Goal: Task Accomplishment & Management: Use online tool/utility

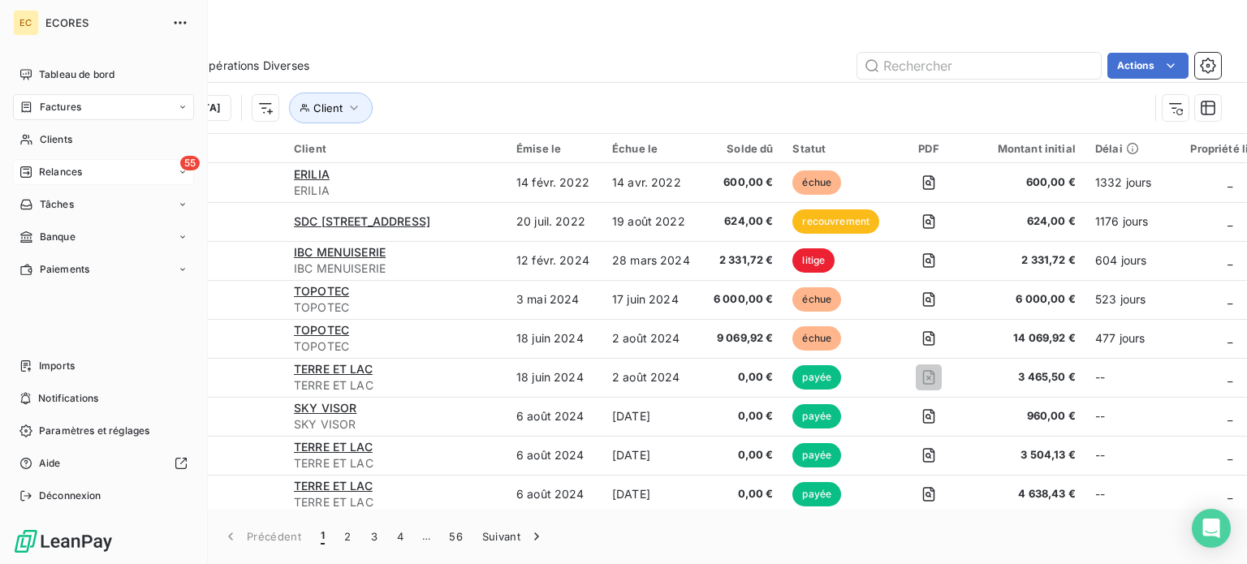
click at [50, 169] on span "Relances" at bounding box center [60, 172] width 43 height 15
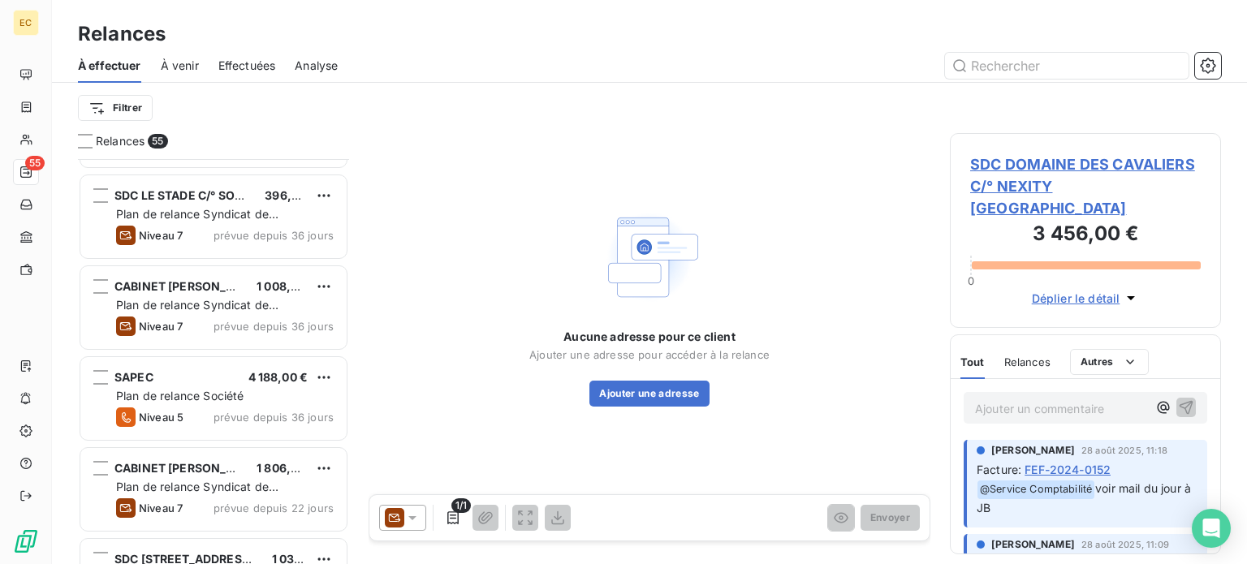
scroll to position [1624, 0]
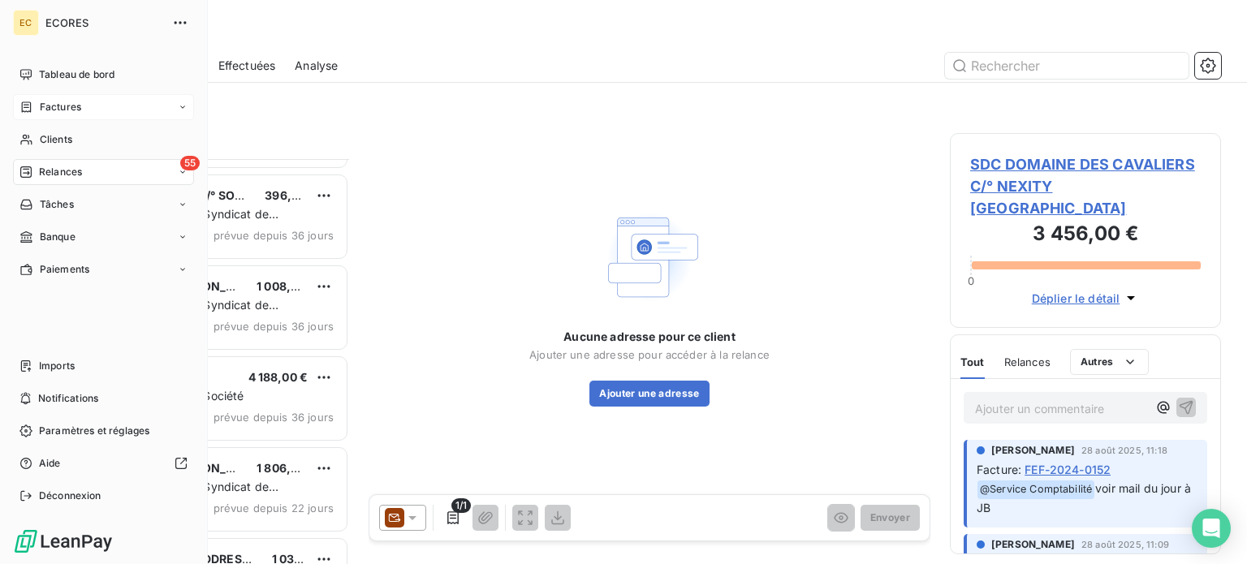
click at [50, 102] on span "Factures" at bounding box center [60, 107] width 41 height 15
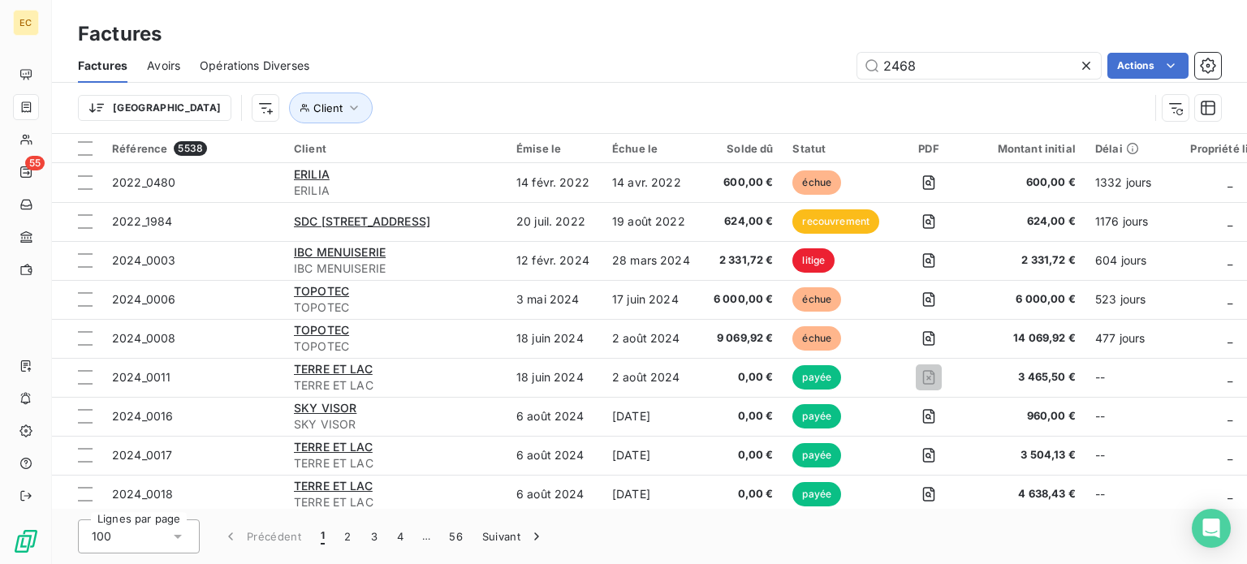
type input "2468"
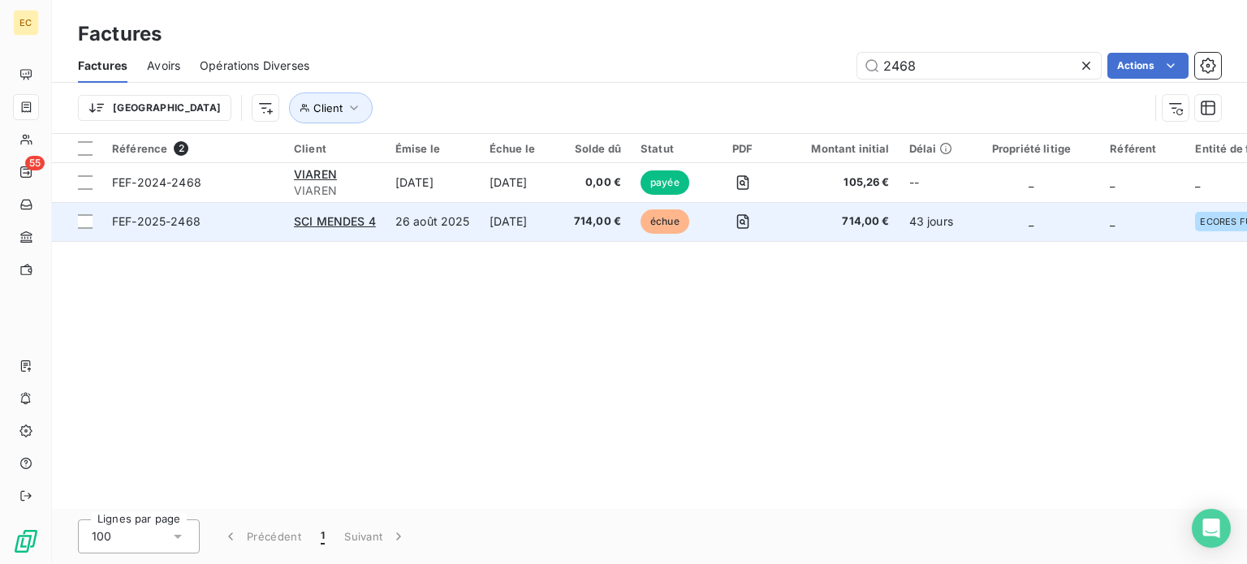
click at [217, 219] on span "FEF-2025-2468" at bounding box center [193, 222] width 162 height 16
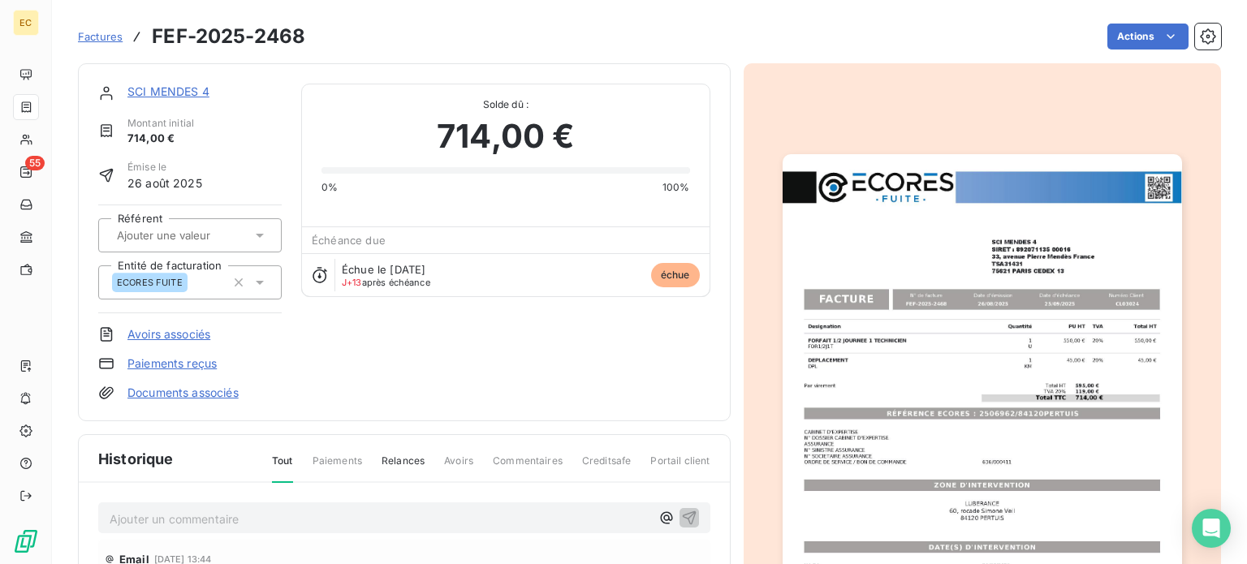
click at [101, 37] on span "Factures" at bounding box center [100, 36] width 45 height 13
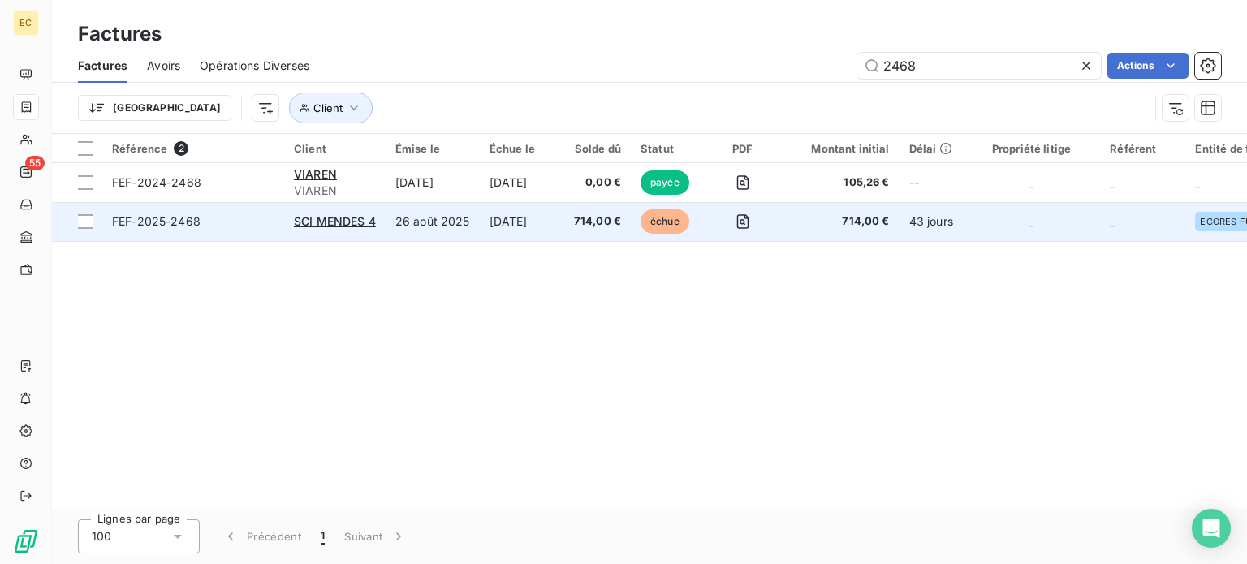
click at [229, 225] on span "FEF-2025-2468" at bounding box center [193, 222] width 162 height 16
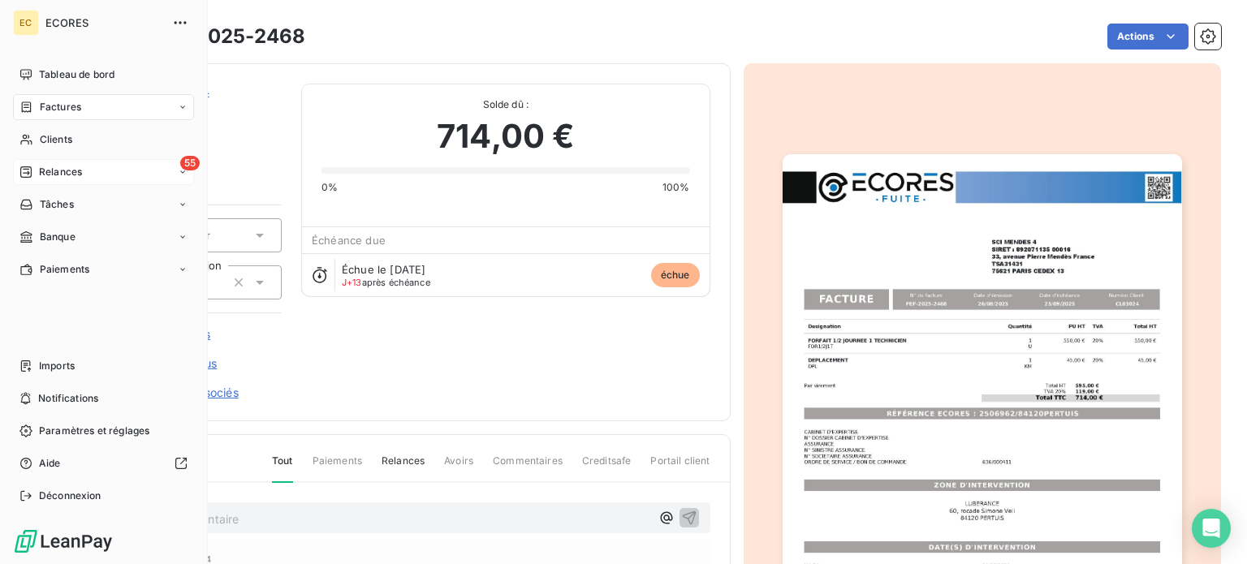
click at [44, 169] on span "Relances" at bounding box center [60, 172] width 43 height 15
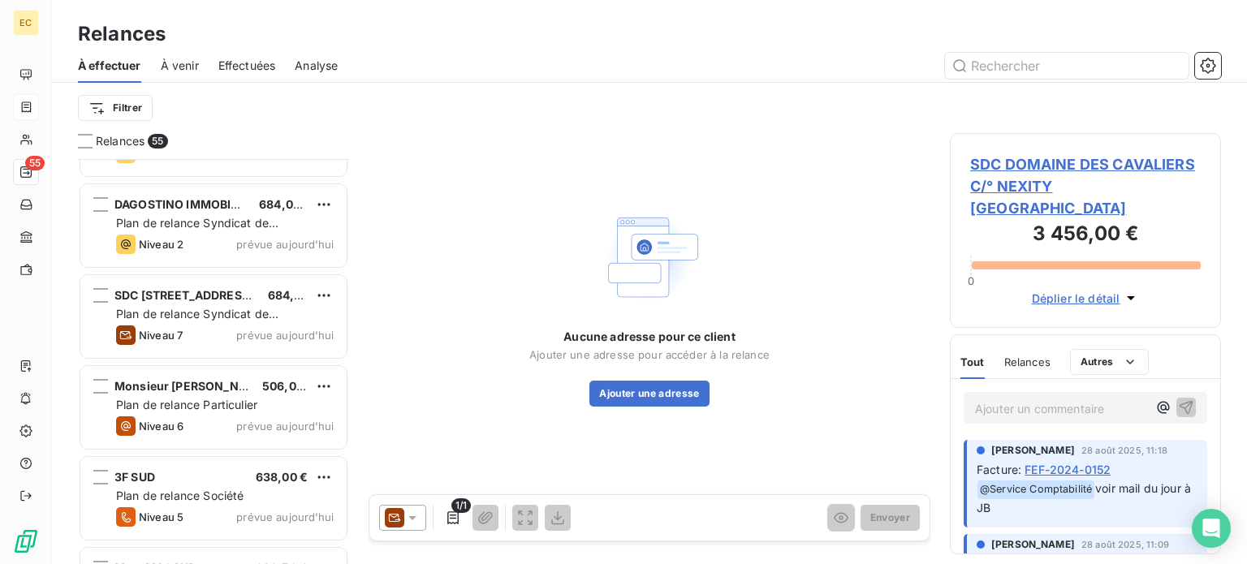
scroll to position [4354, 0]
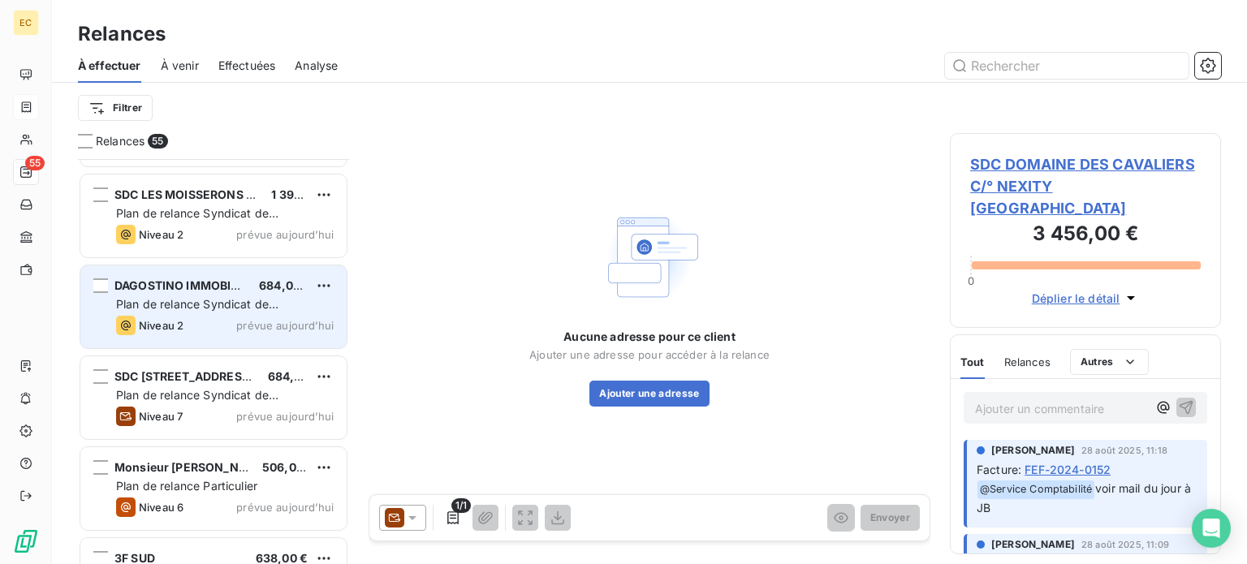
click at [198, 307] on span "Plan de relance Syndicat de copropriété" at bounding box center [197, 312] width 162 height 30
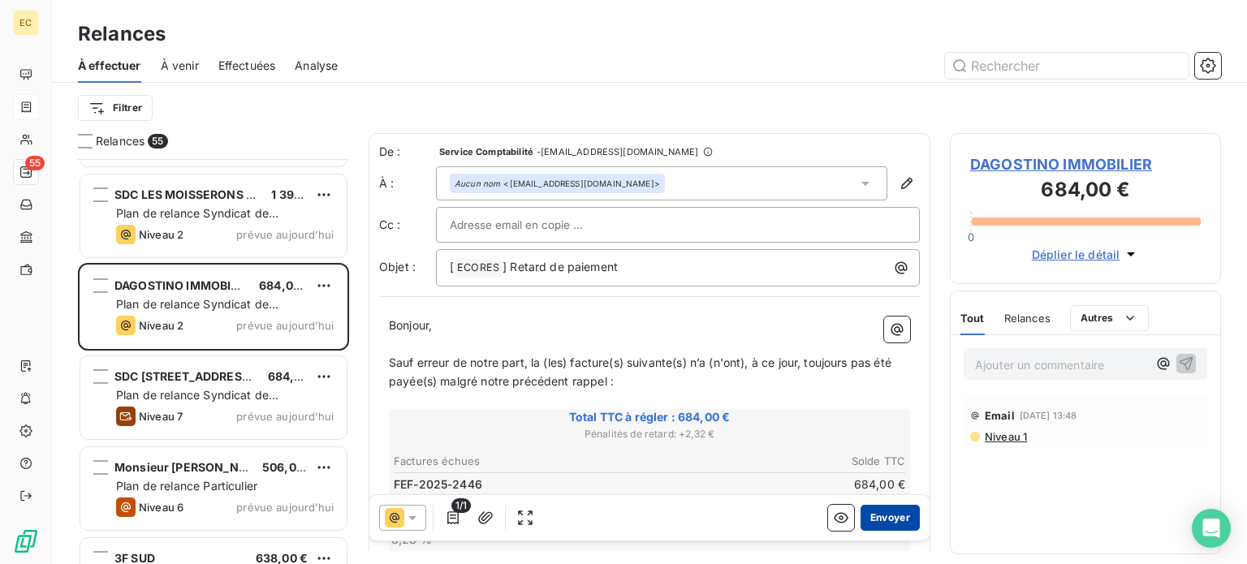
click at [882, 521] on button "Envoyer" at bounding box center [890, 518] width 59 height 26
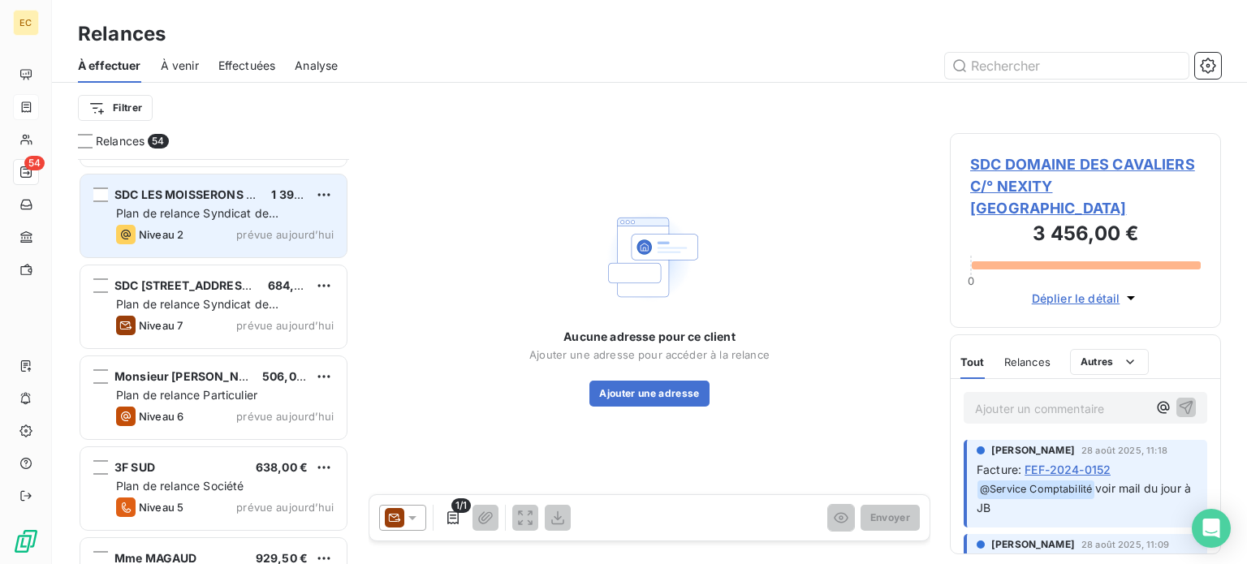
click at [182, 207] on span "Plan de relance Syndicat de copropriété" at bounding box center [197, 221] width 162 height 30
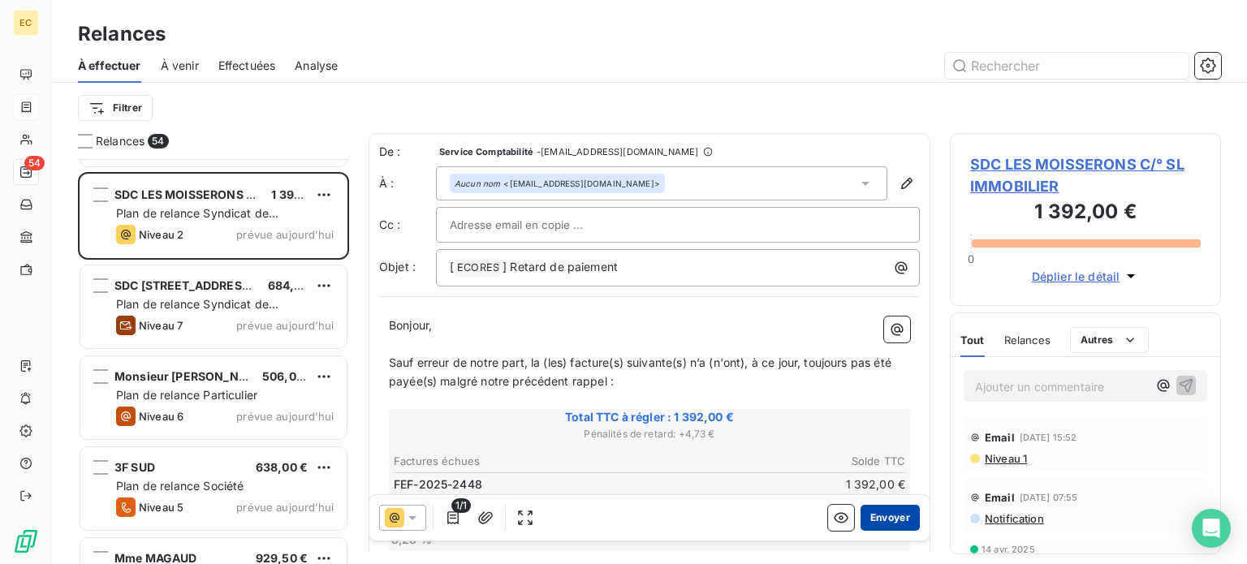
click at [875, 516] on button "Envoyer" at bounding box center [890, 518] width 59 height 26
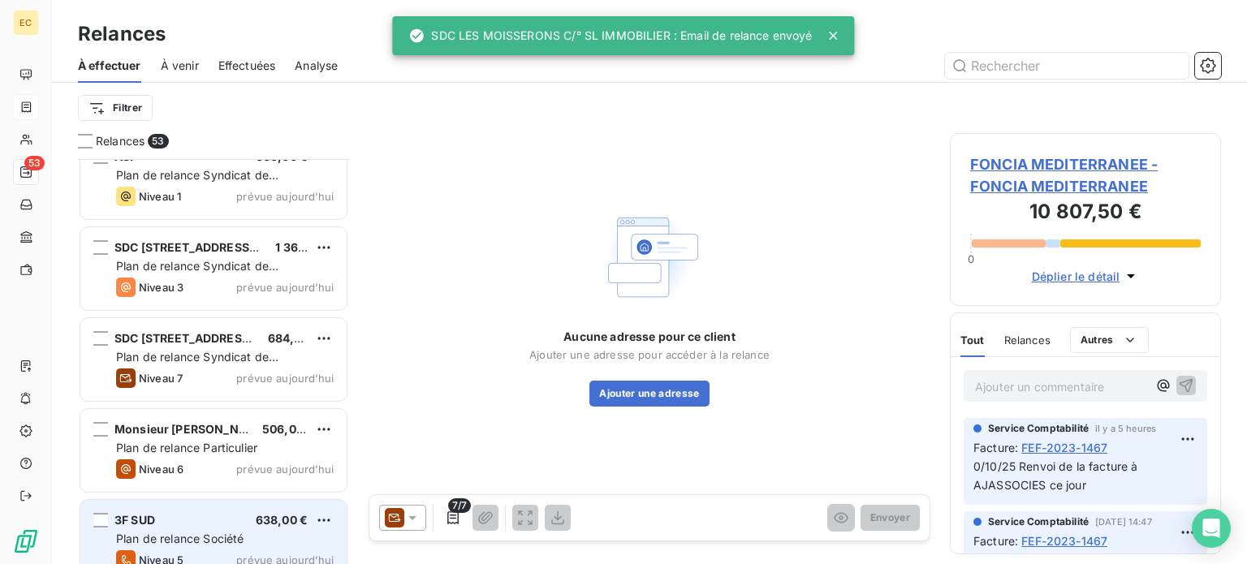
scroll to position [4110, 0]
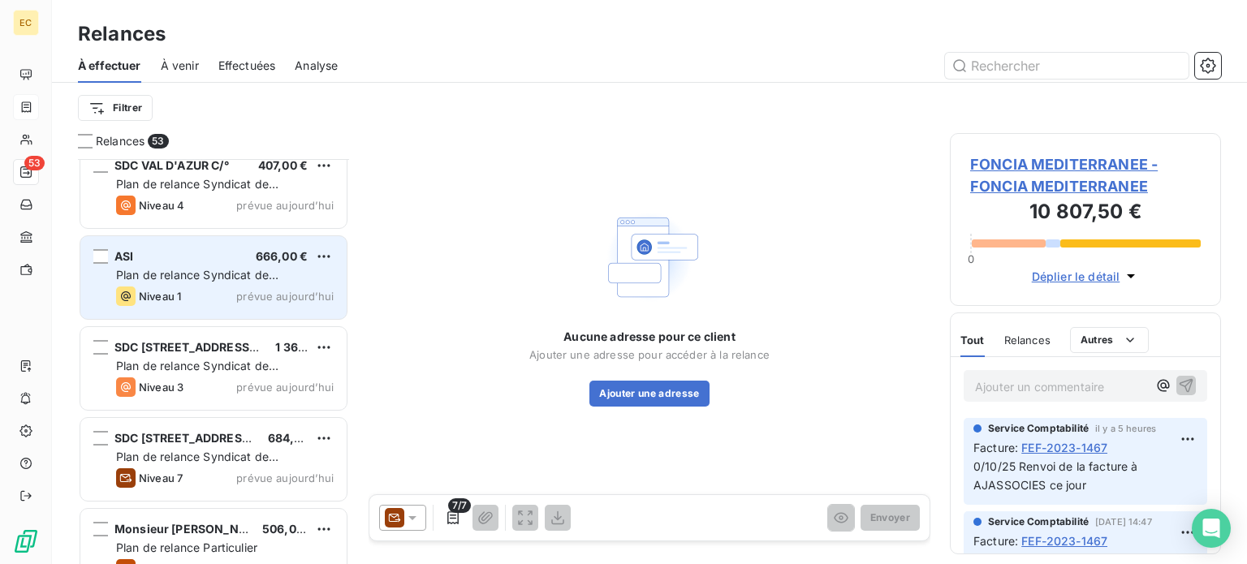
click at [205, 270] on span "Plan de relance Syndicat de copropriété" at bounding box center [197, 283] width 162 height 30
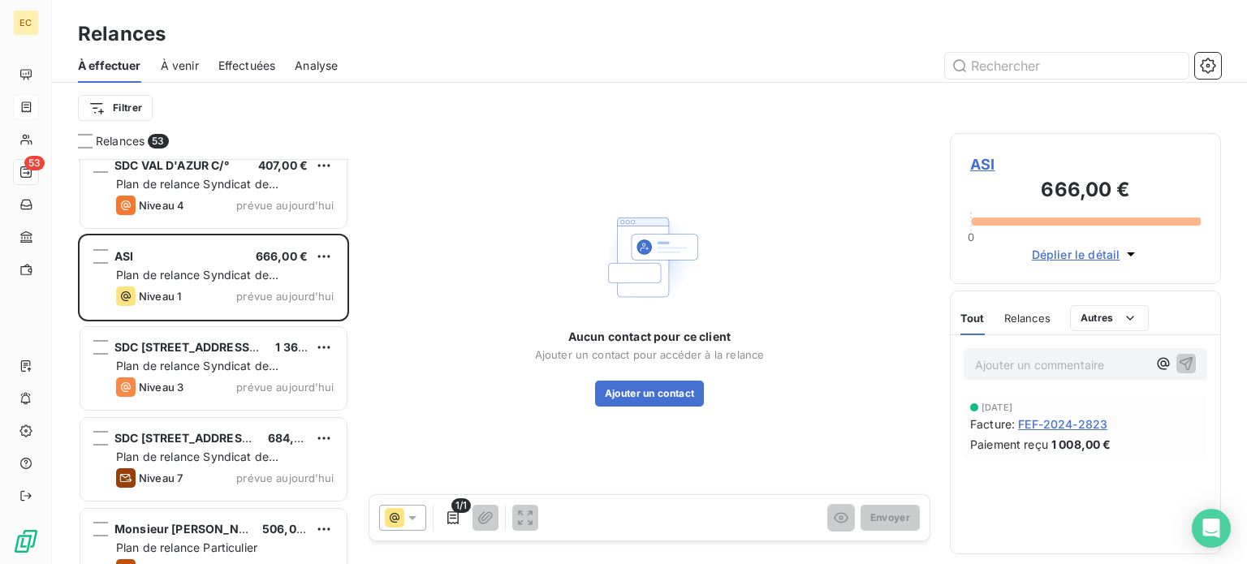
click at [974, 162] on span "ASI" at bounding box center [1085, 164] width 231 height 22
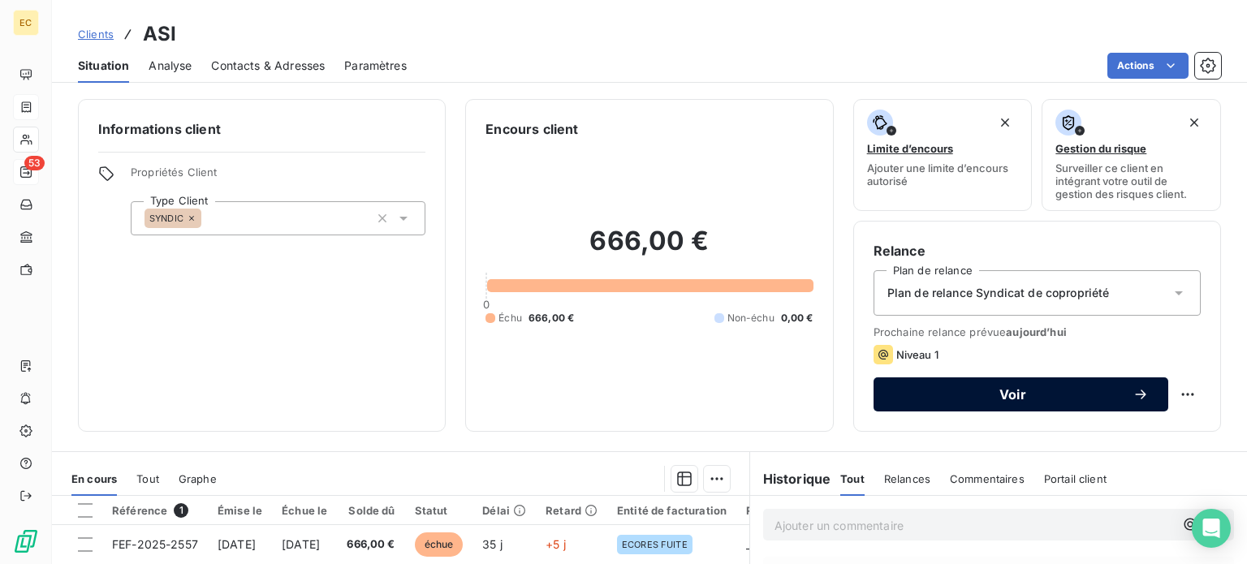
click at [976, 391] on span "Voir" at bounding box center [1013, 394] width 240 height 13
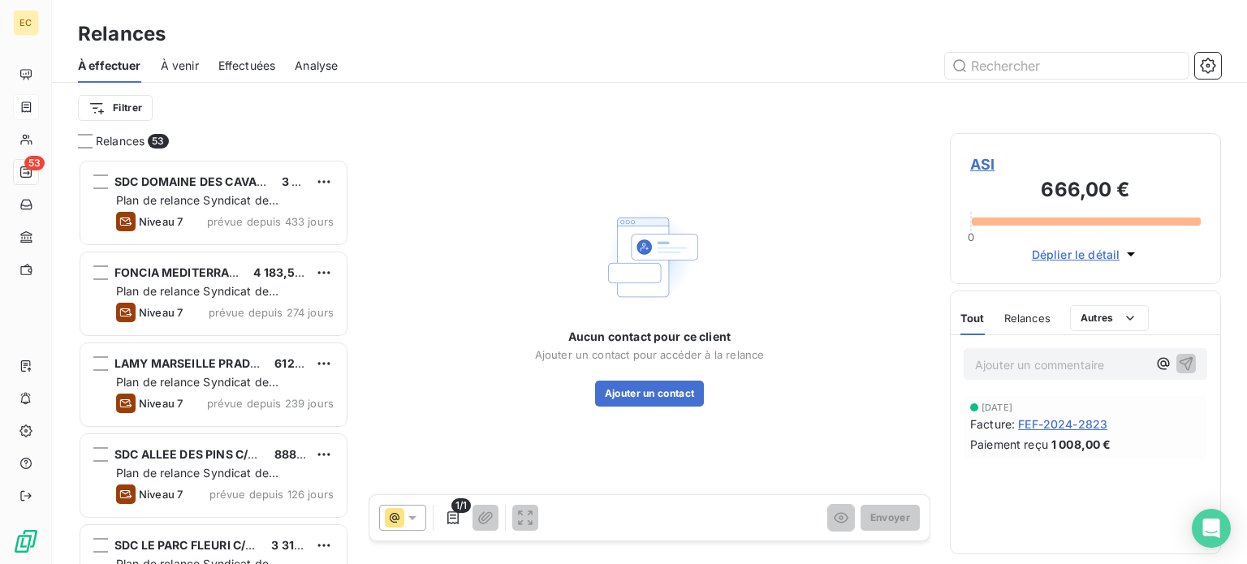
scroll to position [393, 258]
click at [659, 399] on button "Ajouter un contact" at bounding box center [650, 394] width 110 height 26
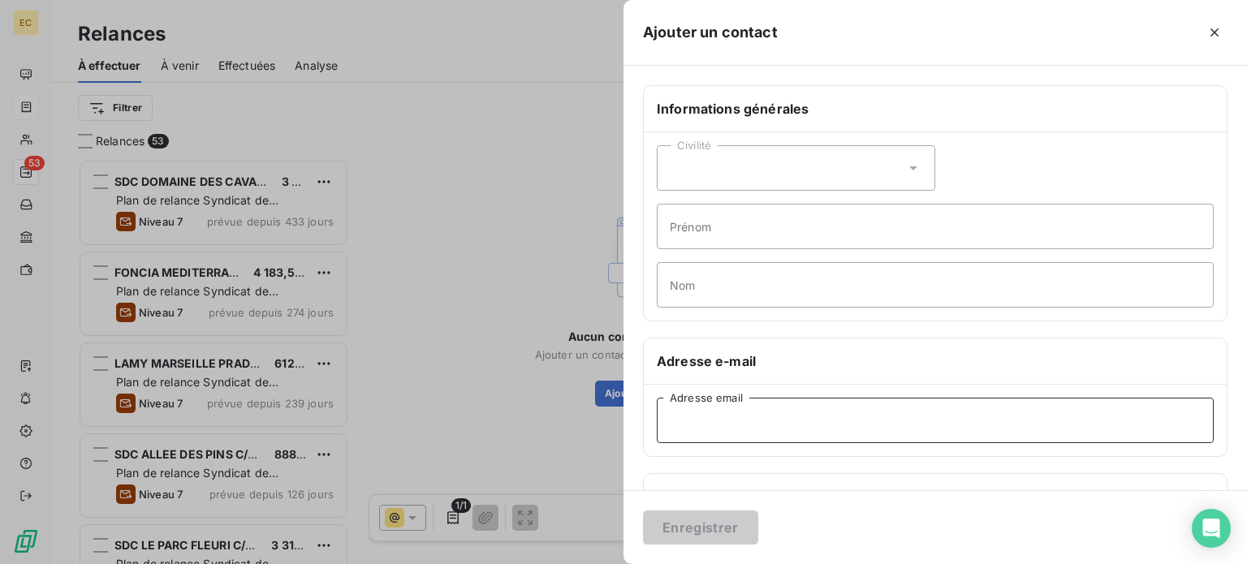
paste input "[EMAIL_ADDRESS][DOMAIN_NAME]"
type input "[EMAIL_ADDRESS][DOMAIN_NAME]"
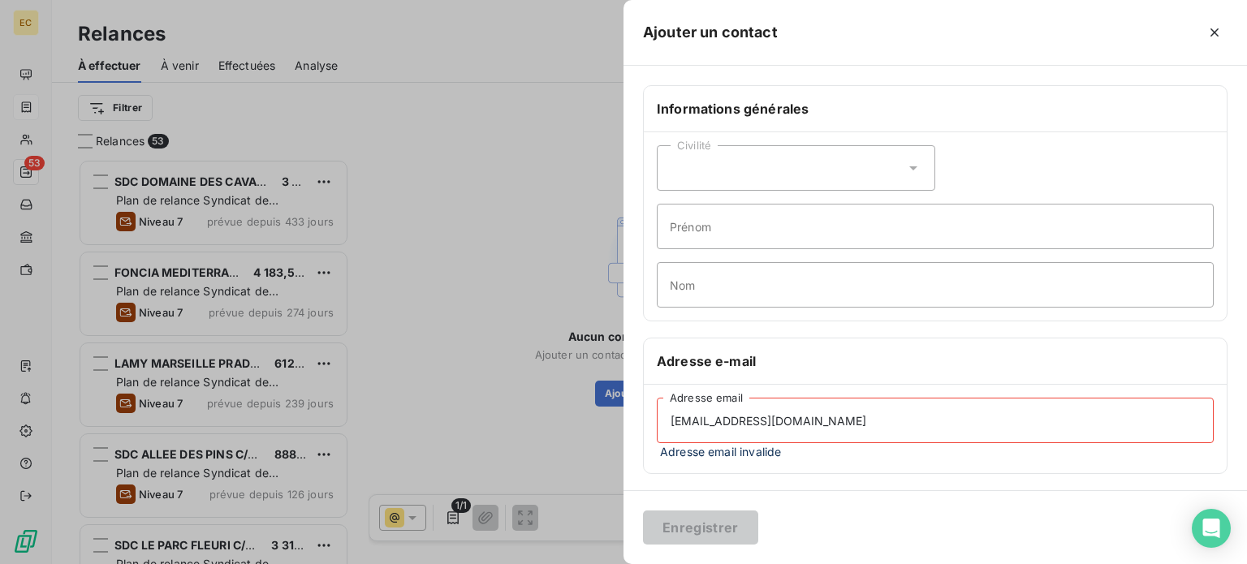
click at [563, 451] on div at bounding box center [623, 282] width 1247 height 564
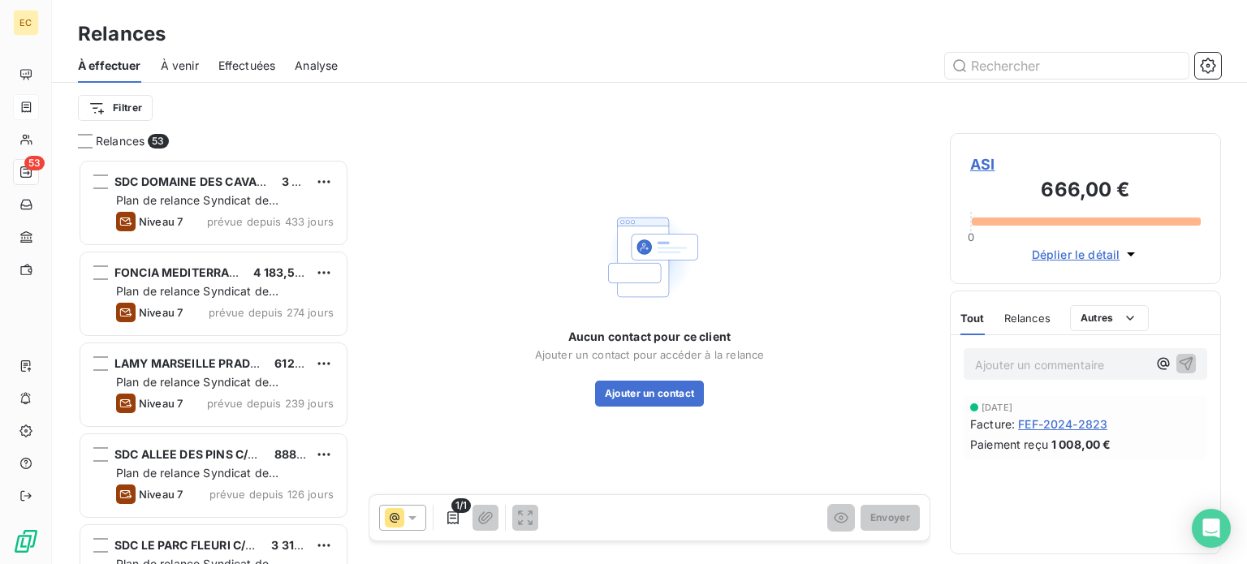
click at [982, 162] on span "ASI" at bounding box center [1085, 164] width 231 height 22
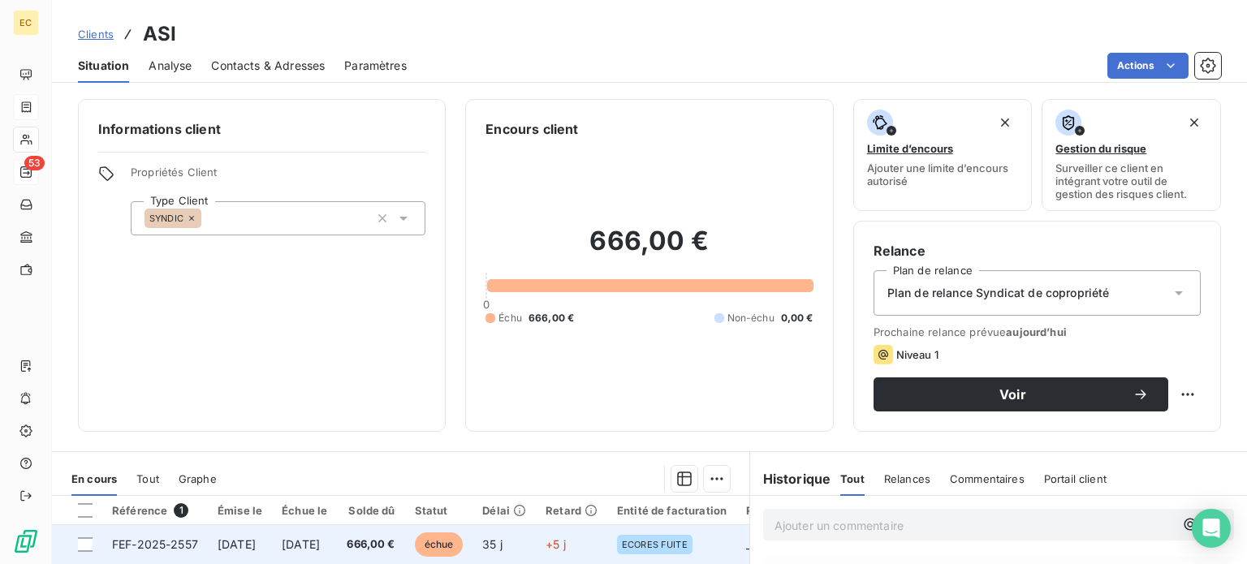
click at [179, 545] on span "FEF-2025-2557" at bounding box center [155, 545] width 86 height 14
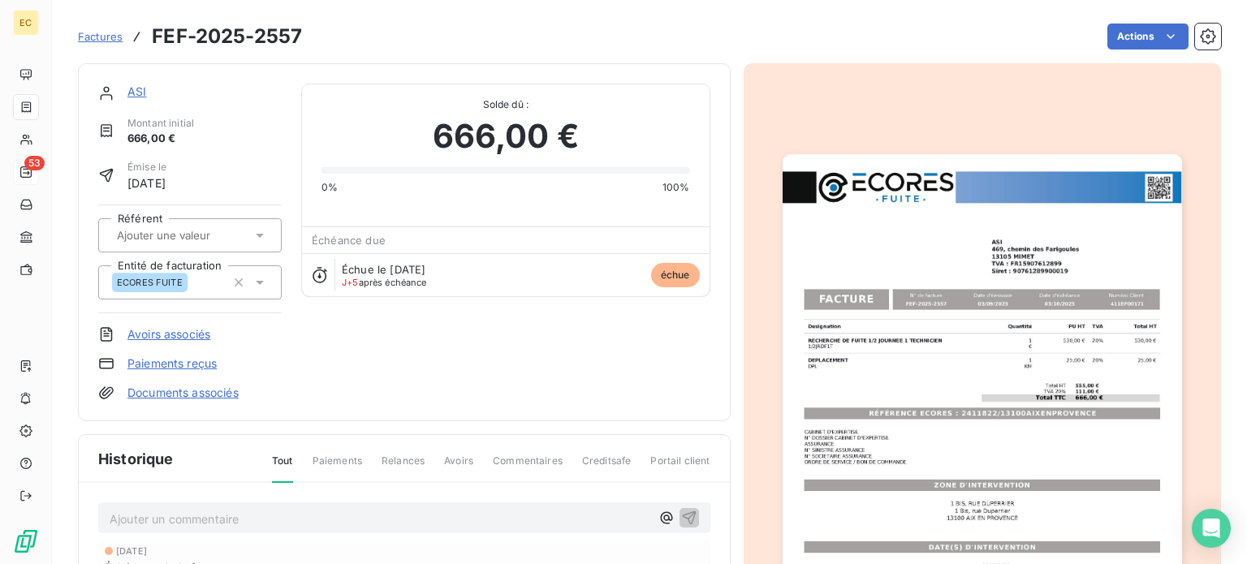
click at [915, 412] on img "button" at bounding box center [983, 436] width 400 height 564
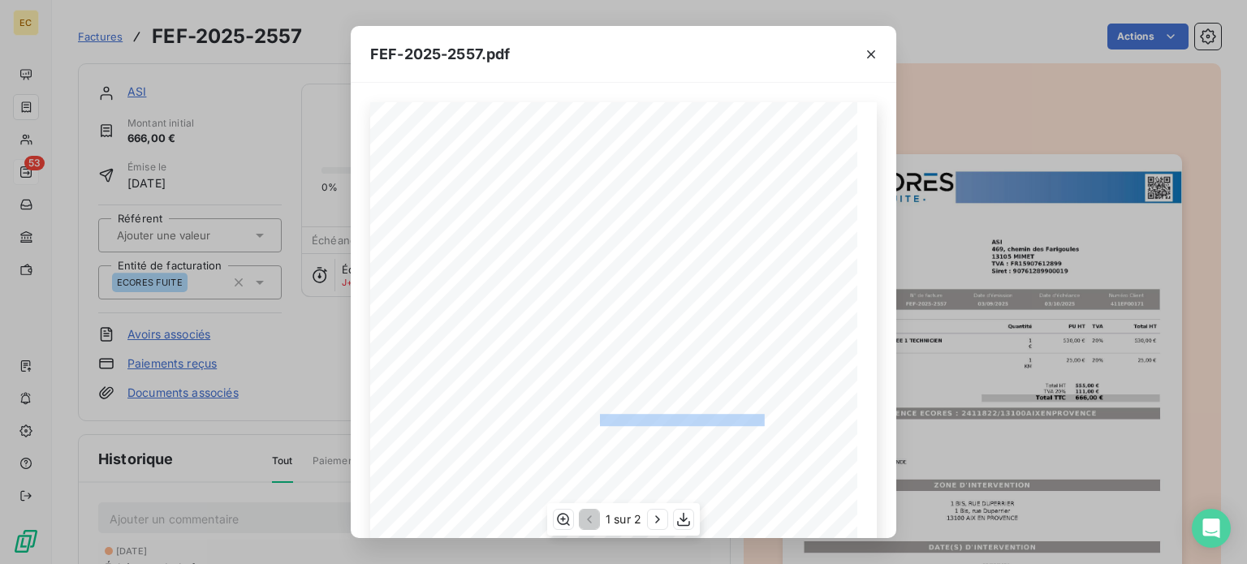
drag, startPoint x: 754, startPoint y: 415, endPoint x: 590, endPoint y: 419, distance: 163.3
click at [590, 419] on span "RÉFÉRENCE ECORES : 2411822/13100AIXENPROVENCE" at bounding box center [625, 418] width 279 height 8
copy span "2411822/13100AIXENPROVENCE"
click at [866, 50] on icon "button" at bounding box center [871, 54] width 16 height 16
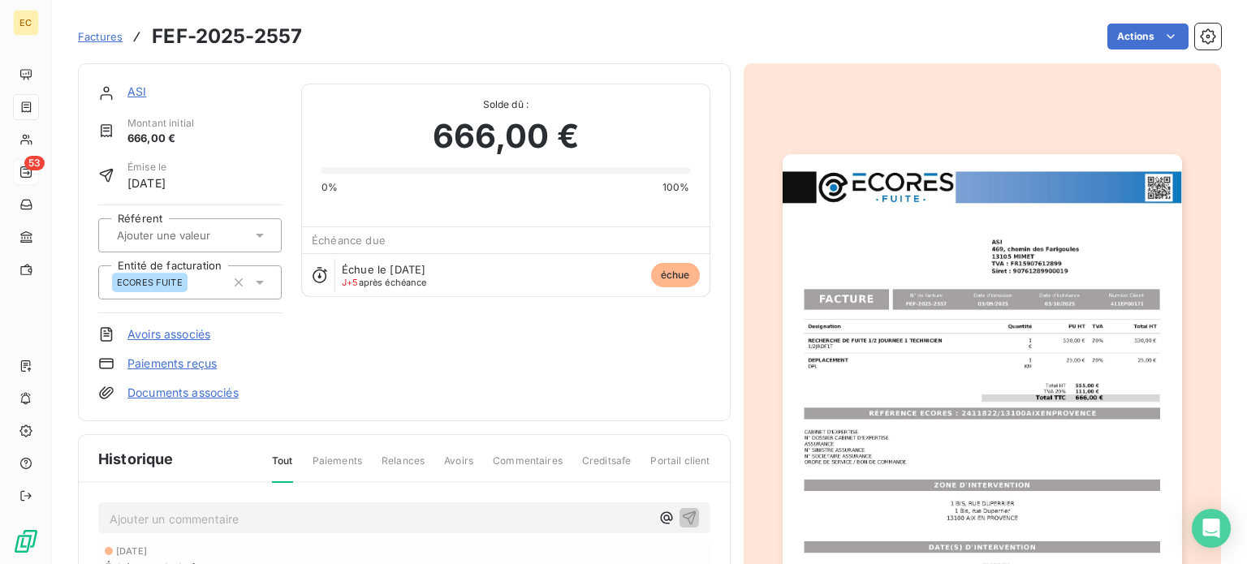
click at [136, 93] on link "ASI" at bounding box center [136, 91] width 19 height 14
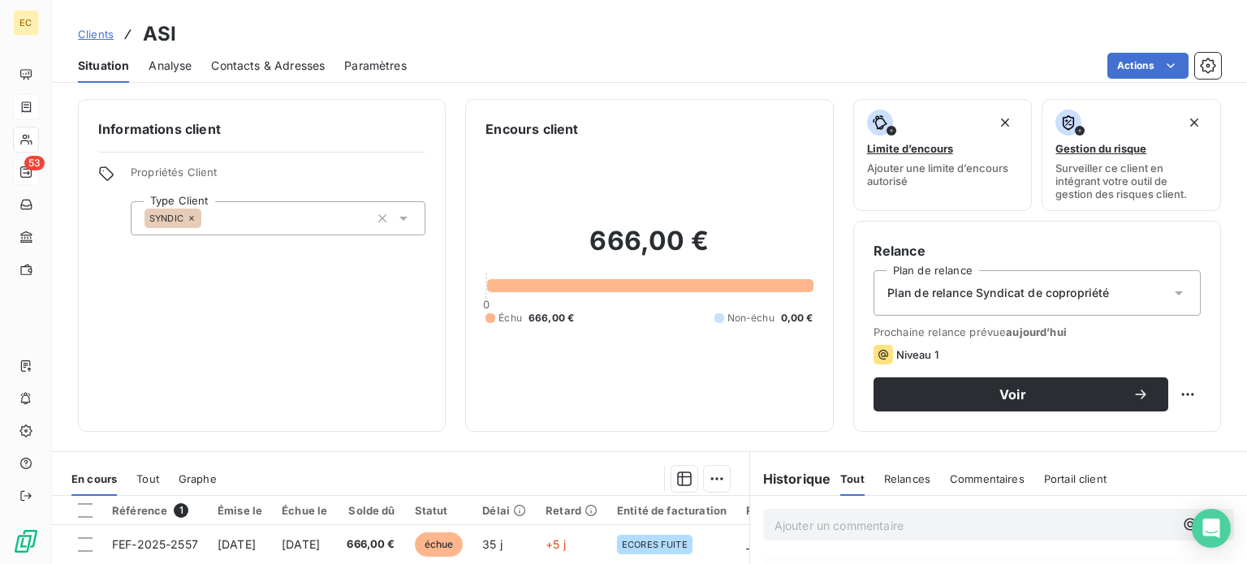
click at [263, 66] on span "Contacts & Adresses" at bounding box center [268, 66] width 114 height 16
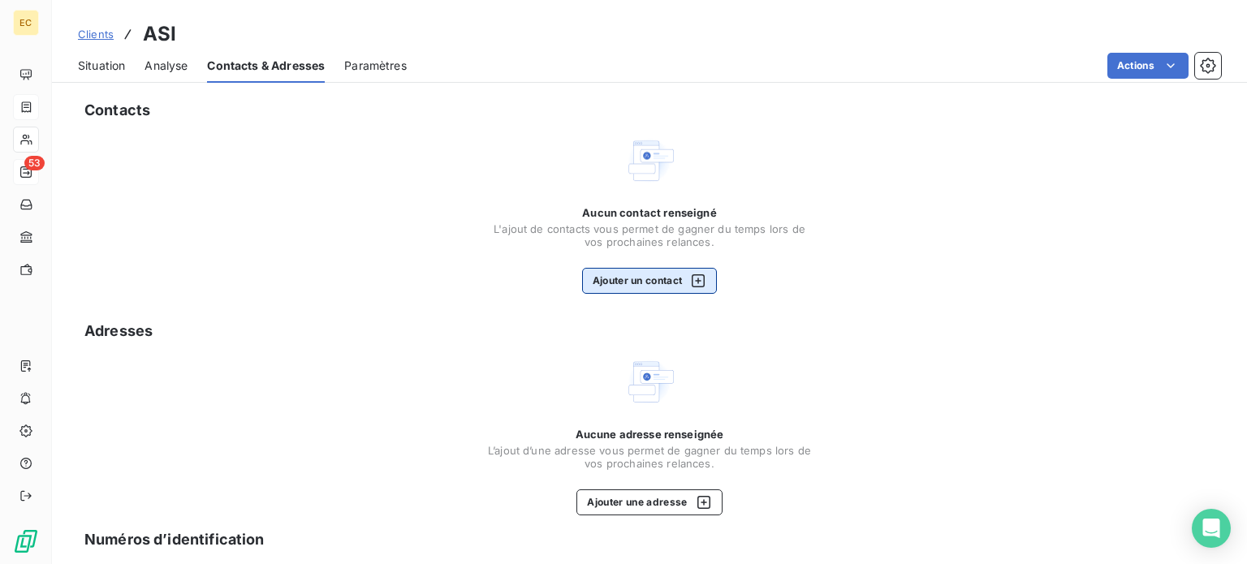
click at [616, 281] on button "Ajouter un contact" at bounding box center [650, 281] width 136 height 26
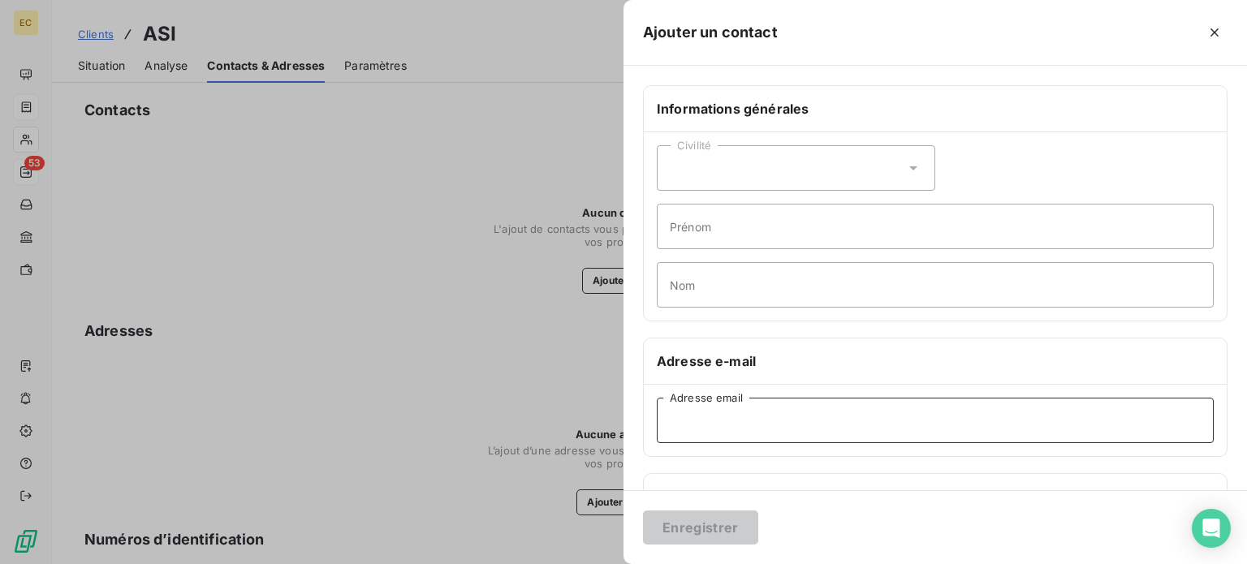
paste input "[EMAIL_ADDRESS][DOMAIN_NAME]"
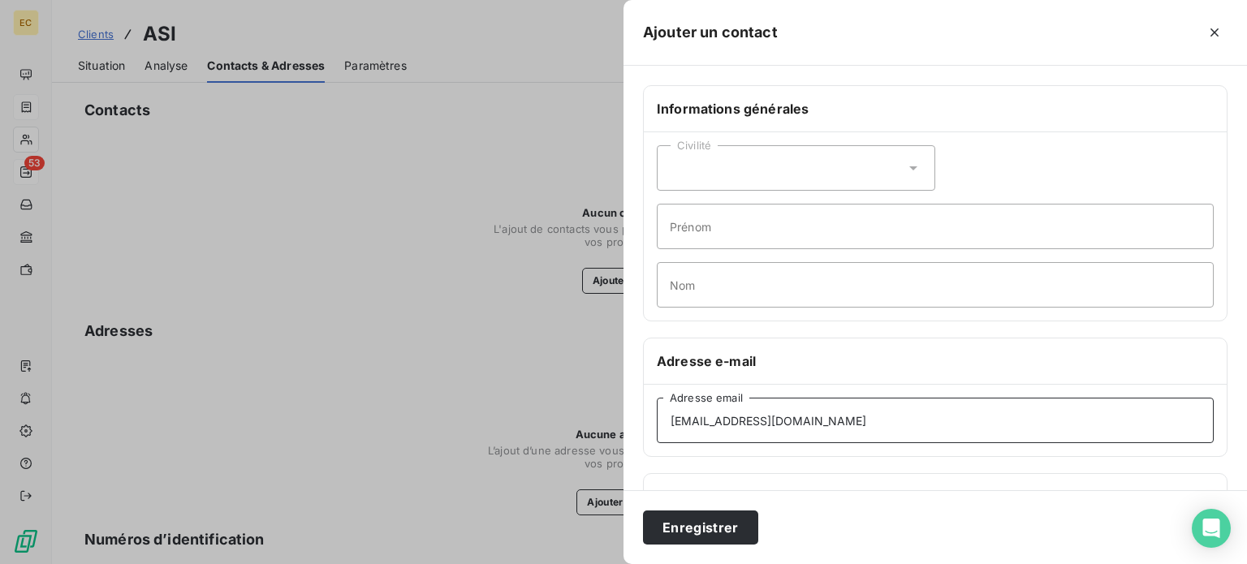
type input "[EMAIL_ADDRESS][DOMAIN_NAME]"
click at [711, 178] on div "Civilité" at bounding box center [796, 167] width 279 height 45
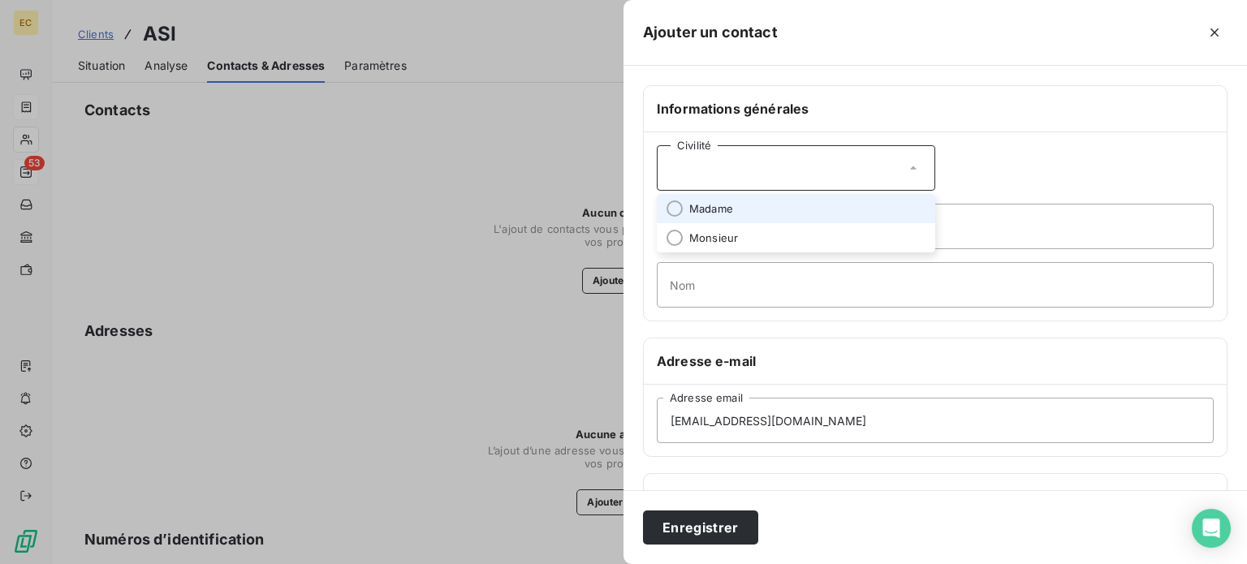
click at [718, 204] on span "Madame" at bounding box center [711, 208] width 44 height 15
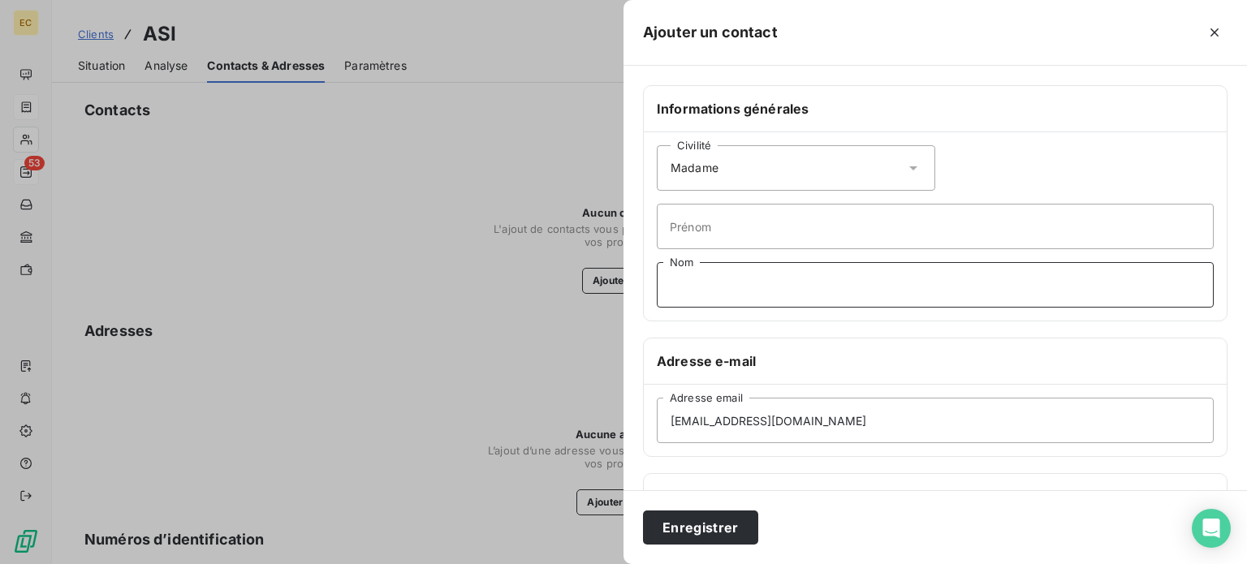
click at [711, 271] on input "Nom" at bounding box center [935, 284] width 557 height 45
type input "[PERSON_NAME]"
click at [701, 528] on button "Enregistrer" at bounding box center [700, 528] width 115 height 34
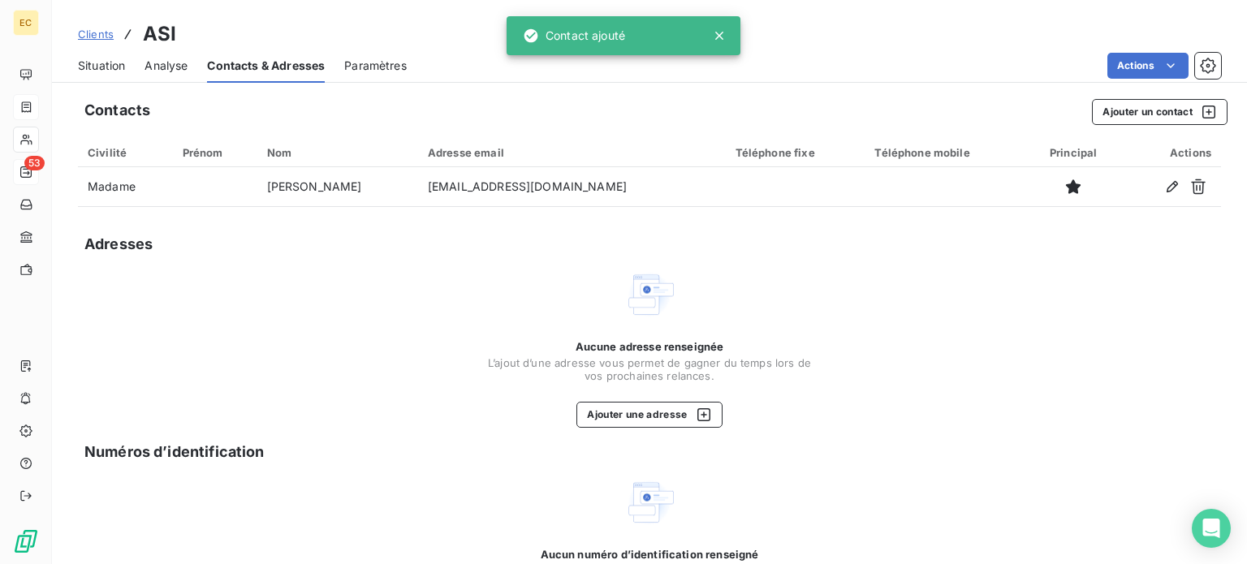
click at [104, 67] on span "Situation" at bounding box center [101, 66] width 47 height 16
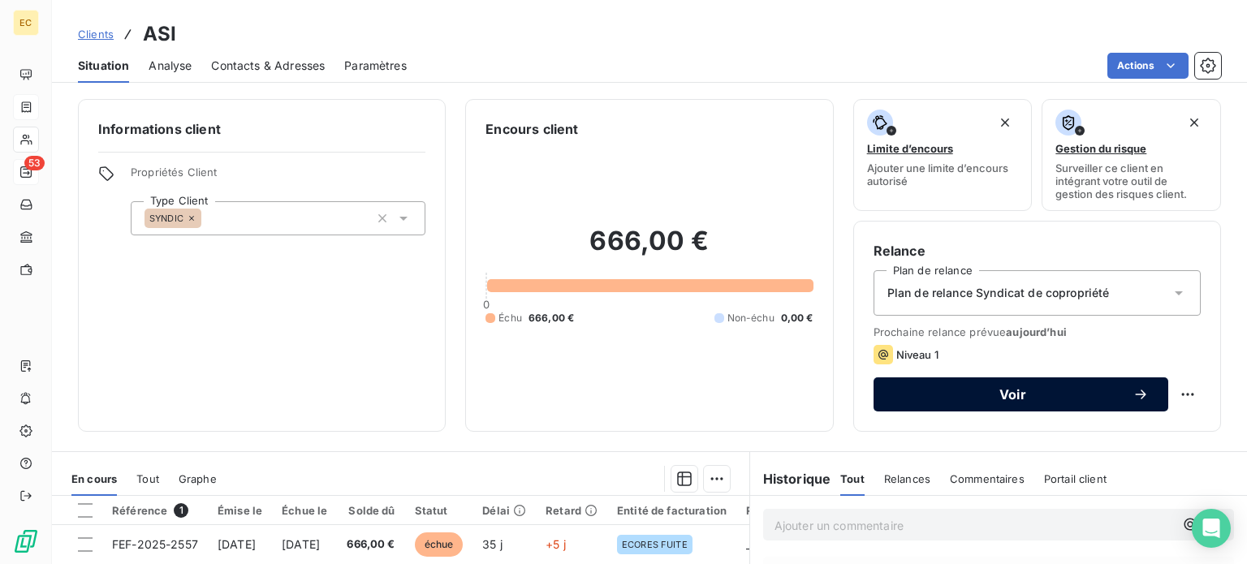
click at [936, 401] on div "Voir" at bounding box center [1021, 395] width 256 height 16
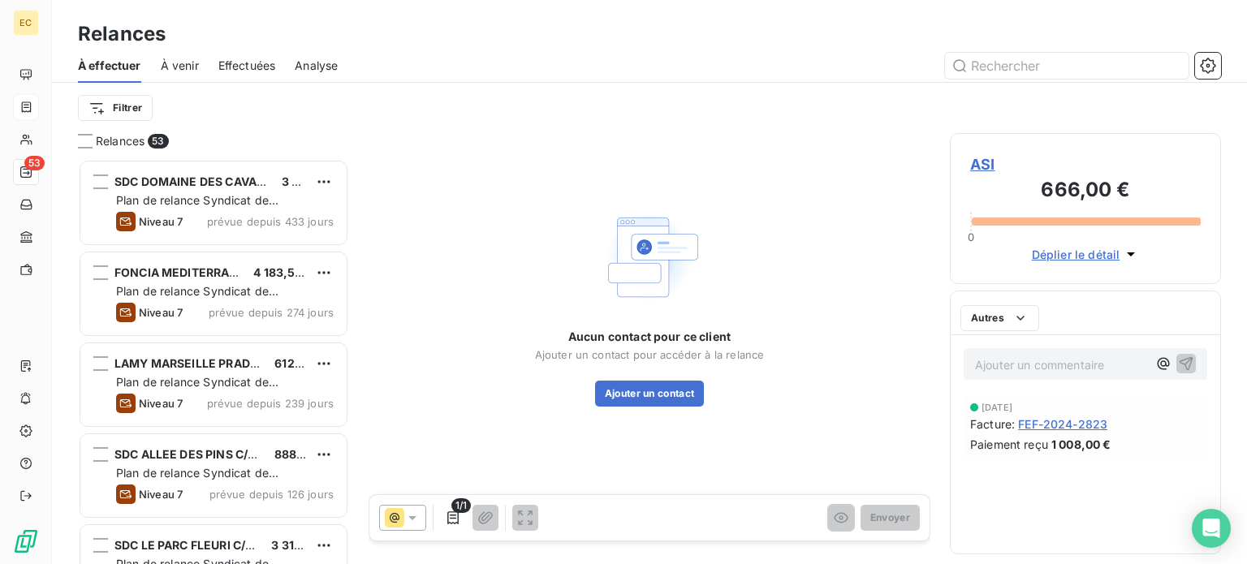
scroll to position [393, 258]
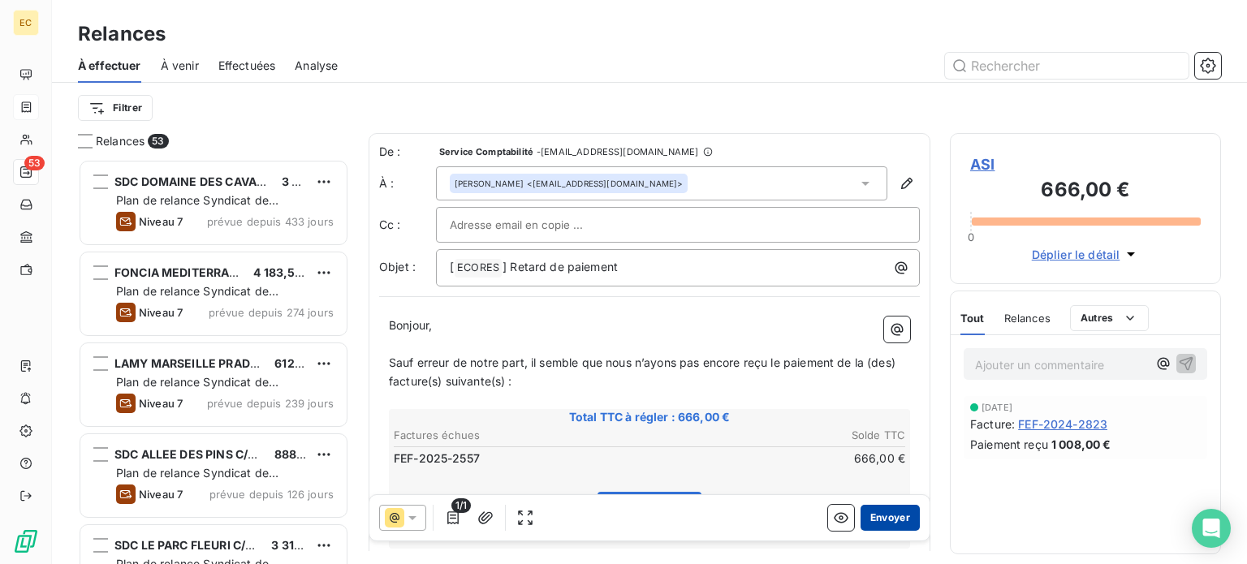
click at [863, 521] on button "Envoyer" at bounding box center [890, 518] width 59 height 26
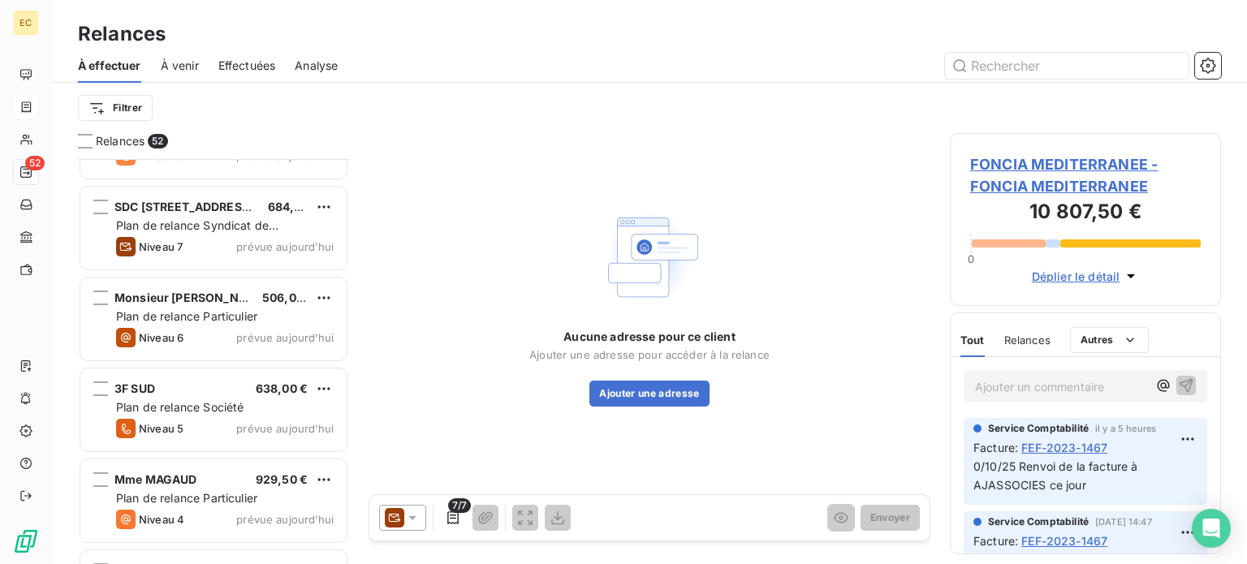
scroll to position [4162, 0]
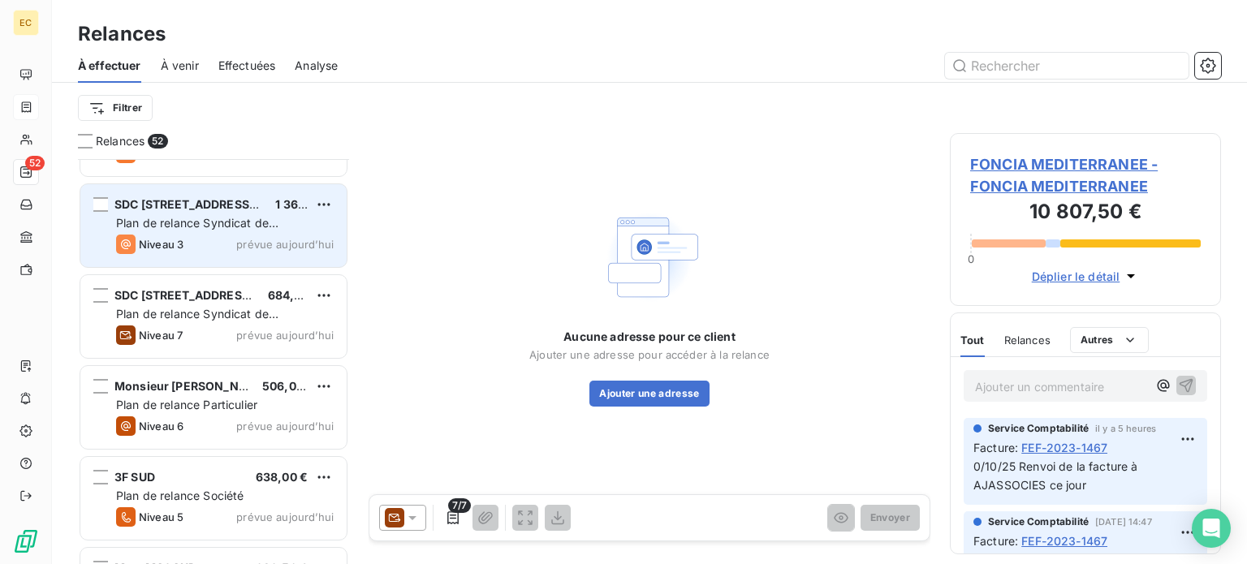
click at [205, 231] on div "SDC [STREET_ADDRESS] C/° AGENCE DU PANIER 1 368,00 € Plan de relance Syndicat d…" at bounding box center [213, 225] width 266 height 83
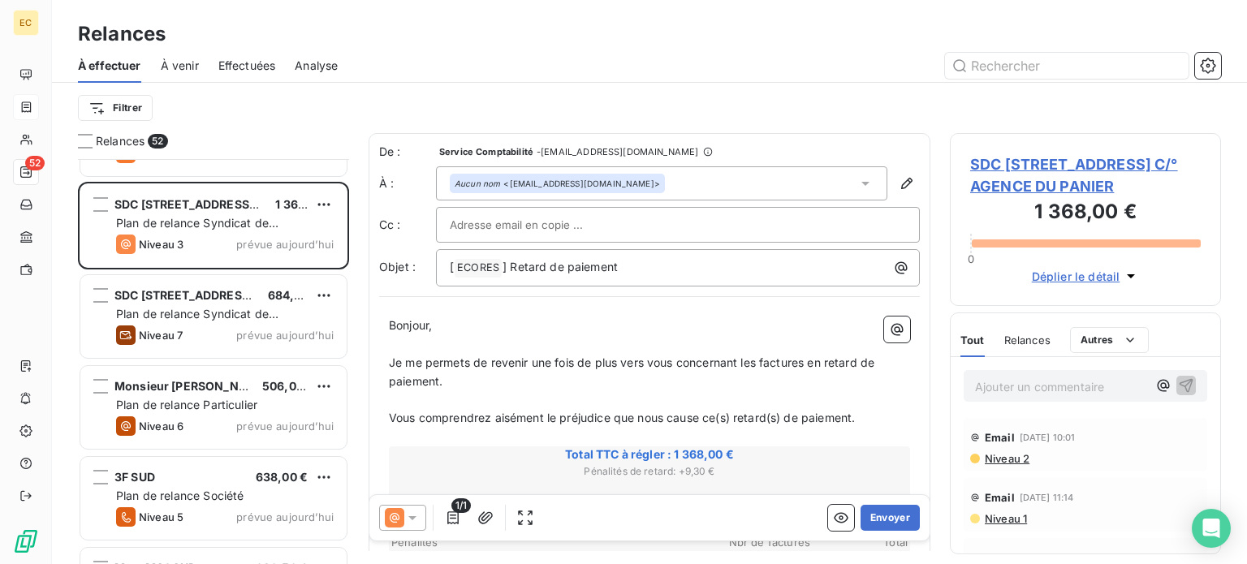
click at [1031, 189] on span "SDC [STREET_ADDRESS] C/° AGENCE DU PANIER" at bounding box center [1085, 175] width 231 height 44
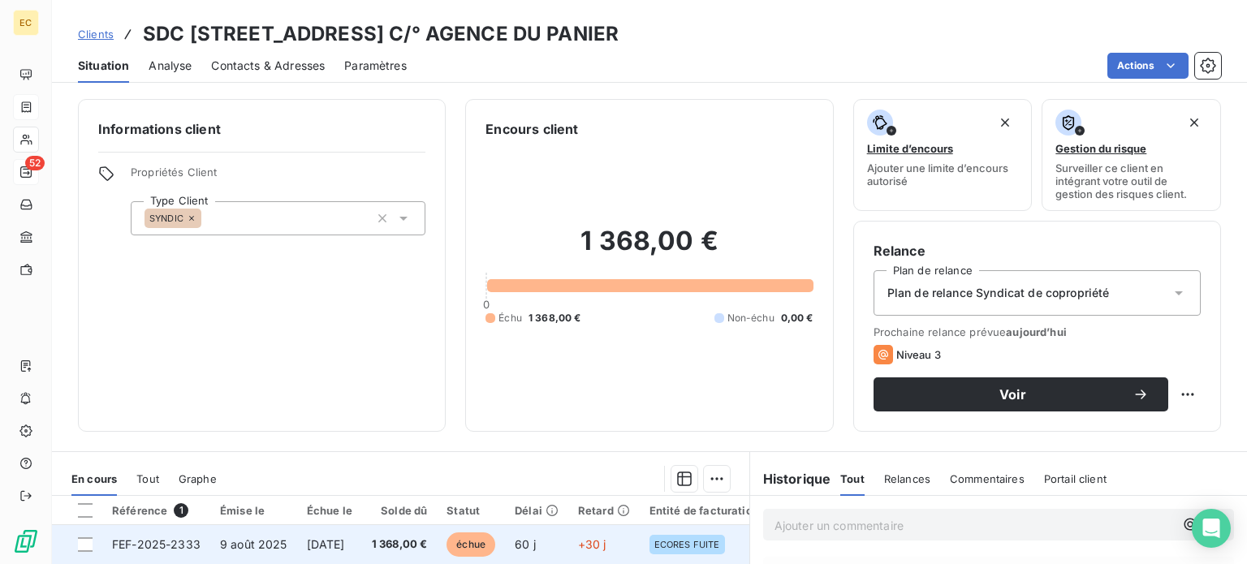
click at [180, 542] on span "FEF-2025-2333" at bounding box center [156, 545] width 89 height 14
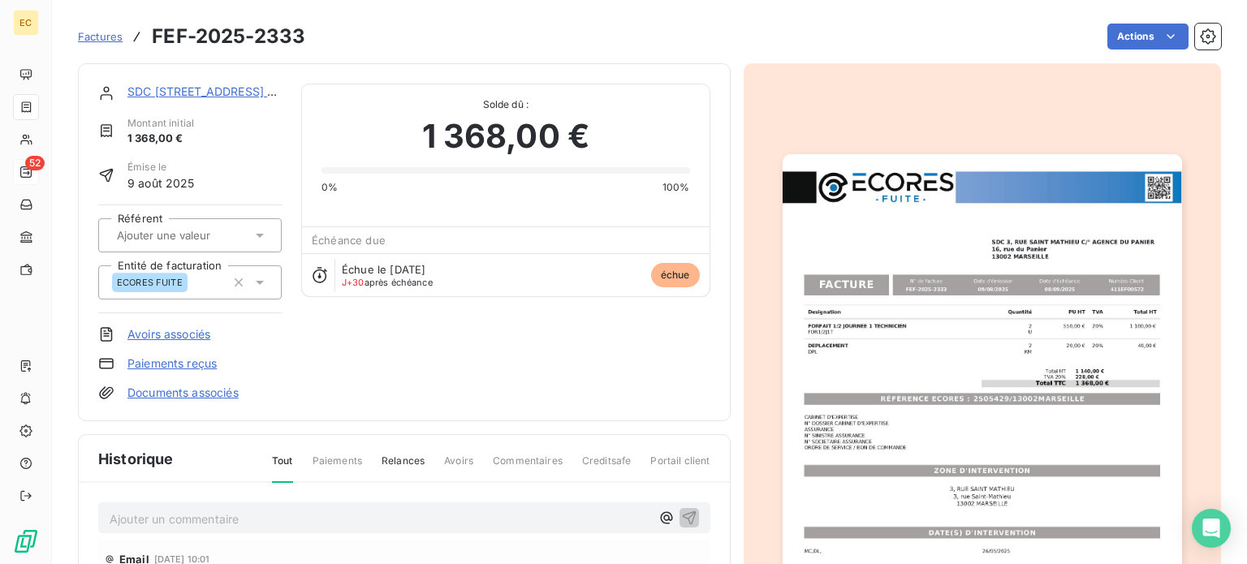
click at [906, 403] on img "button" at bounding box center [983, 436] width 400 height 564
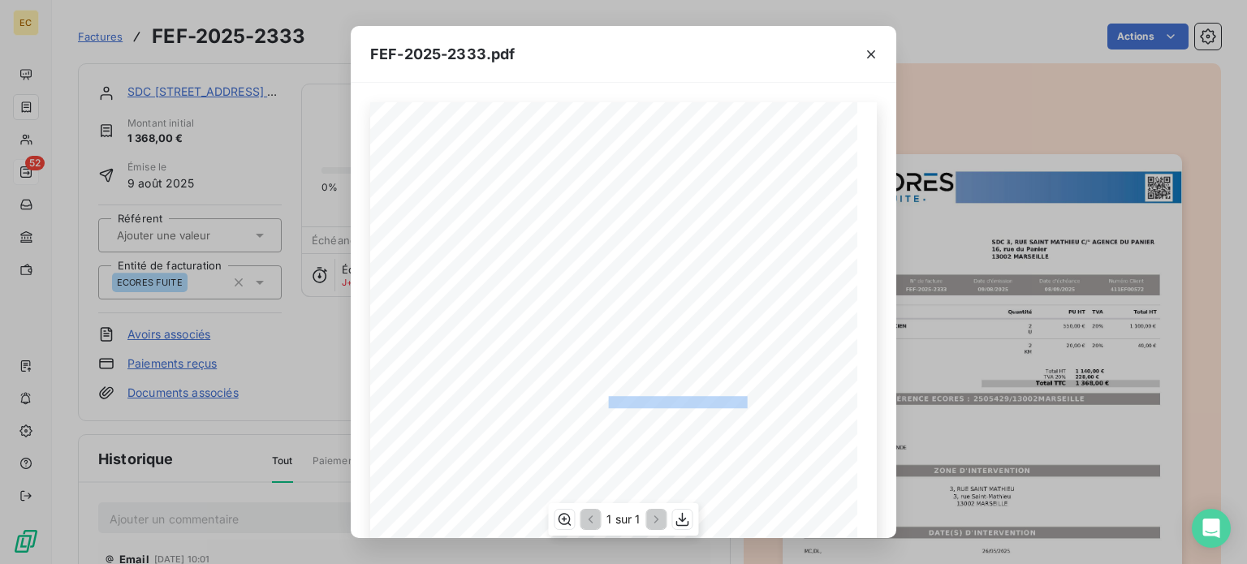
drag, startPoint x: 741, startPoint y: 402, endPoint x: 600, endPoint y: 400, distance: 140.5
click at [600, 400] on span "RÉFÉRENCE ECORES : 2505429/13002MARSEILLE" at bounding box center [623, 400] width 248 height 8
copy span ": 2505429/13002MARSEILLE"
click at [871, 53] on icon "button" at bounding box center [871, 54] width 8 height 8
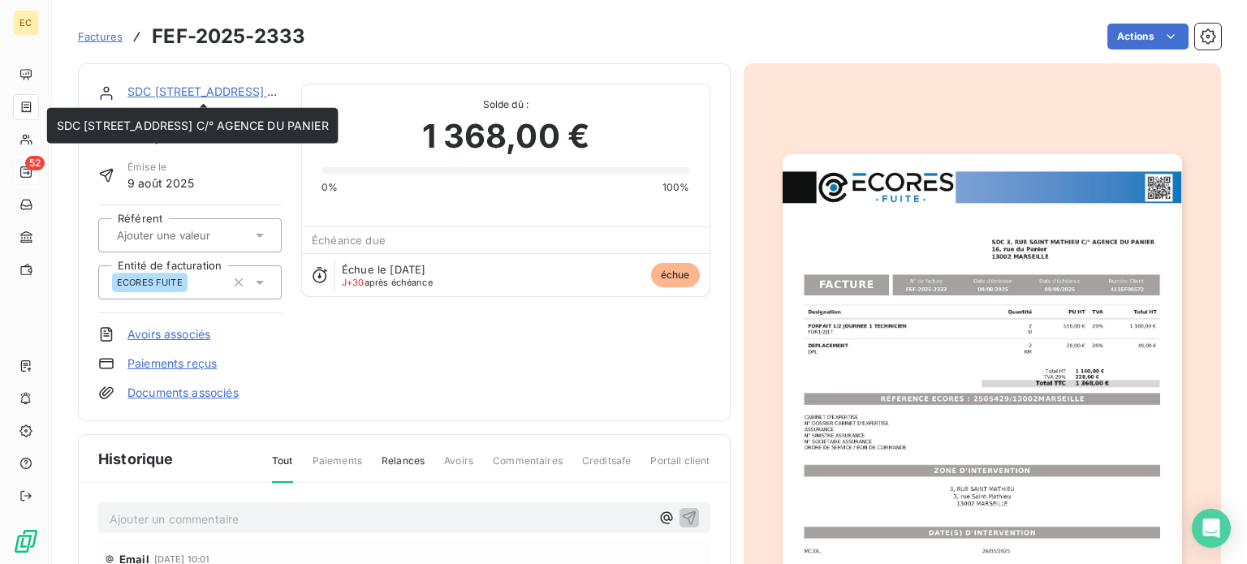
click at [222, 93] on link "SDC [STREET_ADDRESS] C/° AGENCE DU PANIER" at bounding box center [263, 91] width 272 height 14
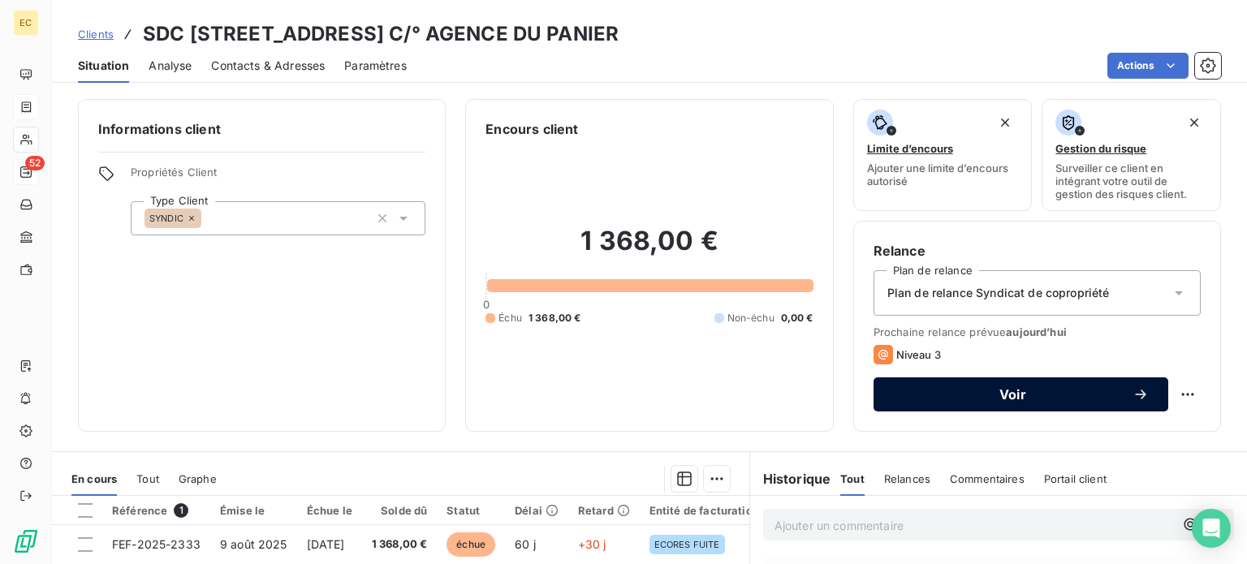
click at [933, 395] on span "Voir" at bounding box center [1013, 394] width 240 height 13
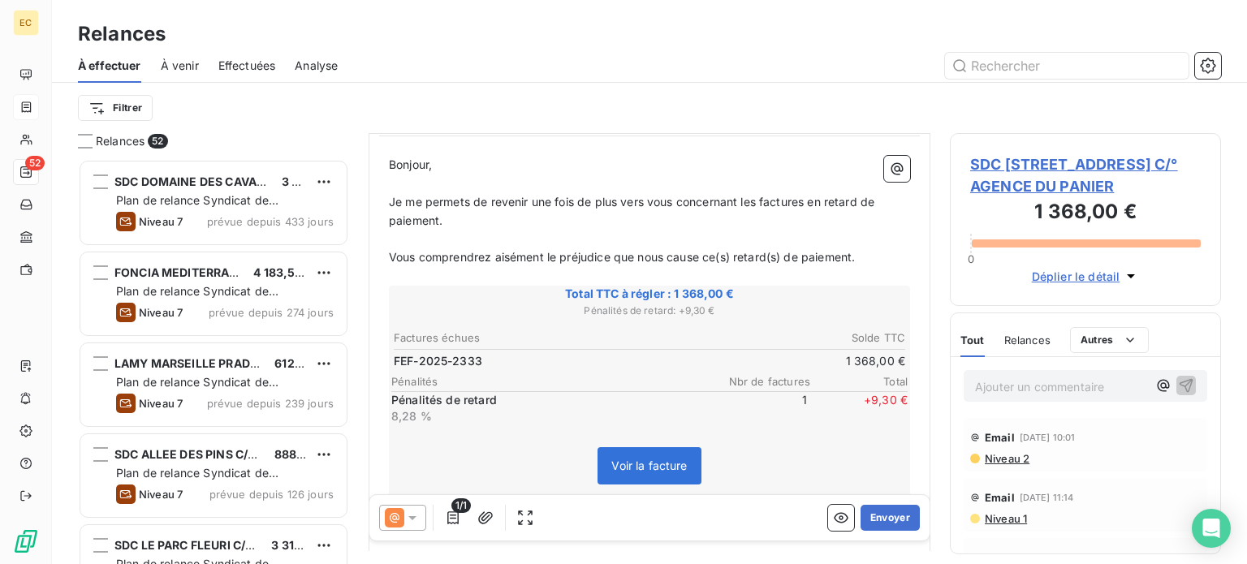
scroll to position [162, 0]
click at [875, 515] on button "Envoyer" at bounding box center [890, 518] width 59 height 26
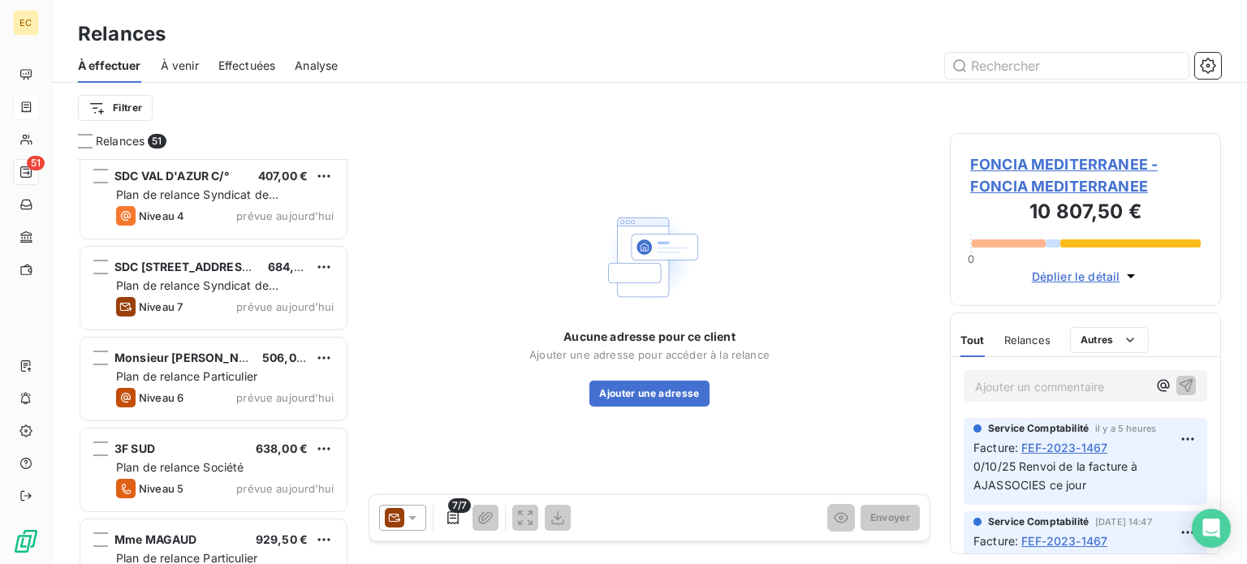
scroll to position [4071, 0]
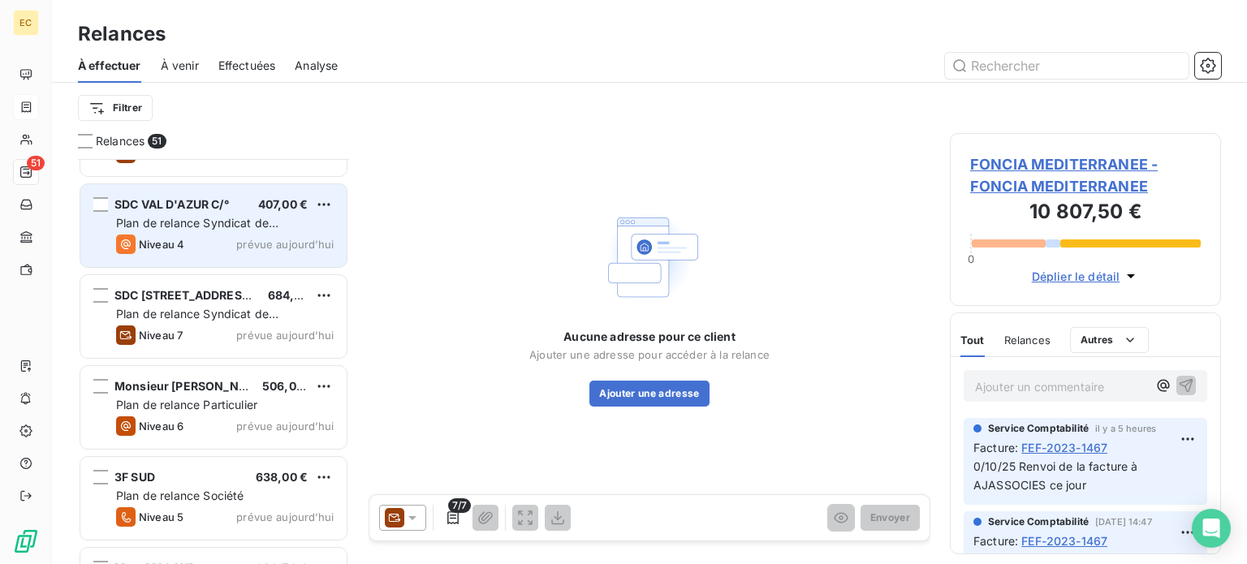
click at [188, 216] on span "Plan de relance Syndicat de copropriété" at bounding box center [197, 231] width 162 height 30
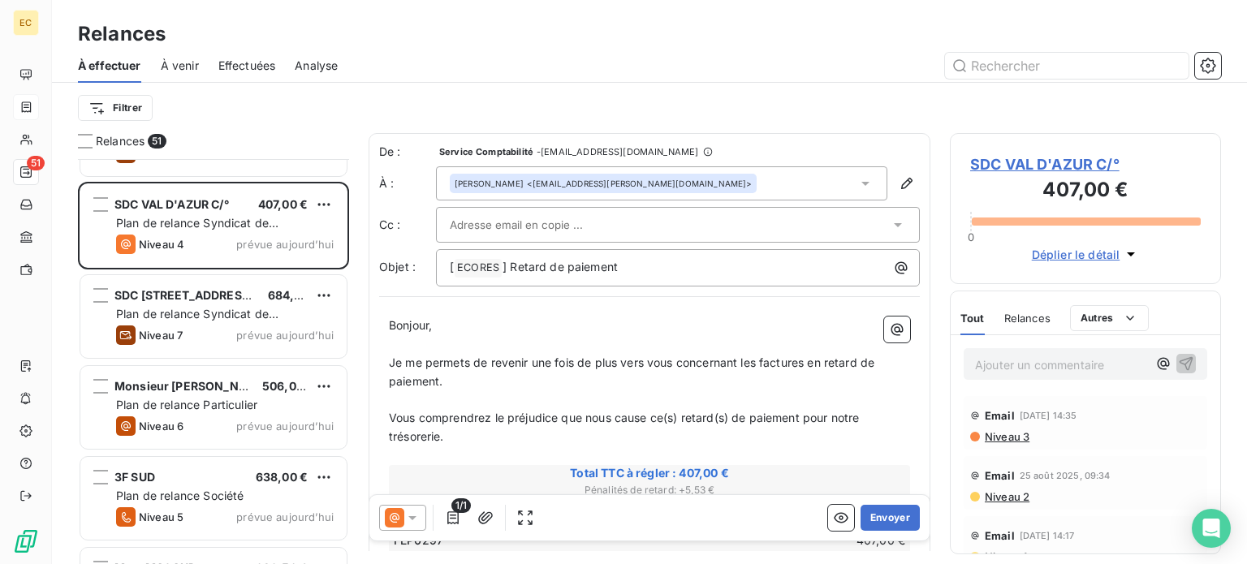
click at [990, 166] on span "SDC VAL D'AZUR C/°" at bounding box center [1085, 164] width 231 height 22
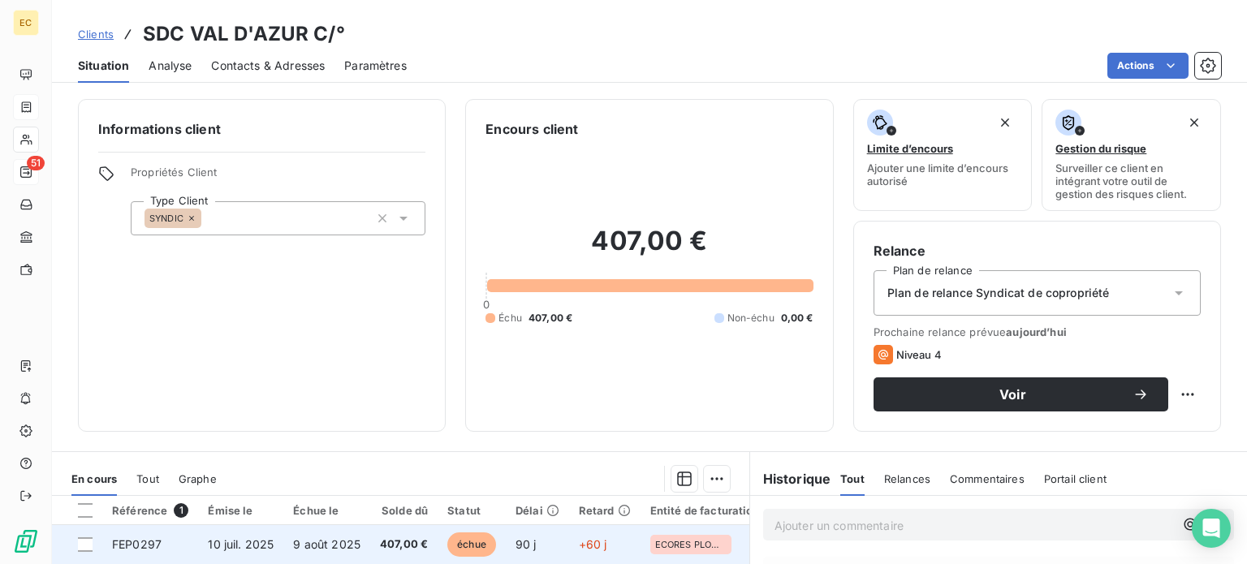
click at [162, 551] on td "FEP0297" at bounding box center [150, 544] width 96 height 39
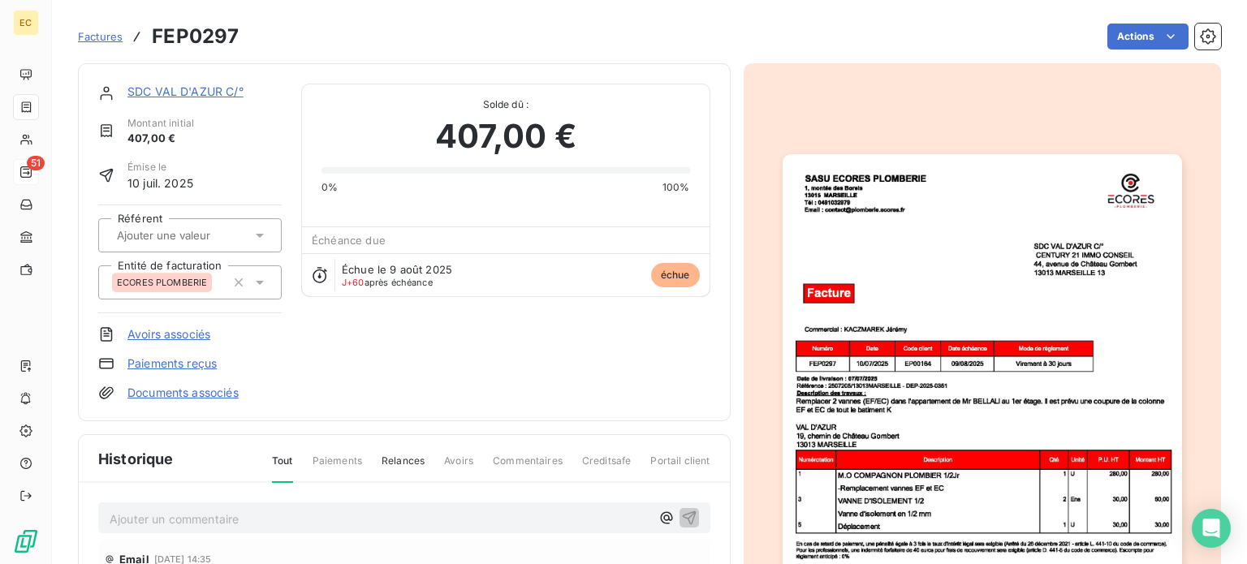
click at [836, 397] on img "button" at bounding box center [983, 436] width 400 height 564
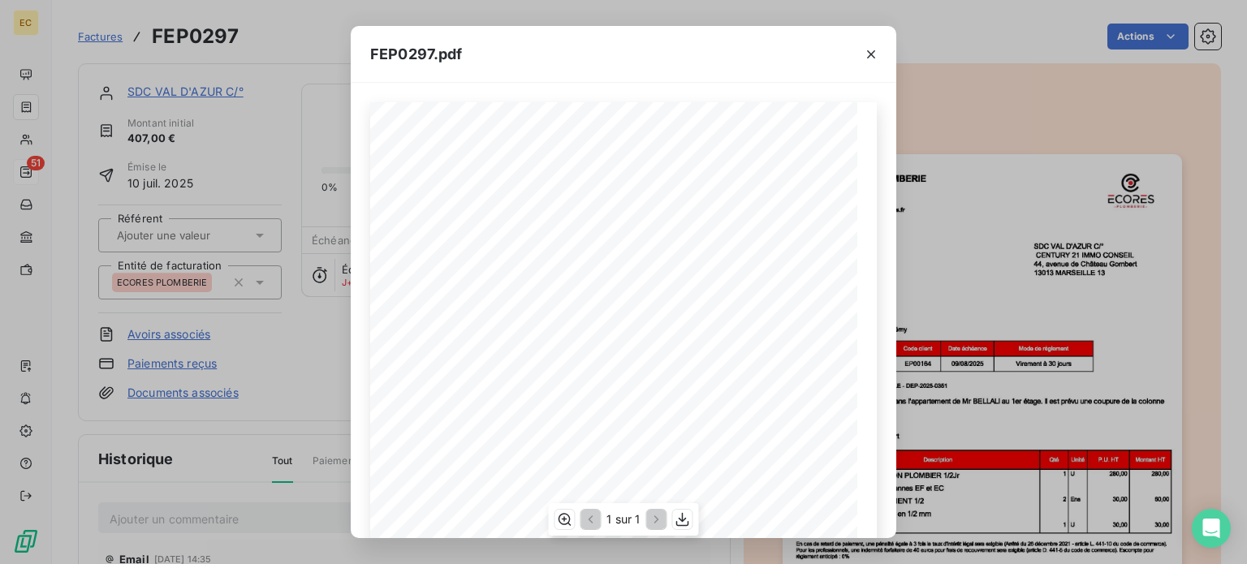
click at [761, 132] on div "FEP0297.pdf 1 sur 1" at bounding box center [624, 282] width 546 height 512
click at [871, 54] on icon "button" at bounding box center [871, 54] width 16 height 16
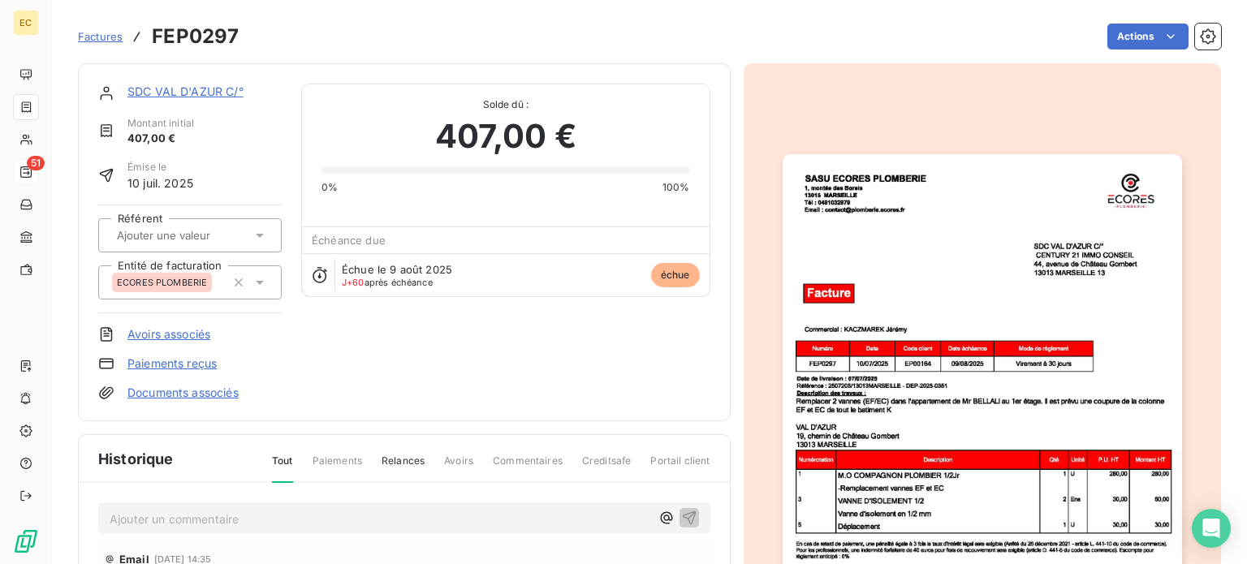
click at [167, 97] on link "SDC VAL D'AZUR C/°" at bounding box center [185, 91] width 116 height 14
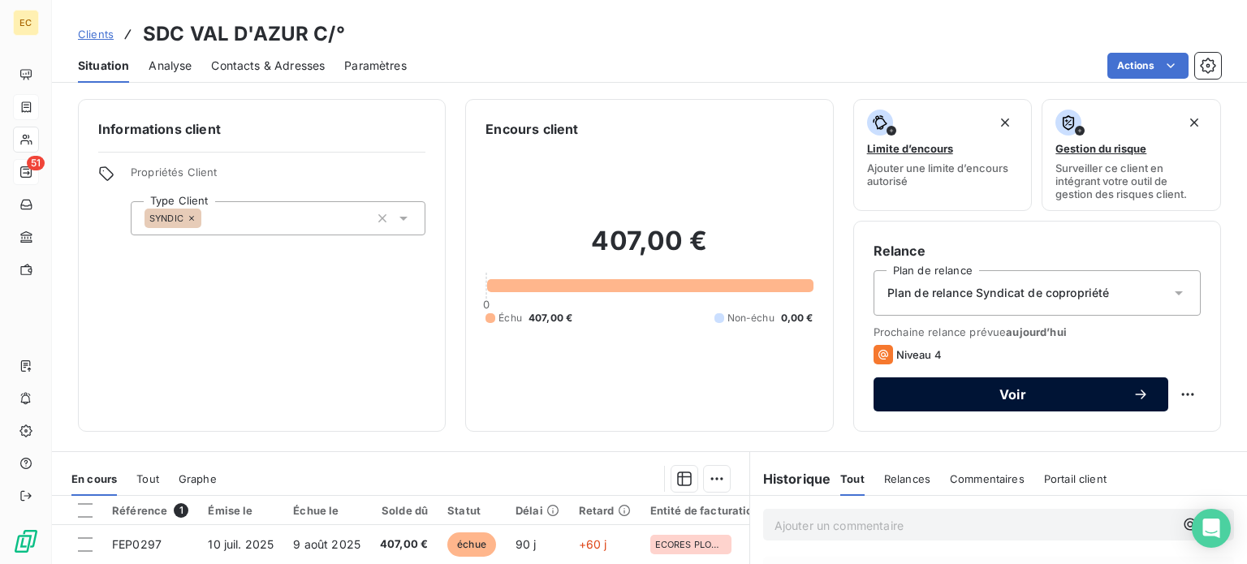
click at [923, 404] on button "Voir" at bounding box center [1021, 395] width 295 height 34
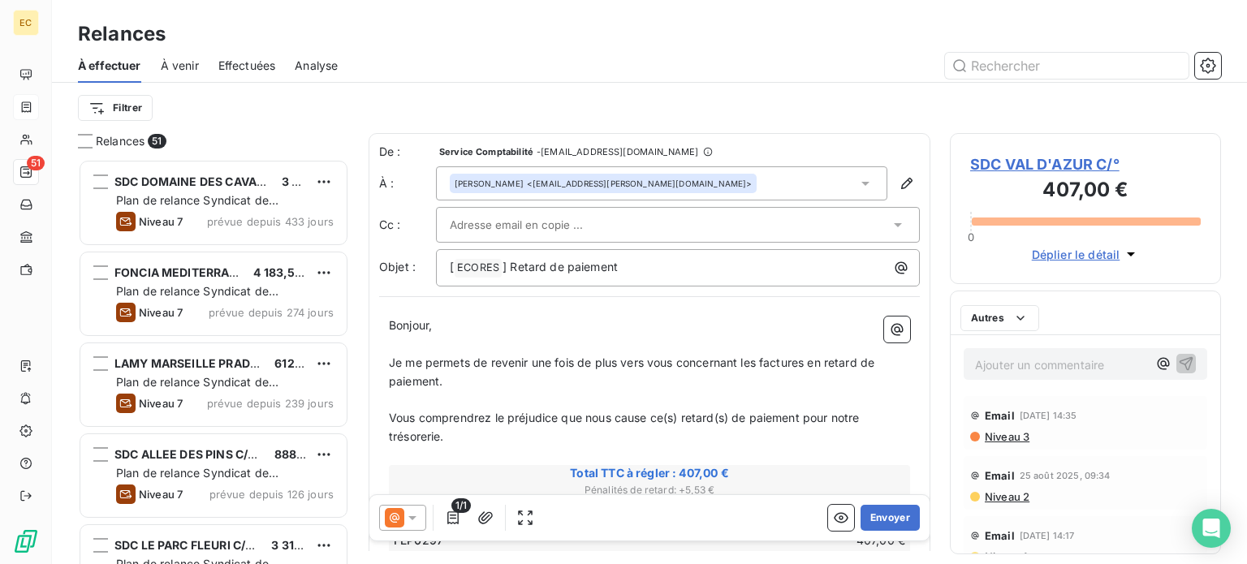
scroll to position [393, 258]
paste input "[EMAIL_ADDRESS][DOMAIN_NAME]"
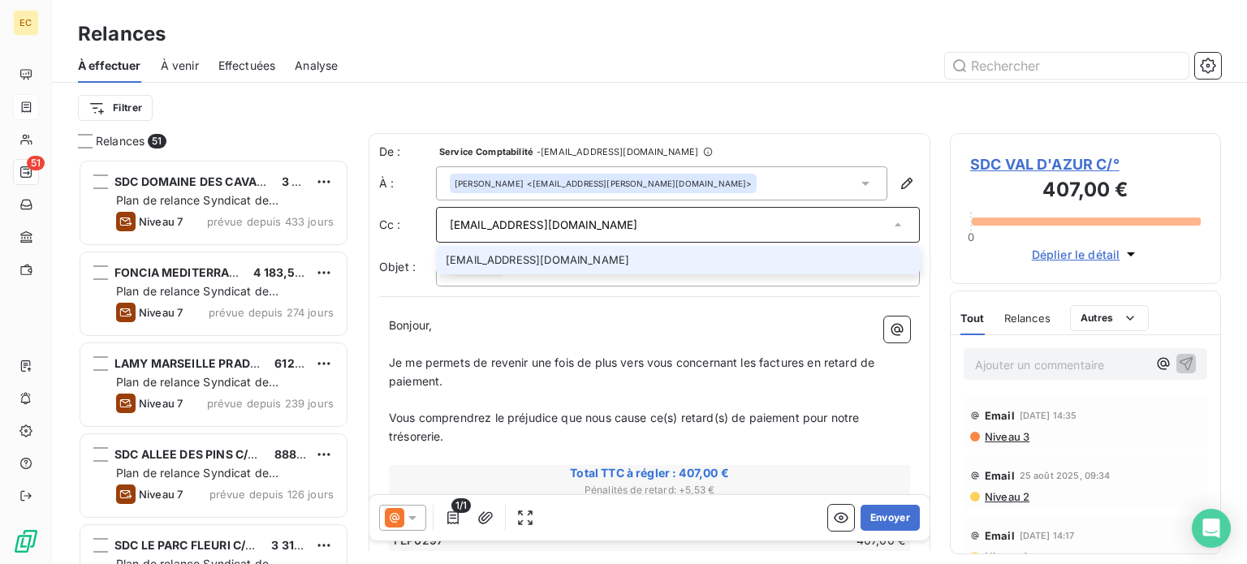
type input "[EMAIL_ADDRESS][DOMAIN_NAME]"
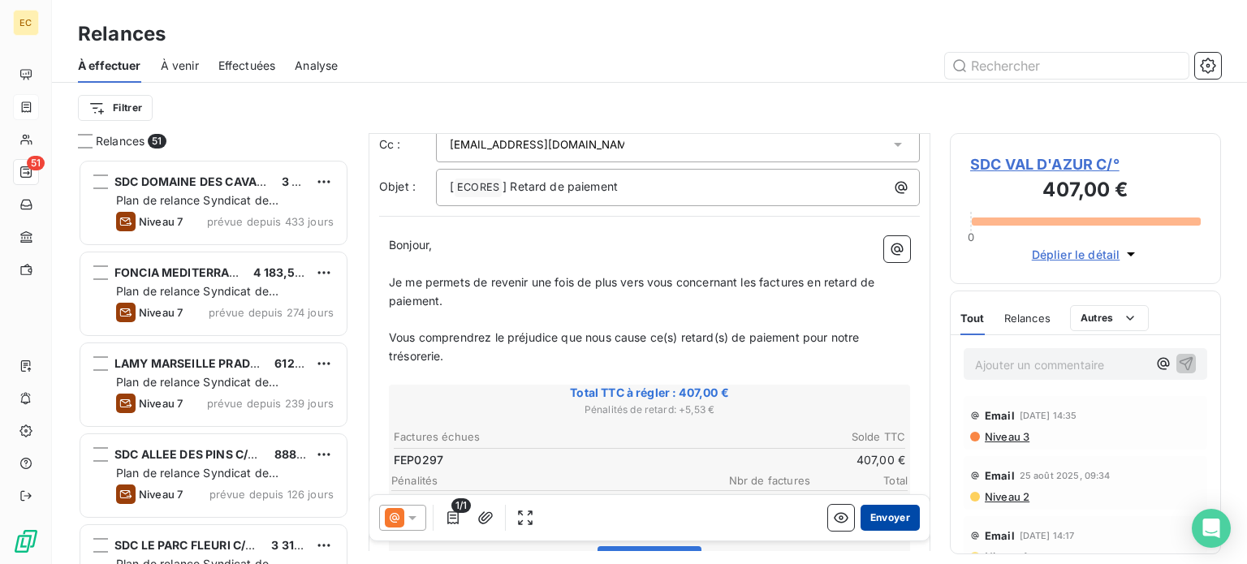
click at [879, 519] on button "Envoyer" at bounding box center [890, 518] width 59 height 26
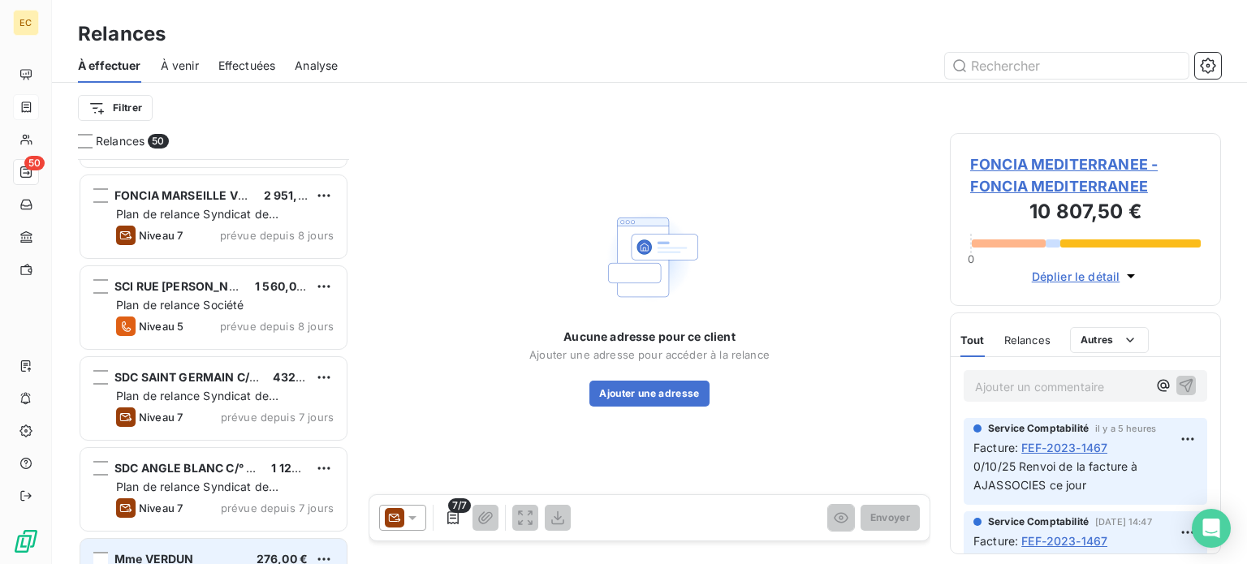
scroll to position [3330, 0]
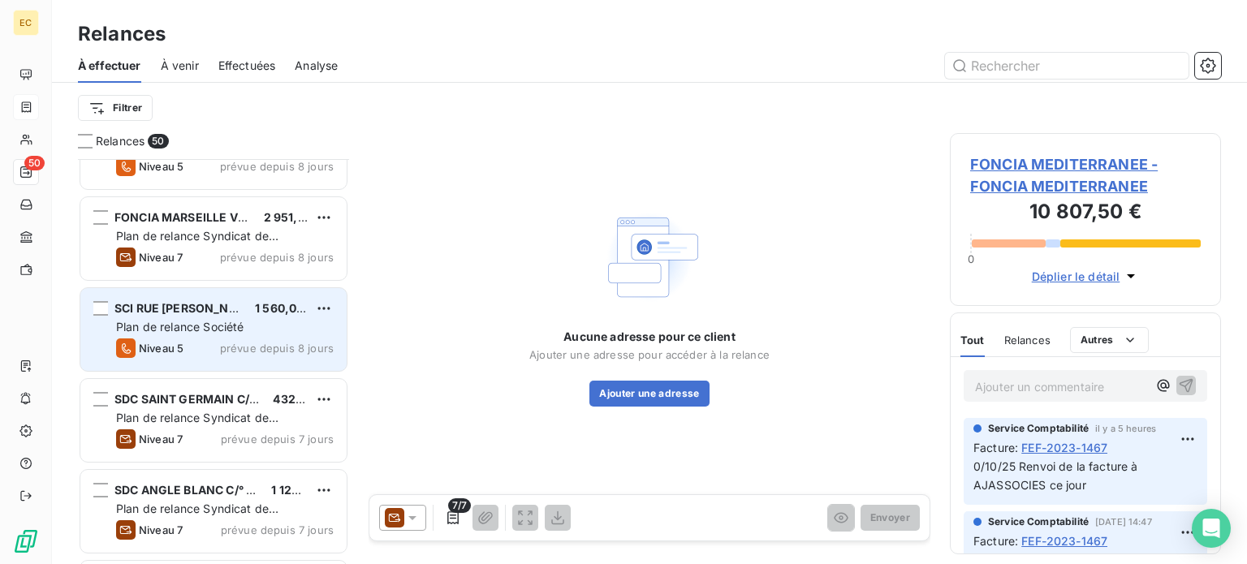
click at [201, 314] on span "SCI RUE [PERSON_NAME]" at bounding box center [187, 308] width 145 height 14
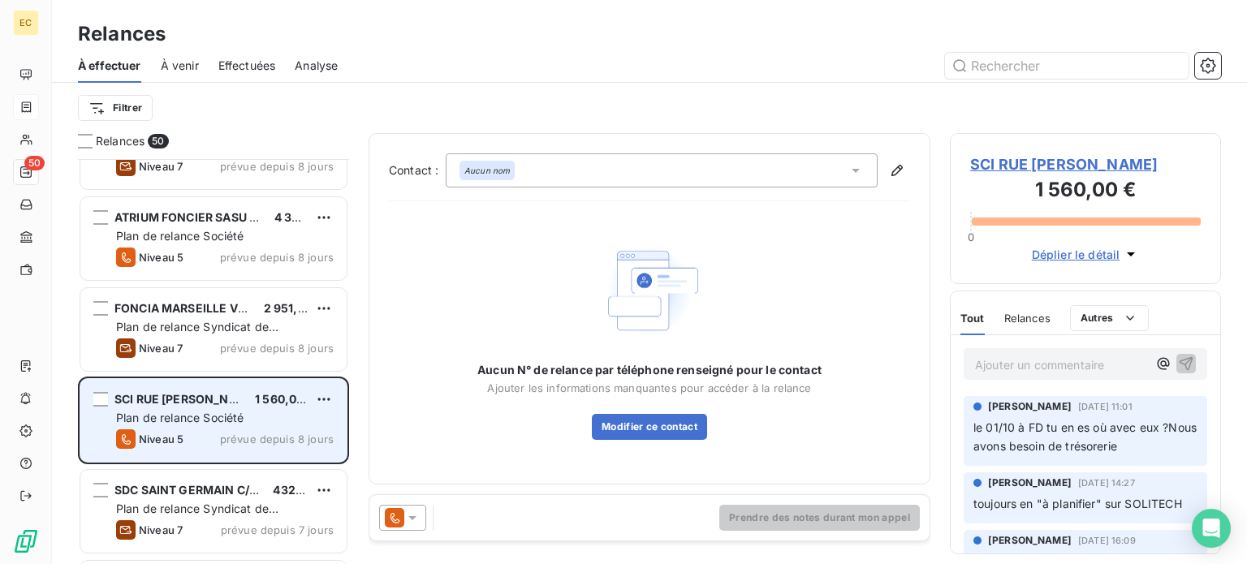
scroll to position [3168, 0]
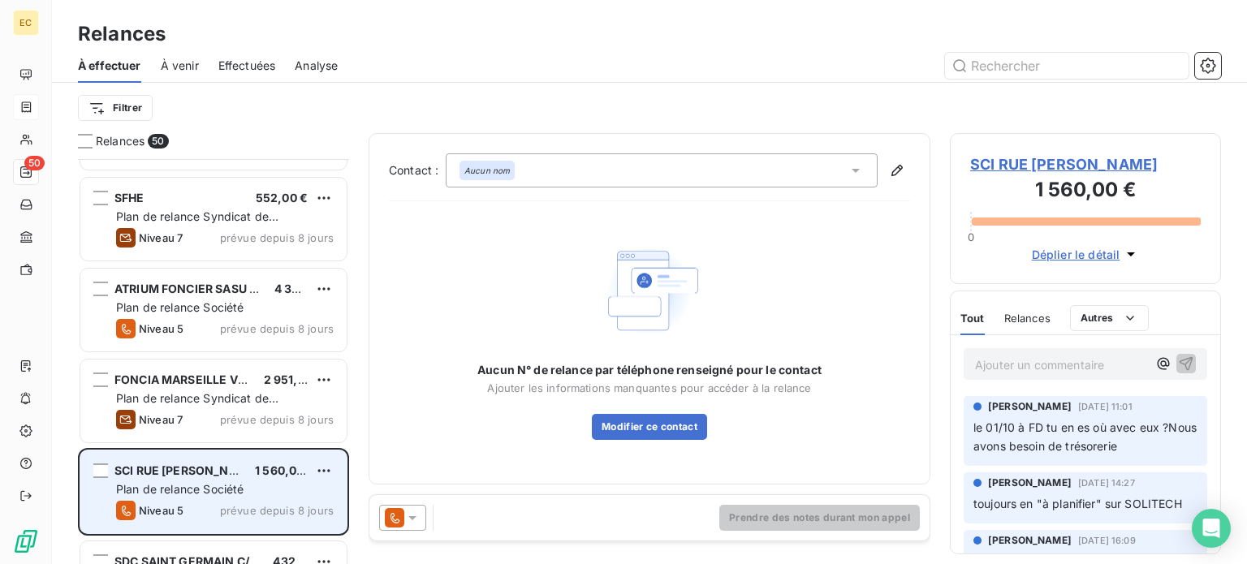
click at [201, 314] on div "Plan de relance Société" at bounding box center [225, 308] width 218 height 16
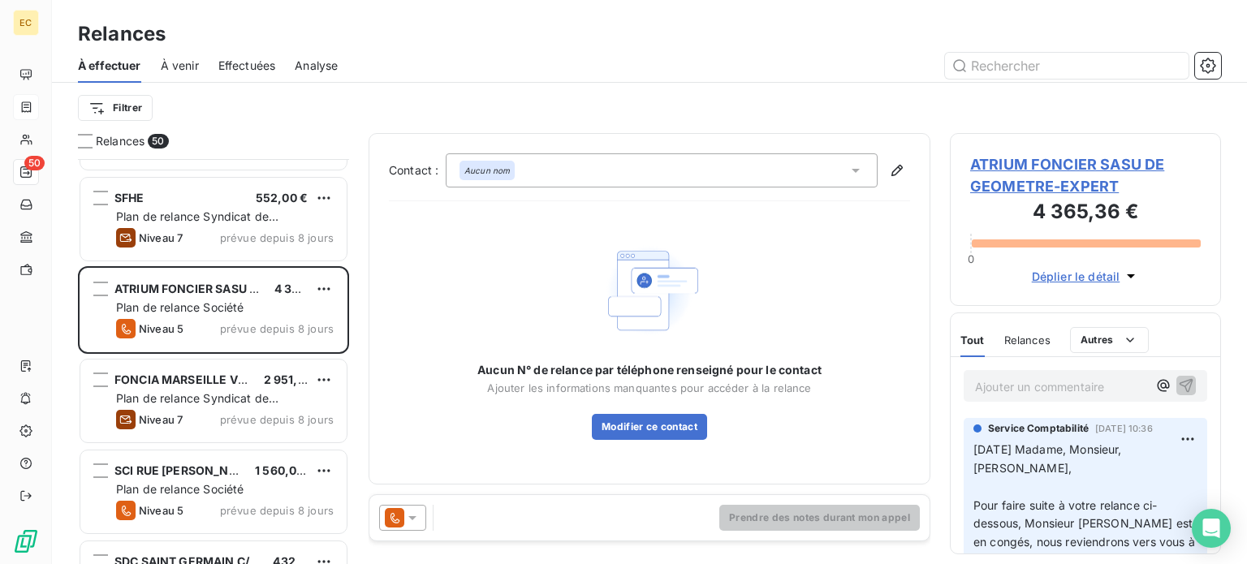
click at [1001, 166] on span "ATRIUM FONCIER SASU DE GEOMETRE-EXPERT" at bounding box center [1085, 175] width 231 height 44
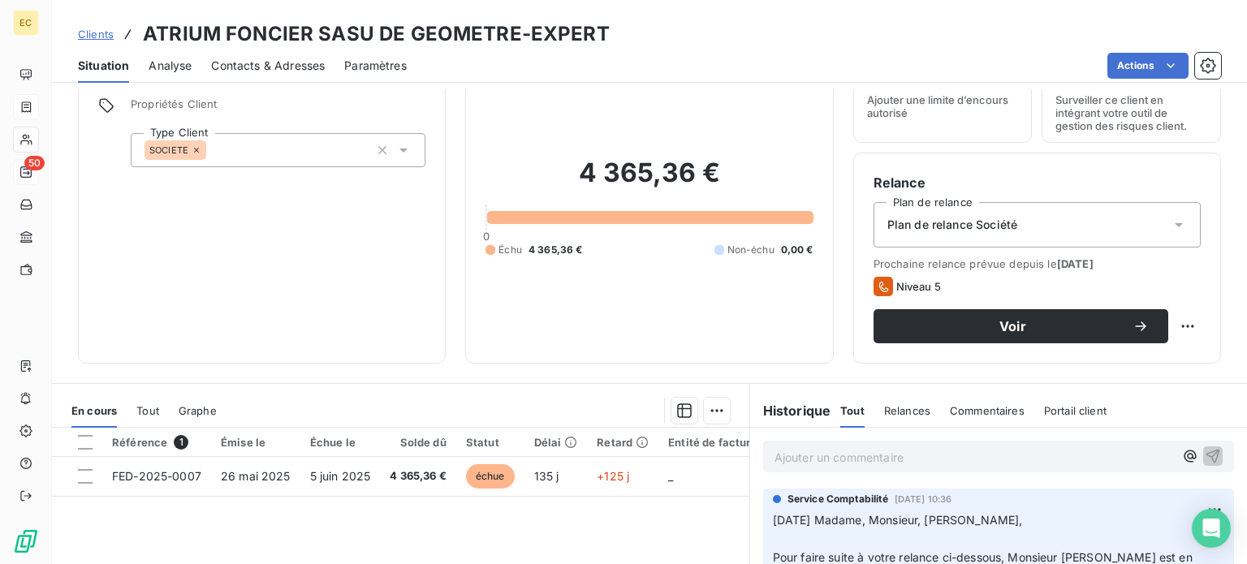
scroll to position [162, 0]
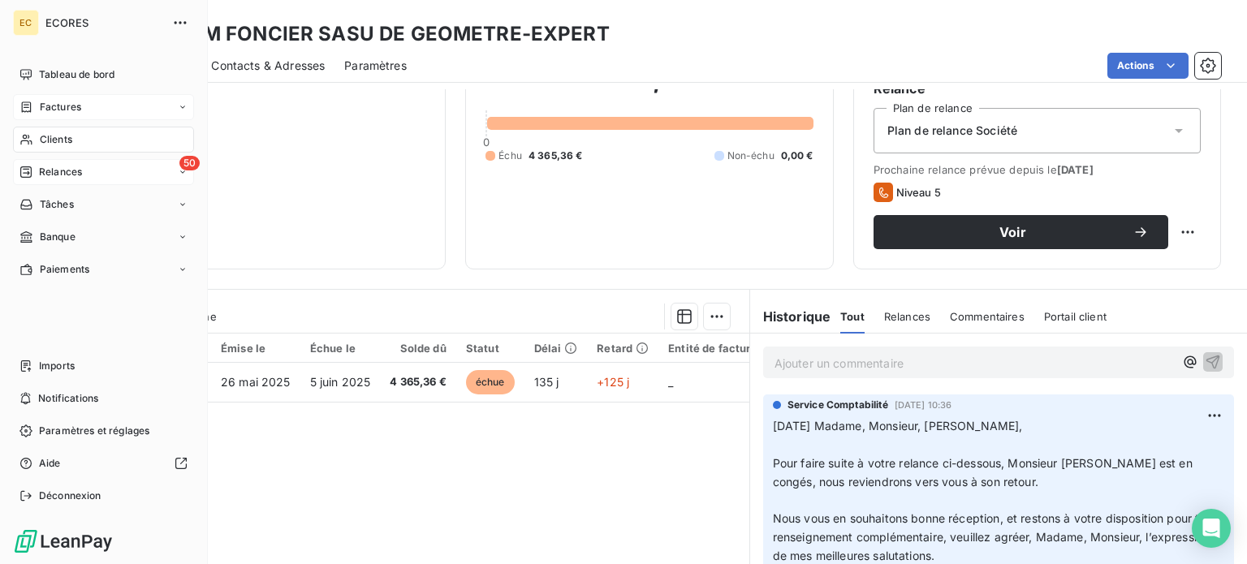
click at [58, 176] on span "Relances" at bounding box center [60, 172] width 43 height 15
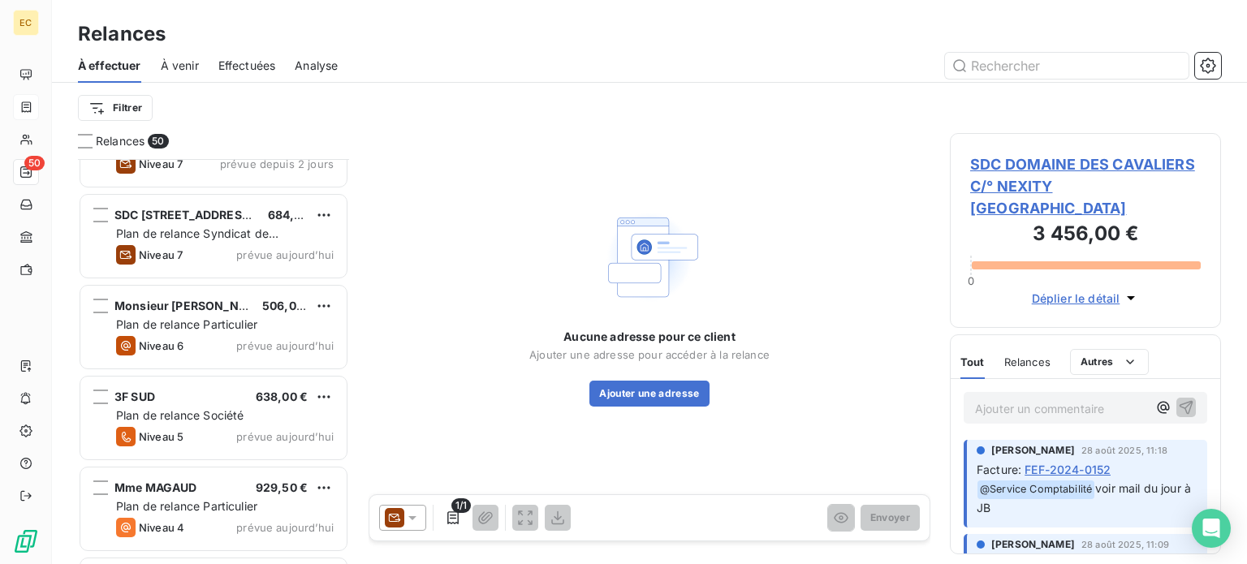
scroll to position [3979, 0]
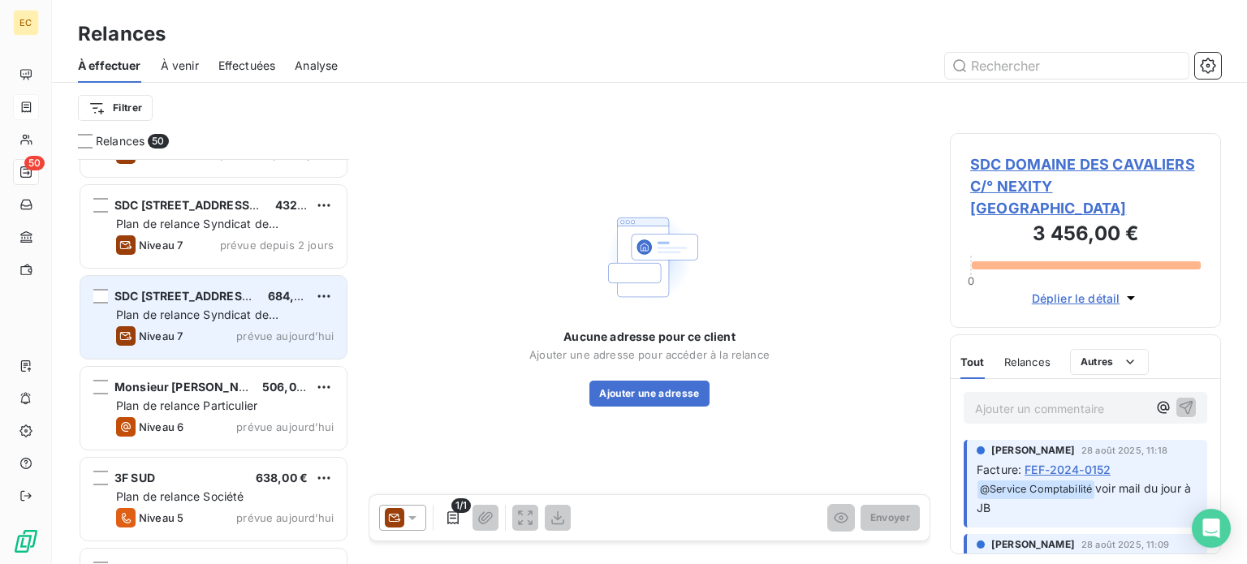
click at [198, 310] on span "Plan de relance Syndicat de copropriété" at bounding box center [197, 323] width 162 height 30
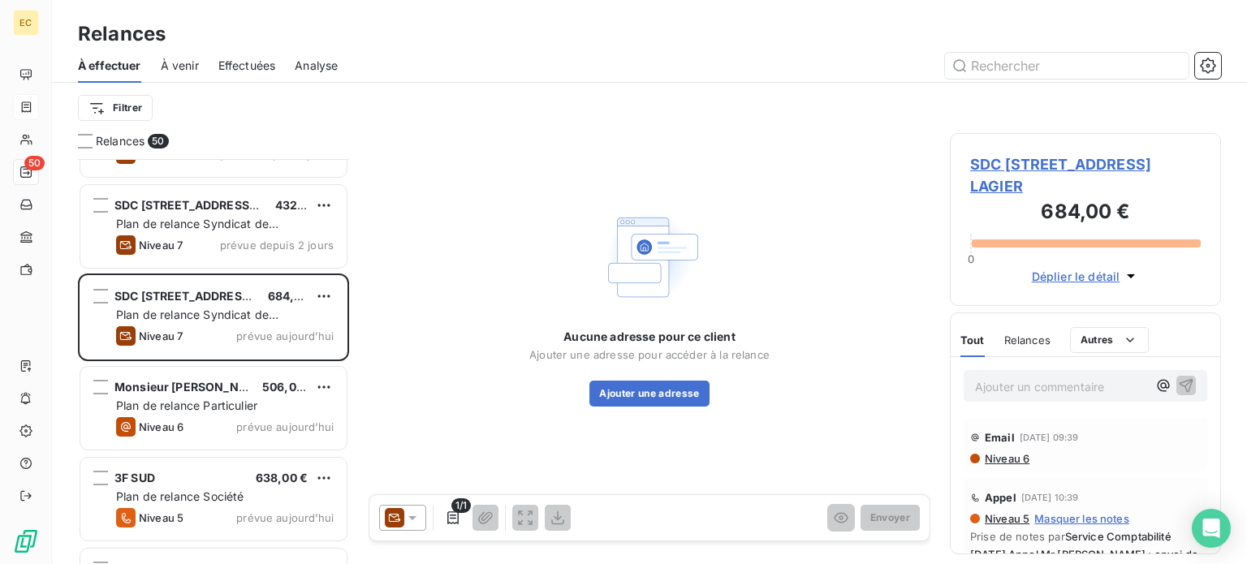
click at [1052, 167] on span "SDC [STREET_ADDRESS] LAGIER" at bounding box center [1085, 175] width 231 height 44
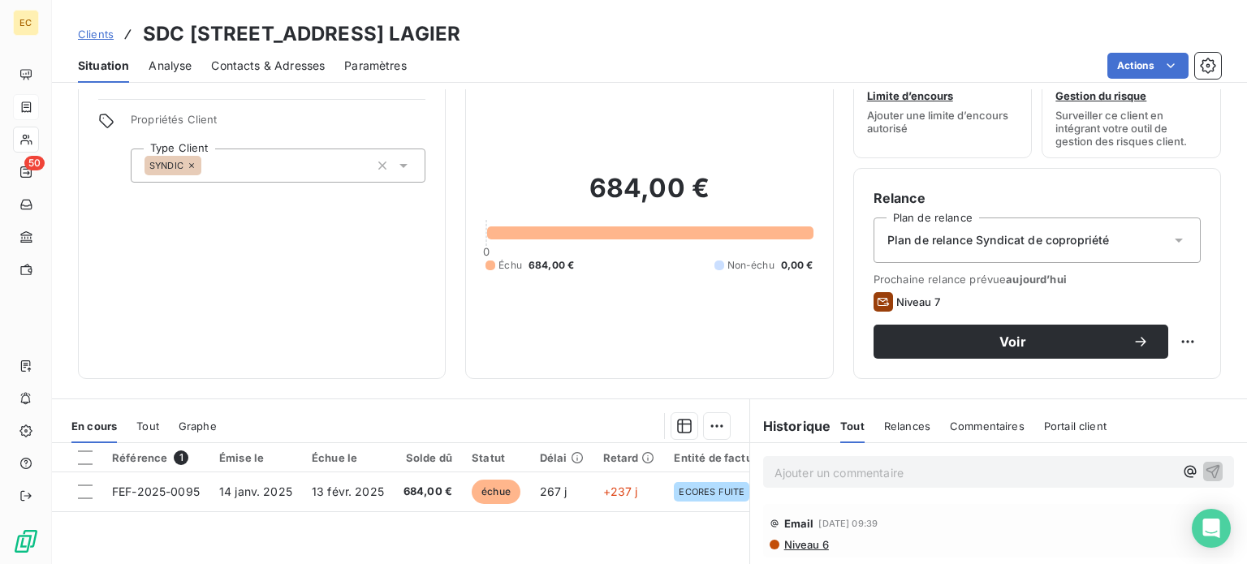
scroll to position [81, 0]
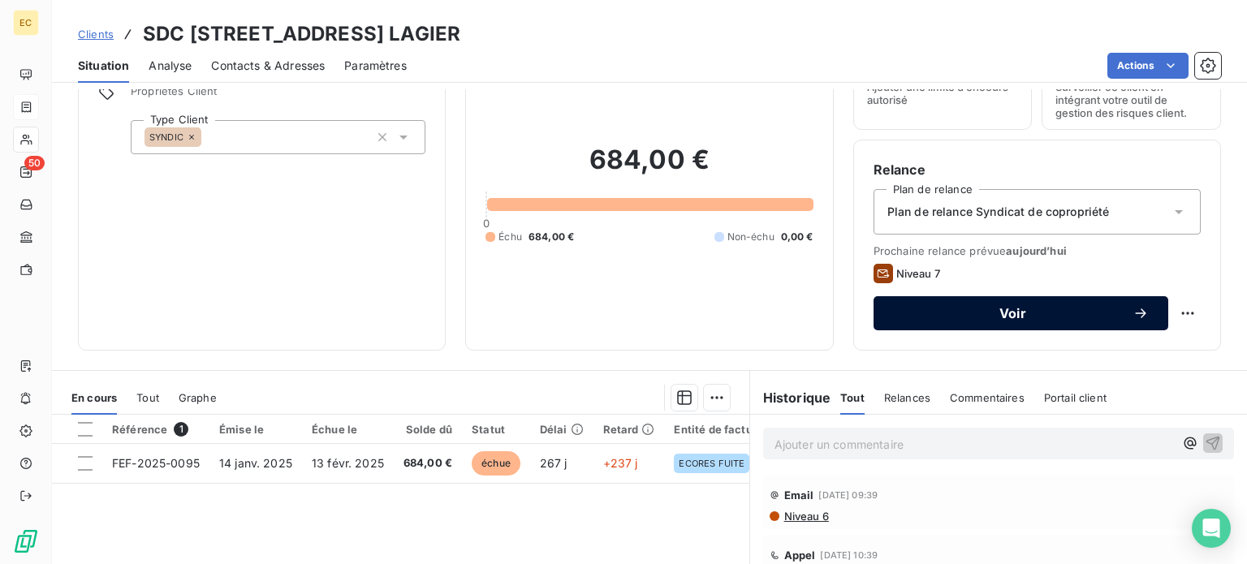
click at [994, 322] on button "Voir" at bounding box center [1021, 313] width 295 height 34
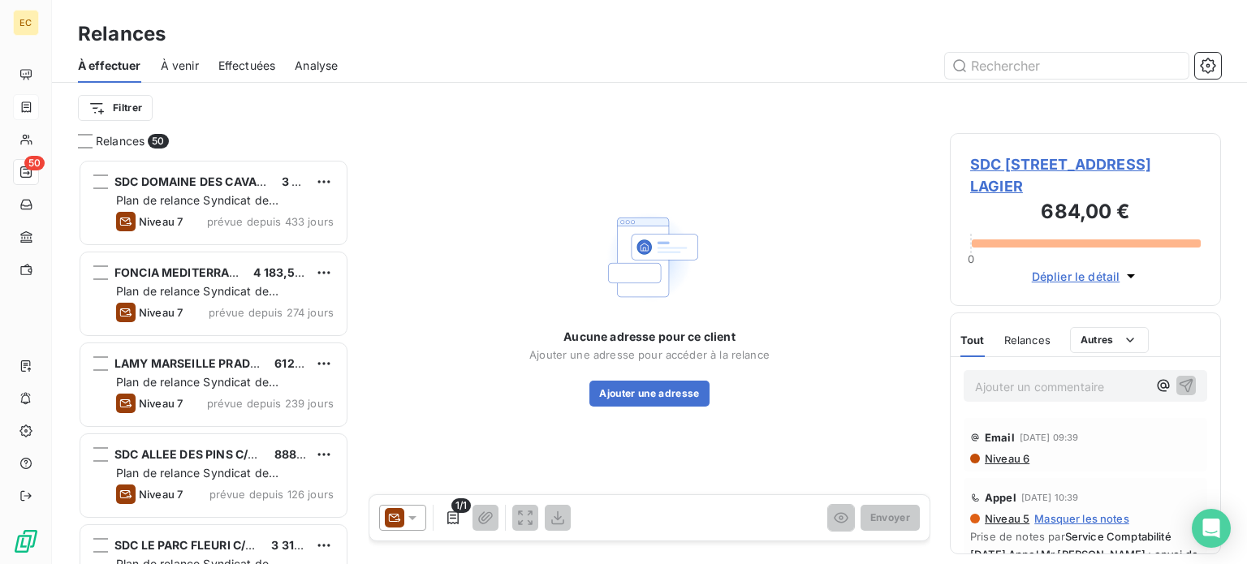
scroll to position [393, 258]
click at [410, 519] on icon at bounding box center [412, 518] width 16 height 16
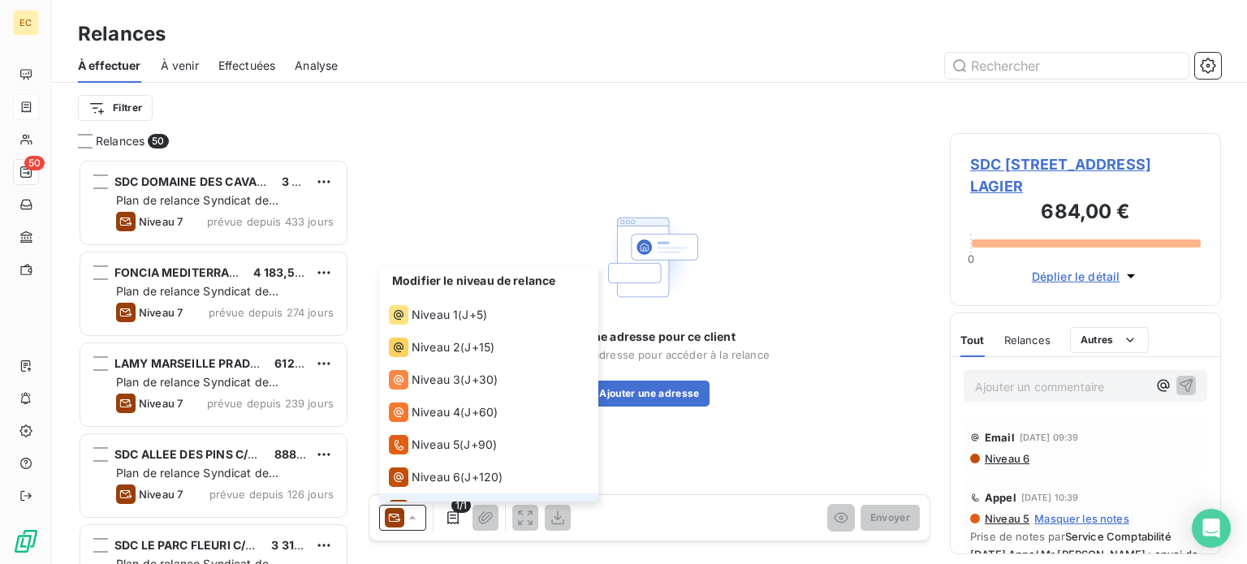
scroll to position [24, 0]
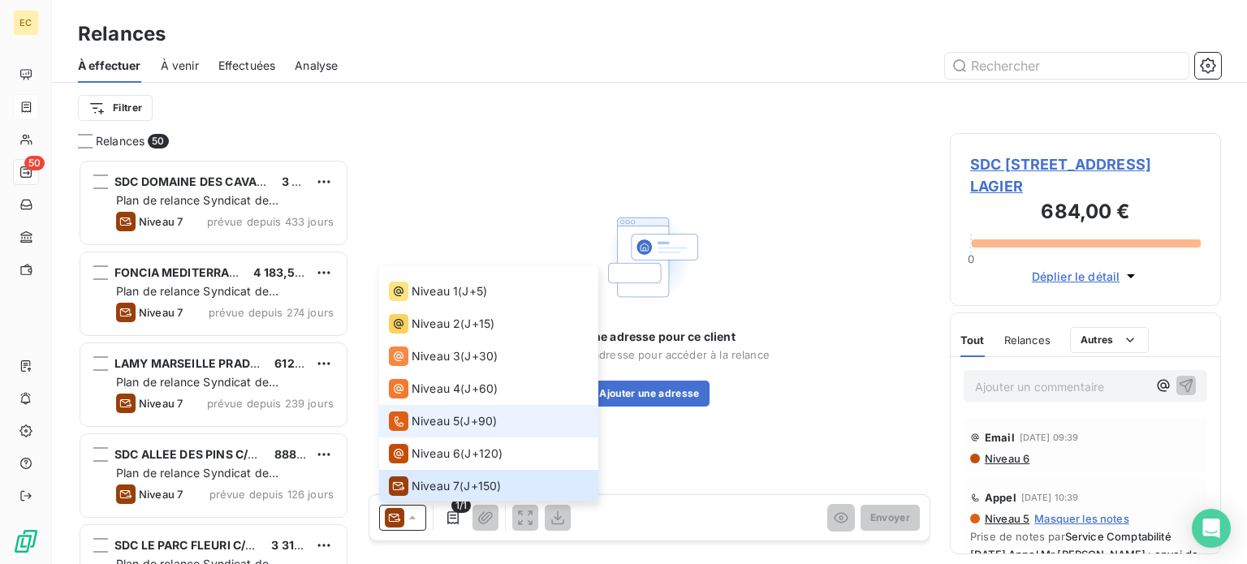
click at [425, 422] on span "Niveau 5" at bounding box center [436, 421] width 48 height 16
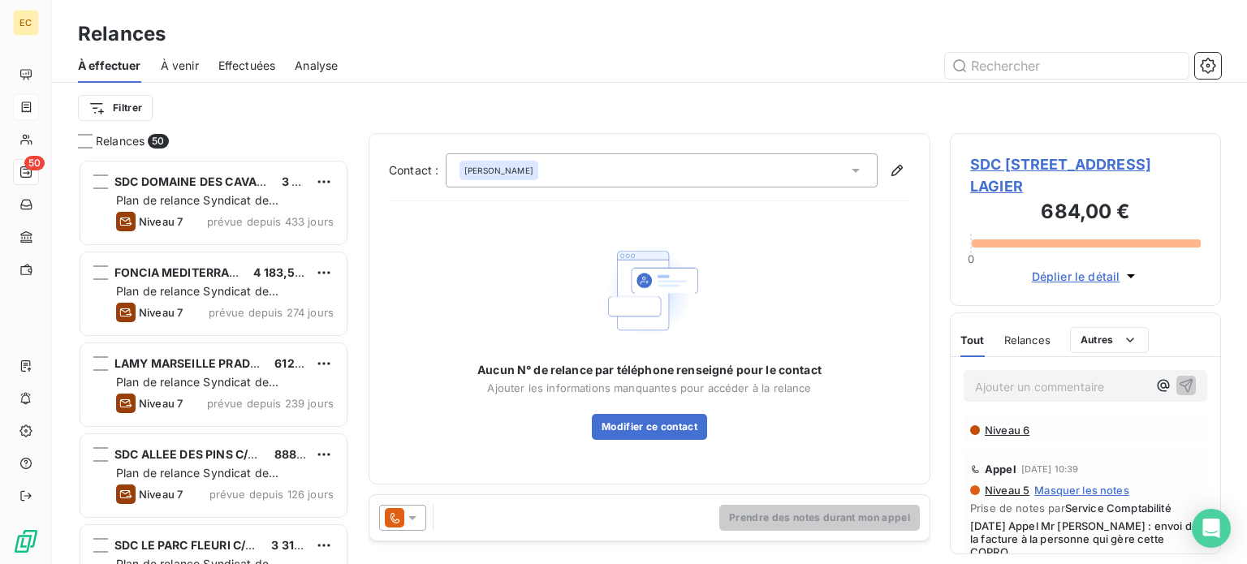
scroll to position [0, 0]
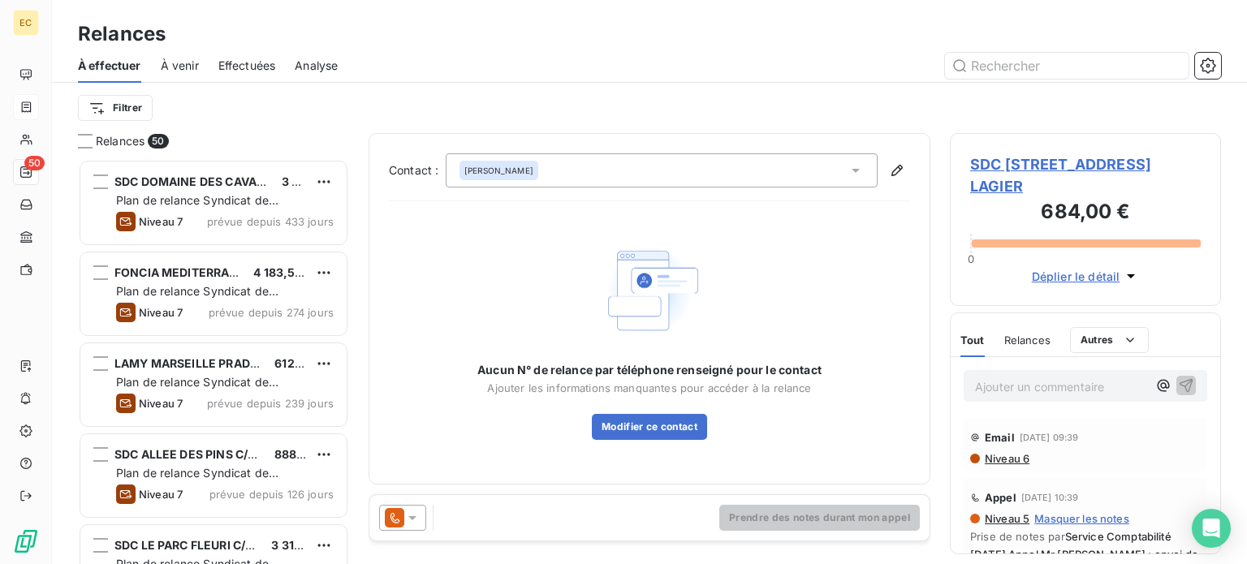
click at [411, 519] on icon at bounding box center [412, 518] width 8 height 4
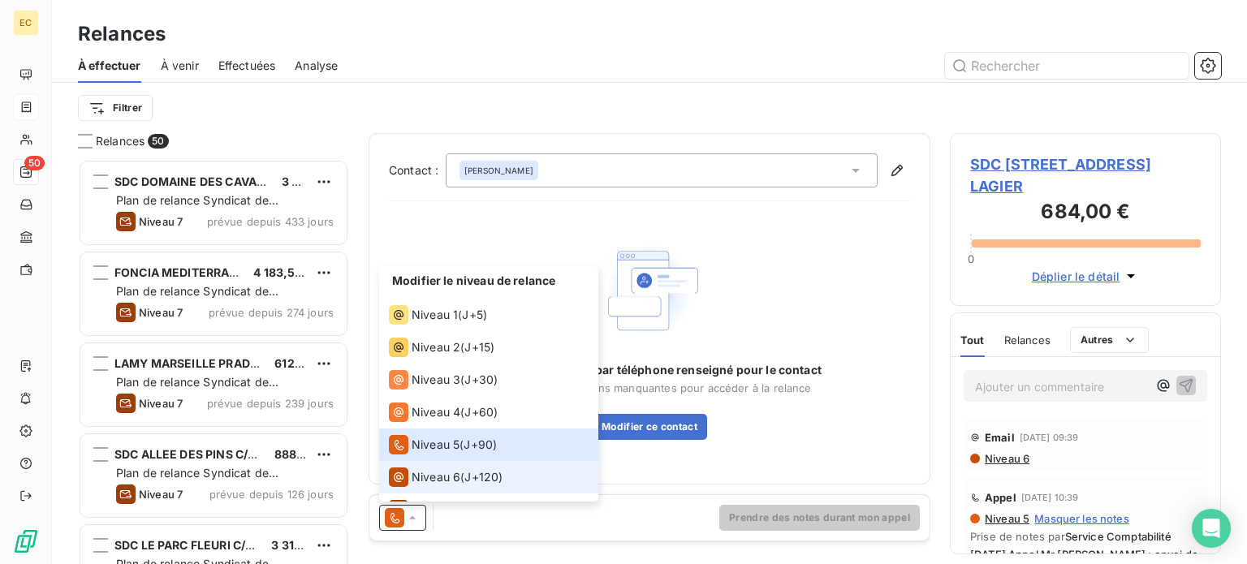
click at [435, 473] on span "Niveau 6" at bounding box center [436, 477] width 49 height 16
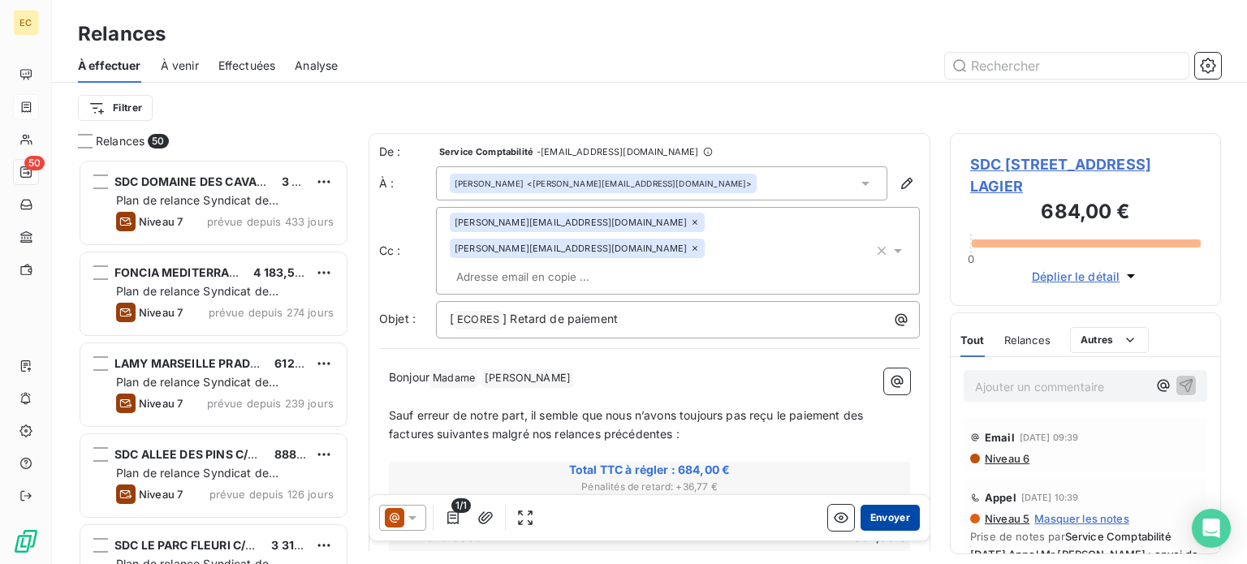
click at [877, 513] on button "Envoyer" at bounding box center [890, 518] width 59 height 26
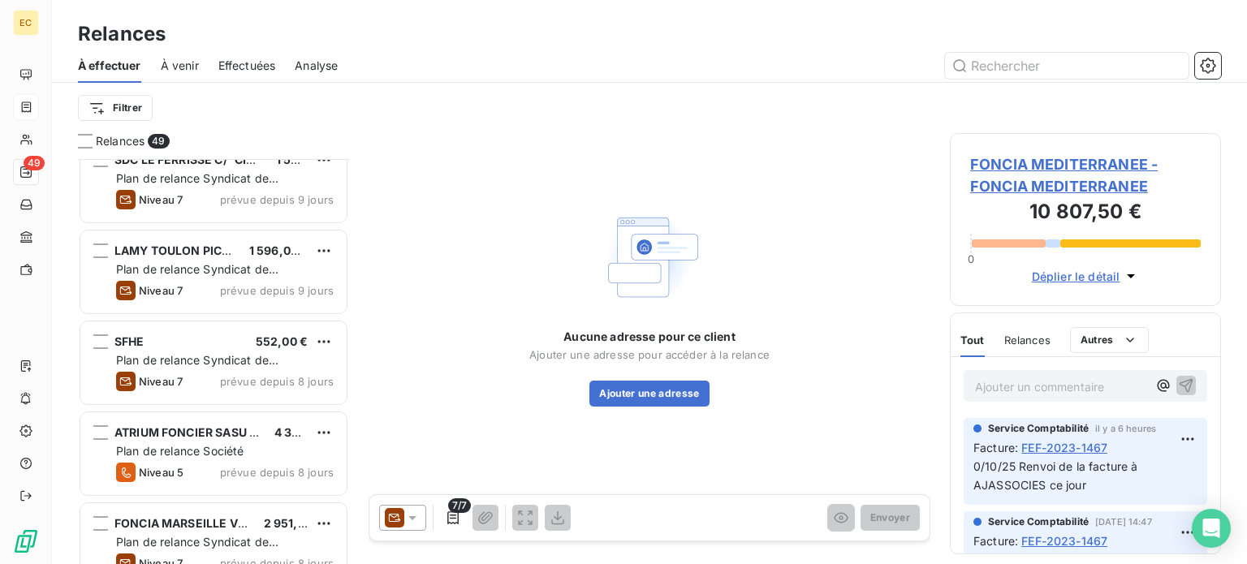
scroll to position [3086, 0]
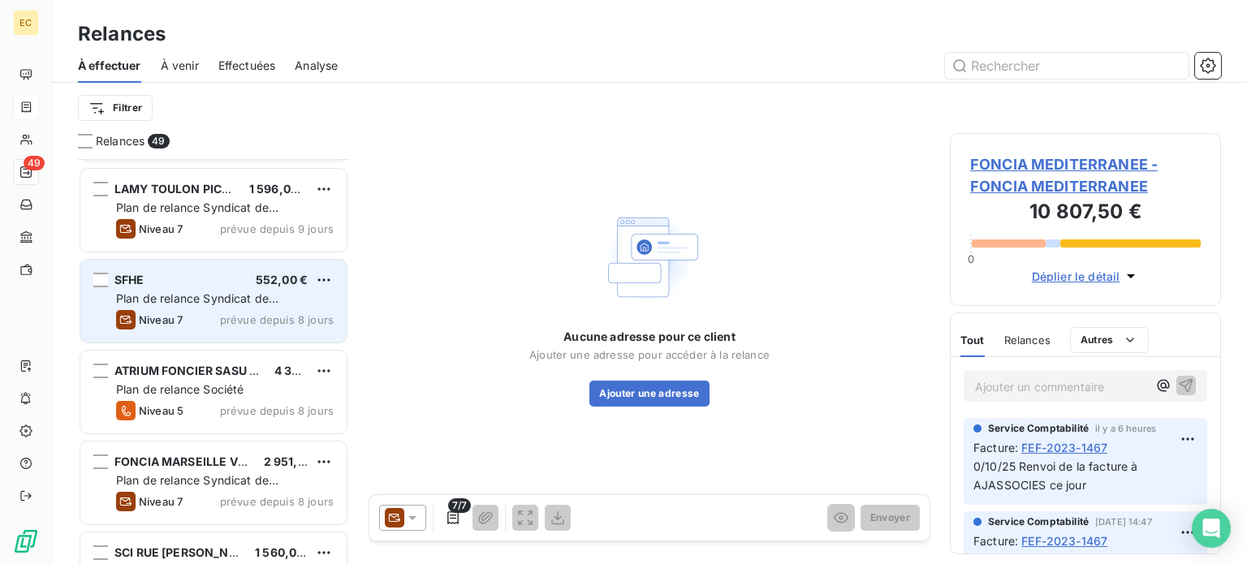
click at [224, 292] on span "Plan de relance Syndicat de copropriété" at bounding box center [197, 307] width 162 height 30
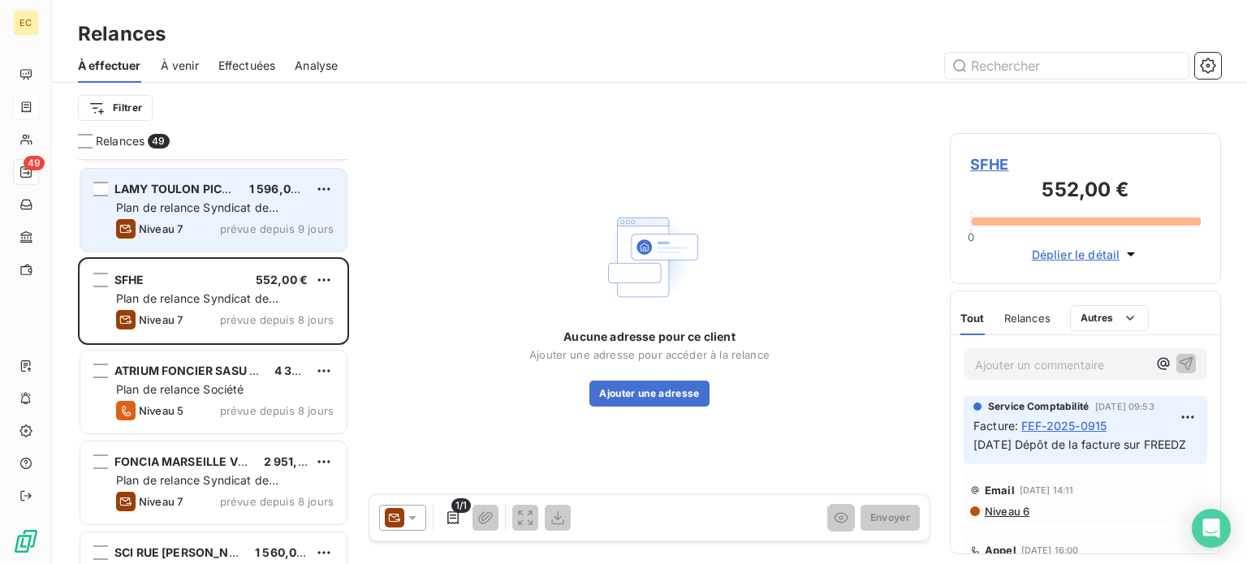
click at [166, 217] on div "LAMY TOULON PICOT 1 596,00 € Plan de relance Syndicat de copropriété Niveau 7 p…" at bounding box center [213, 210] width 266 height 83
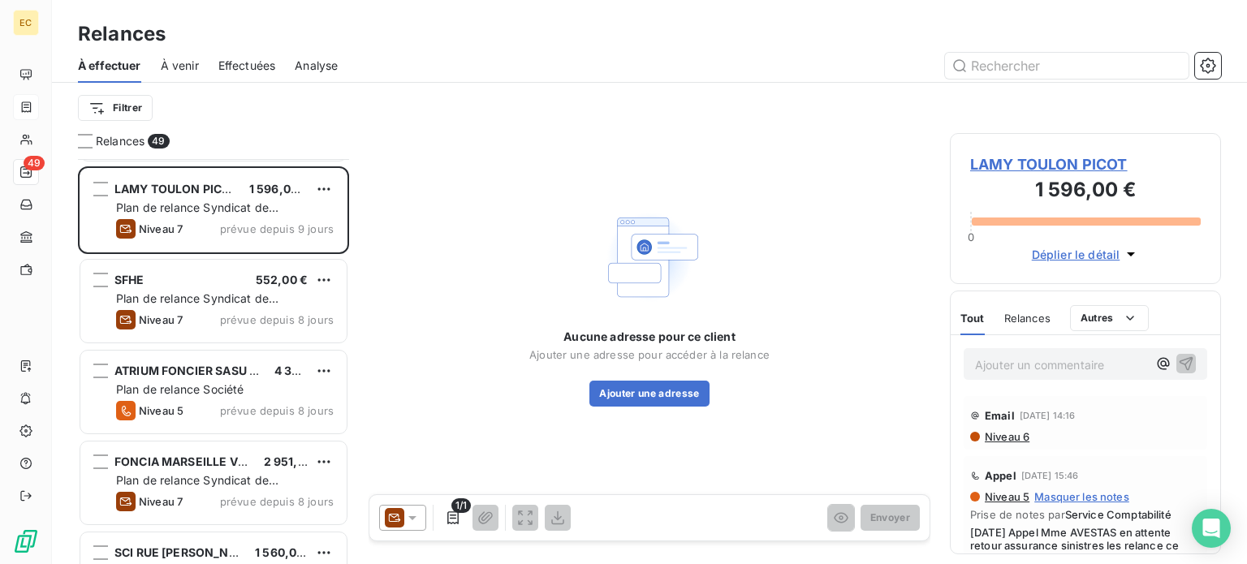
click at [995, 163] on span "LAMY TOULON PICOT" at bounding box center [1085, 164] width 231 height 22
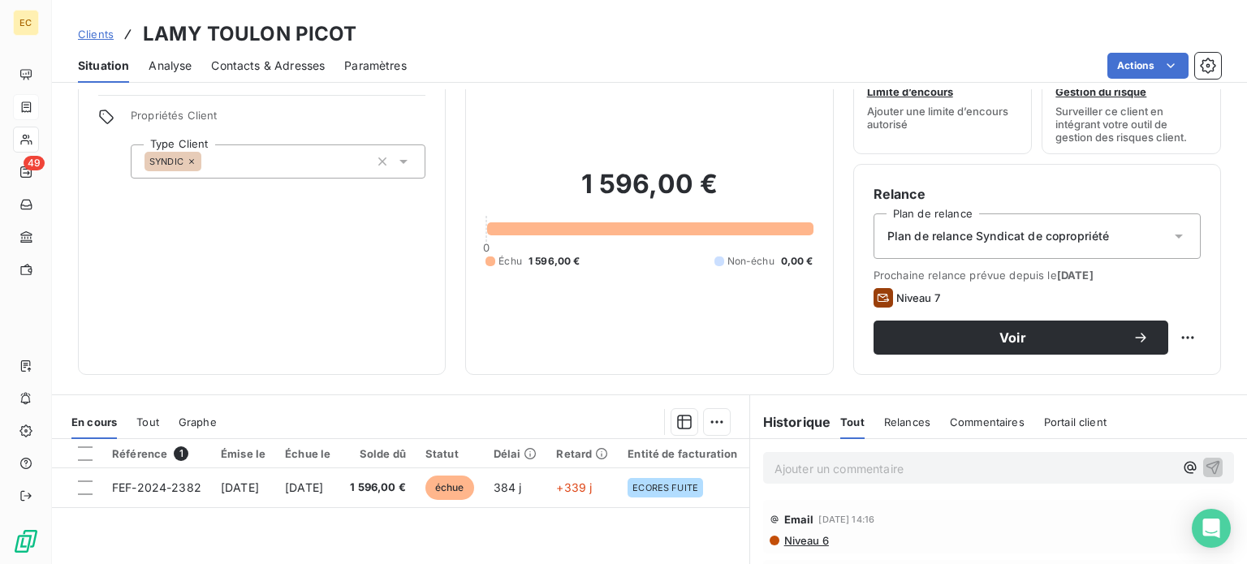
scroll to position [81, 0]
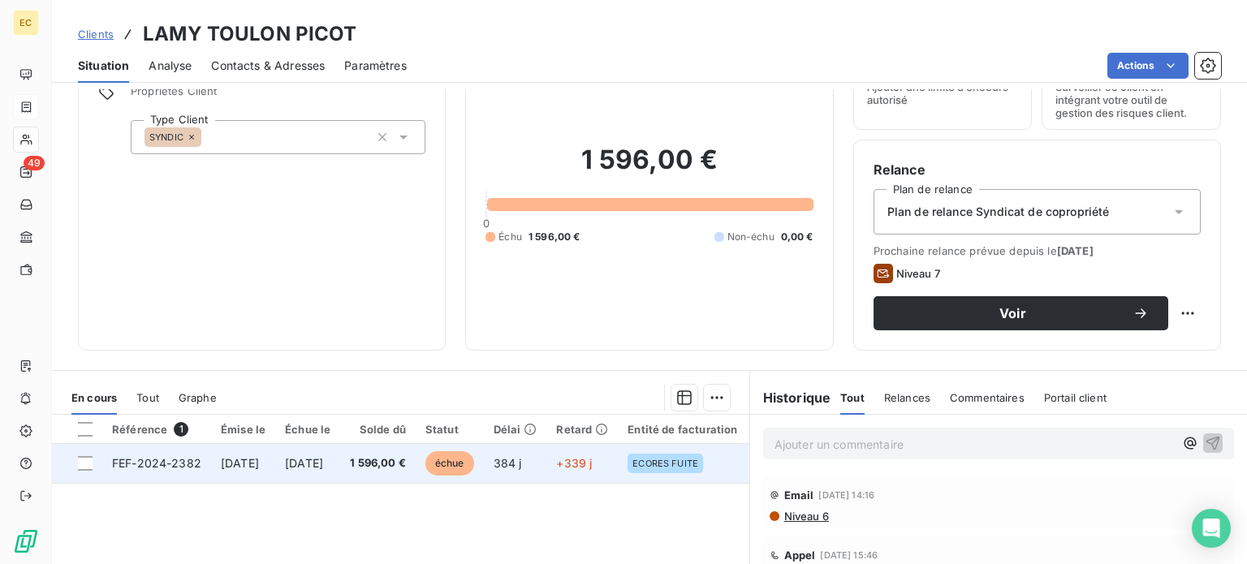
click at [187, 467] on span "FEF-2024-2382" at bounding box center [156, 463] width 89 height 14
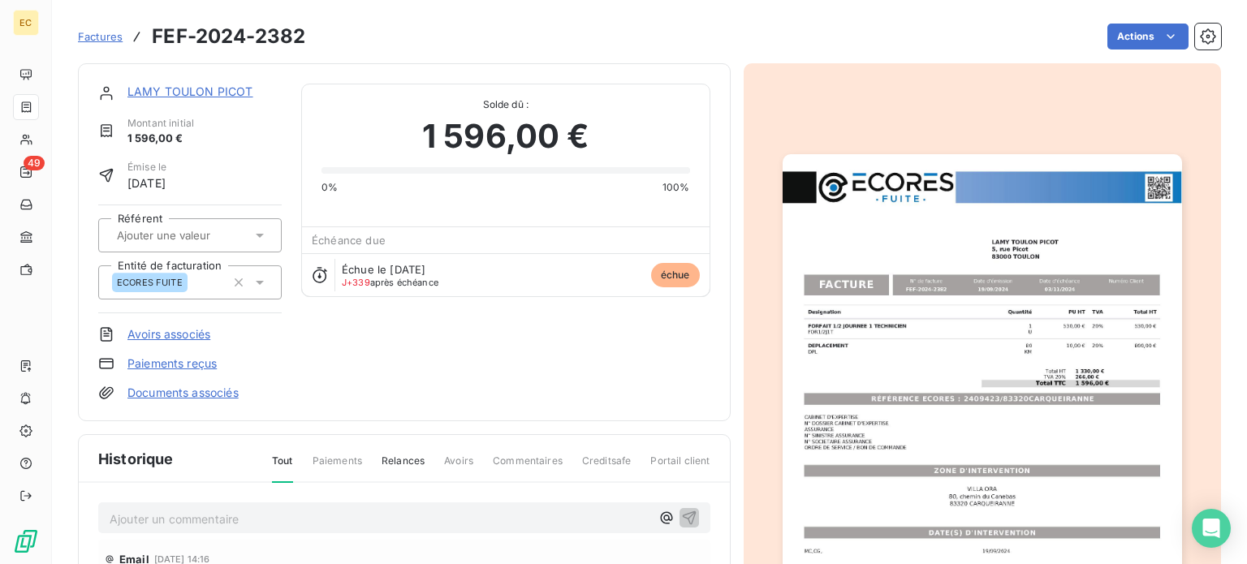
click at [963, 402] on img "button" at bounding box center [983, 436] width 400 height 564
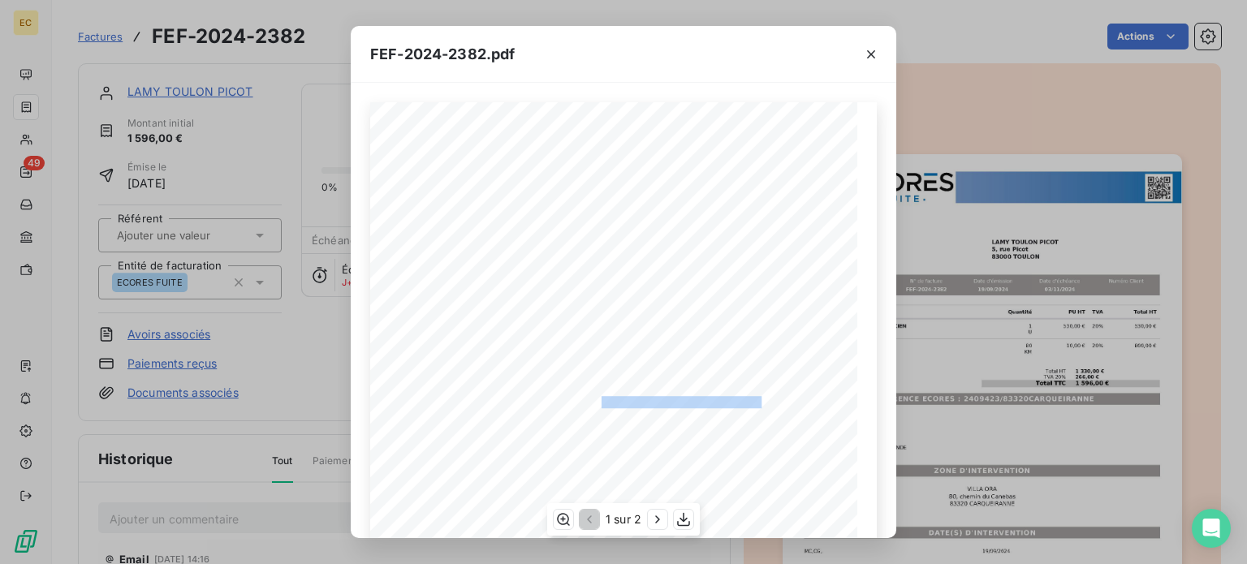
drag, startPoint x: 752, startPoint y: 399, endPoint x: 594, endPoint y: 401, distance: 158.4
click at [594, 401] on span "RÉFÉRENCE ECORES : 2409423/83320CARQUEIRANNE" at bounding box center [625, 400] width 274 height 8
copy span "2409423/83320CARQUEIRANNE"
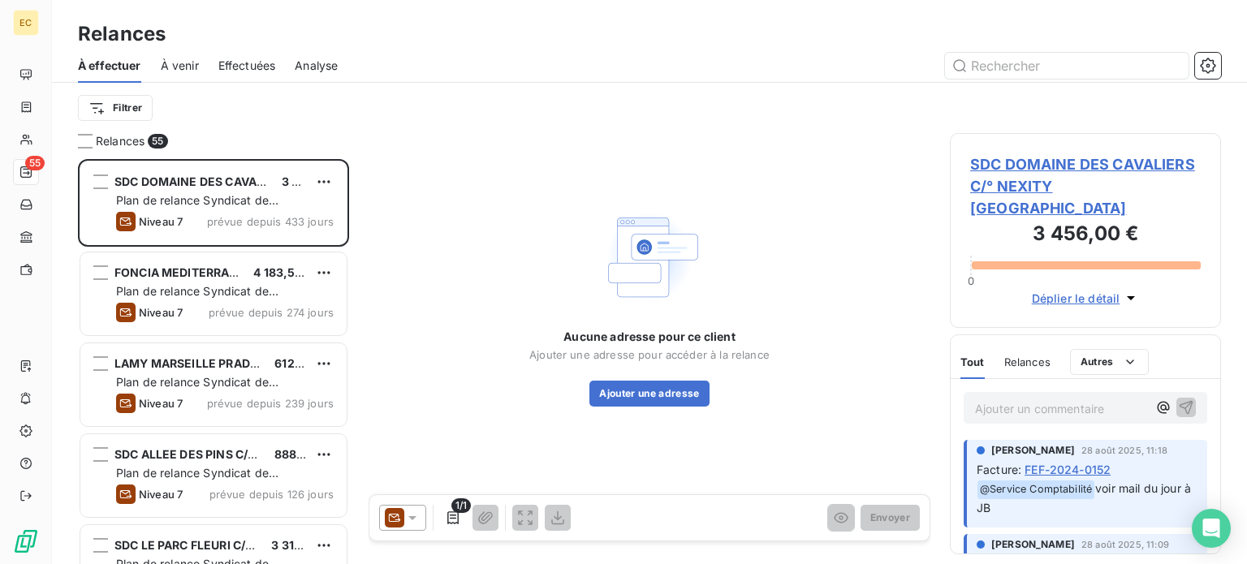
scroll to position [393, 258]
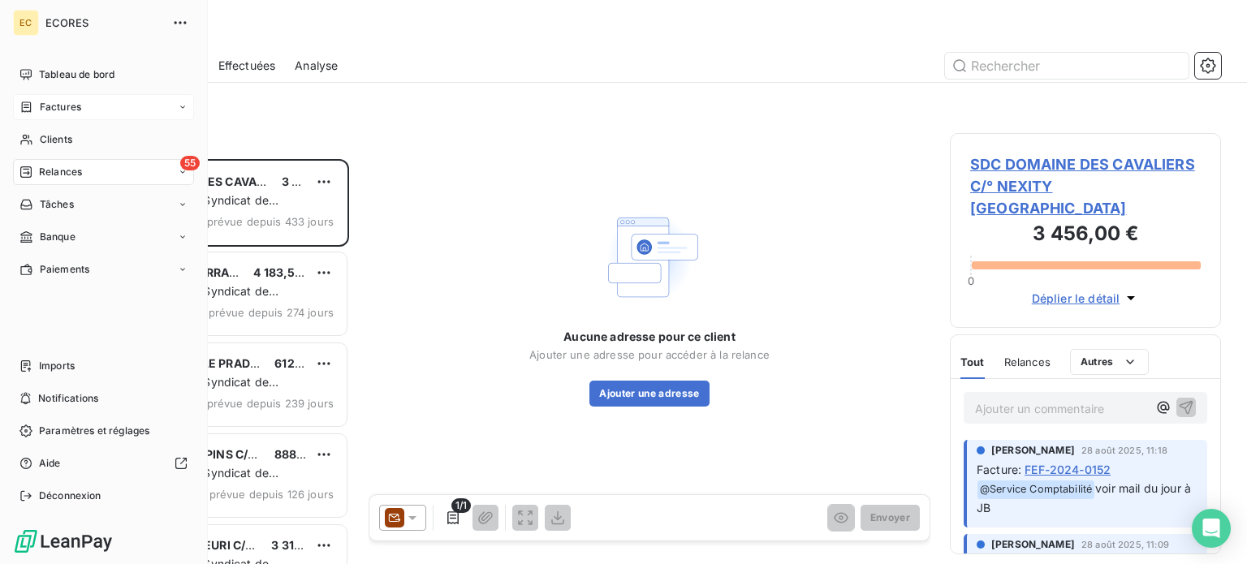
click at [43, 103] on span "Factures" at bounding box center [60, 107] width 41 height 15
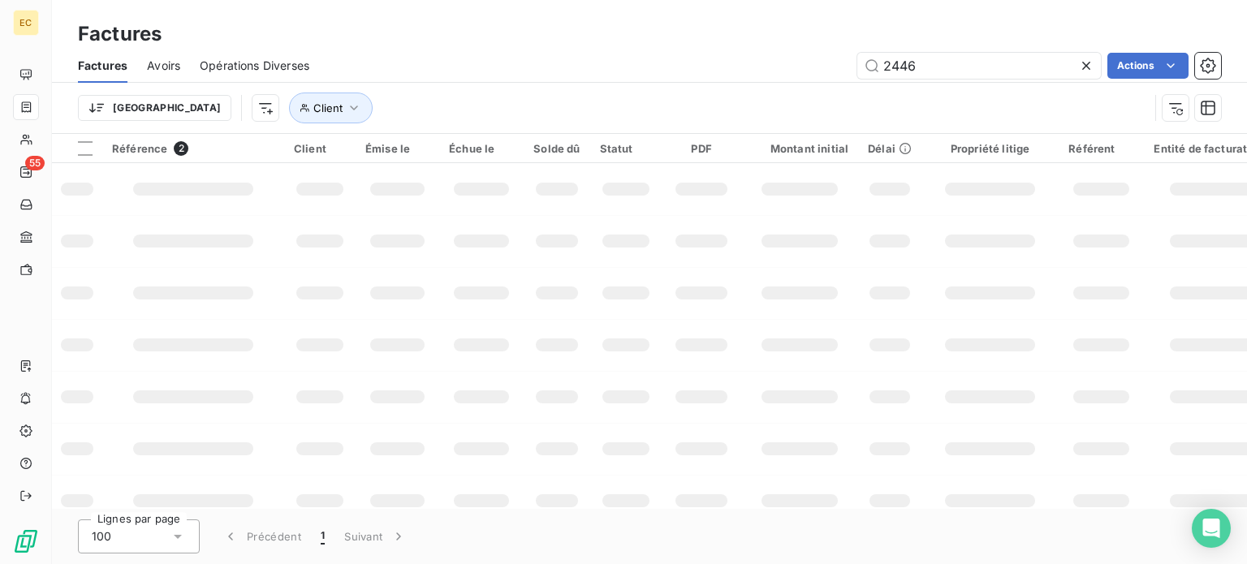
type input "2446"
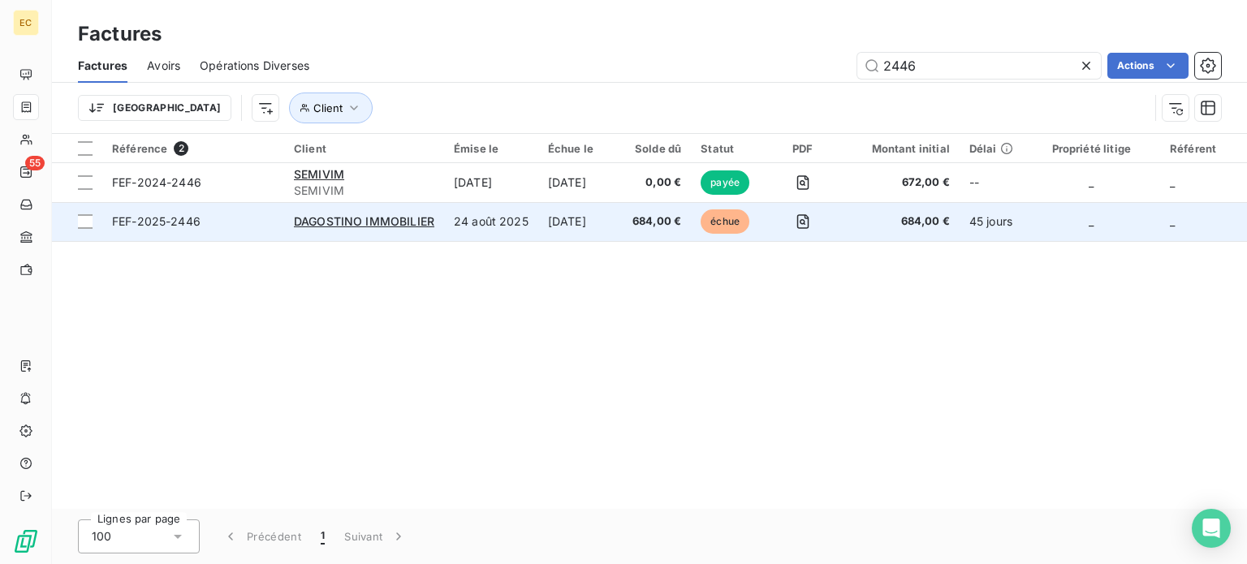
click at [222, 230] on td "FEF-2025-2446" at bounding box center [193, 221] width 182 height 39
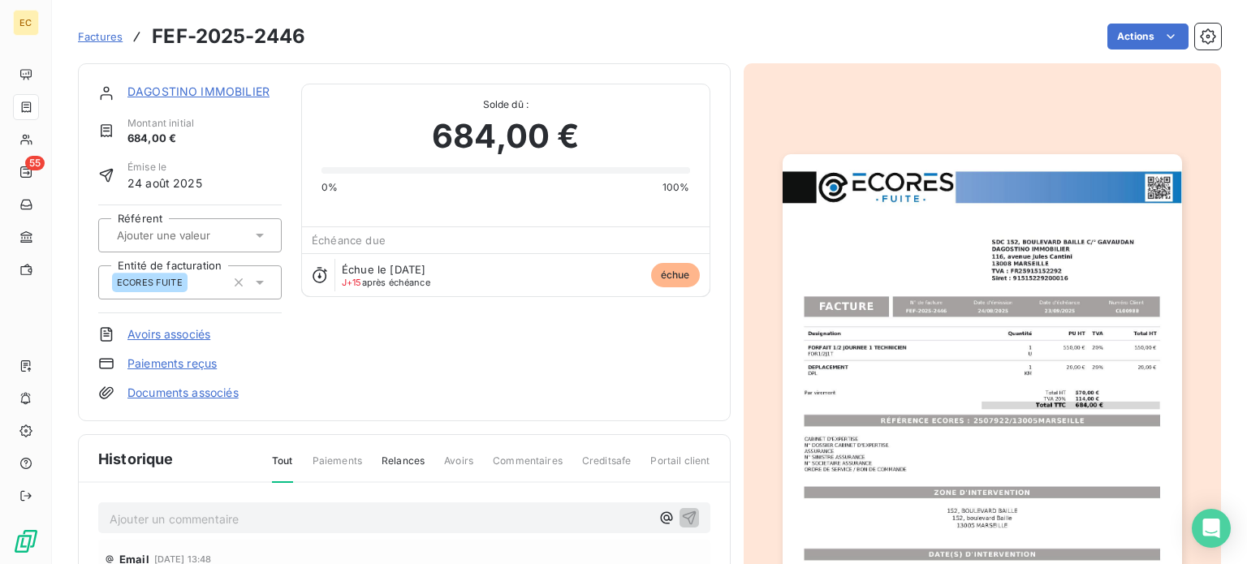
click at [909, 404] on img "button" at bounding box center [983, 436] width 400 height 564
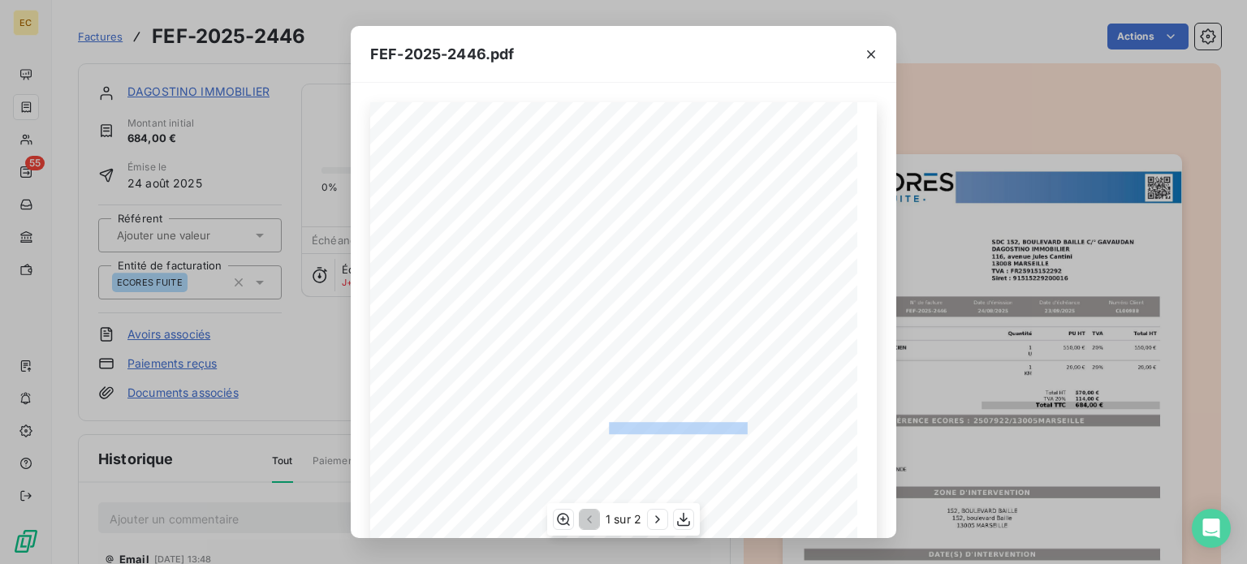
drag, startPoint x: 740, startPoint y: 428, endPoint x: 600, endPoint y: 427, distance: 139.7
click at [600, 427] on span "RÉFÉRENCE ECORES : 2507922/13005MARSEILLE" at bounding box center [623, 427] width 248 height 8
drag, startPoint x: 620, startPoint y: 427, endPoint x: 1020, endPoint y: 477, distance: 402.6
click at [1020, 477] on div "FEF-2025-2446.pdf Designation Quantité PU HT TVA Total HT FORFAIT 1/2 JOURNEE 1…" at bounding box center [623, 282] width 1247 height 564
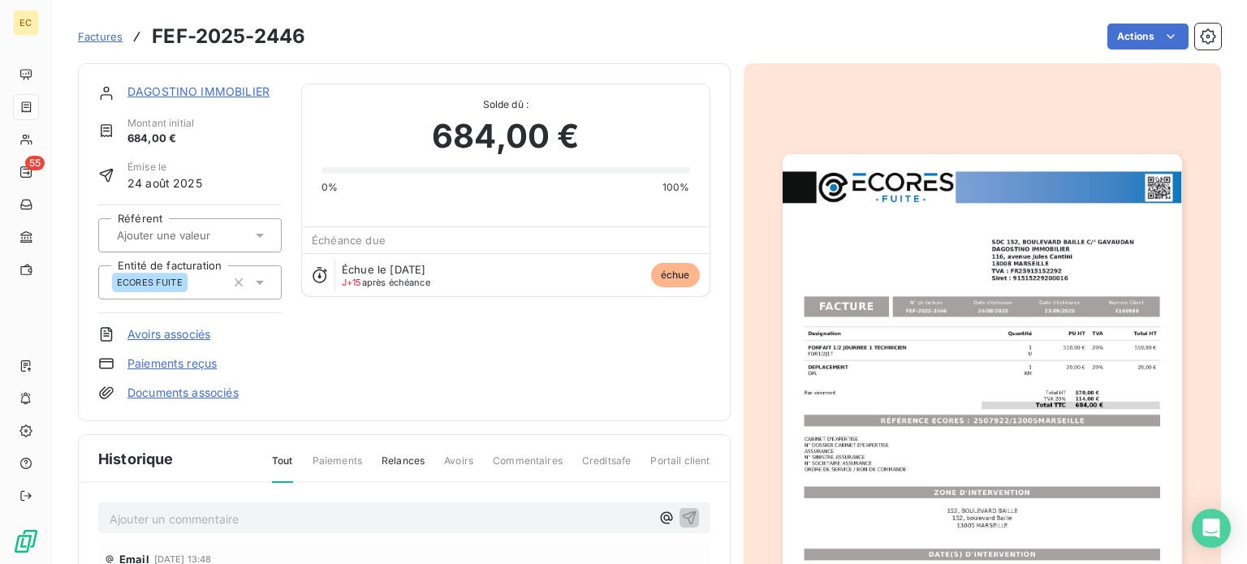
click at [970, 429] on img "button" at bounding box center [983, 436] width 400 height 564
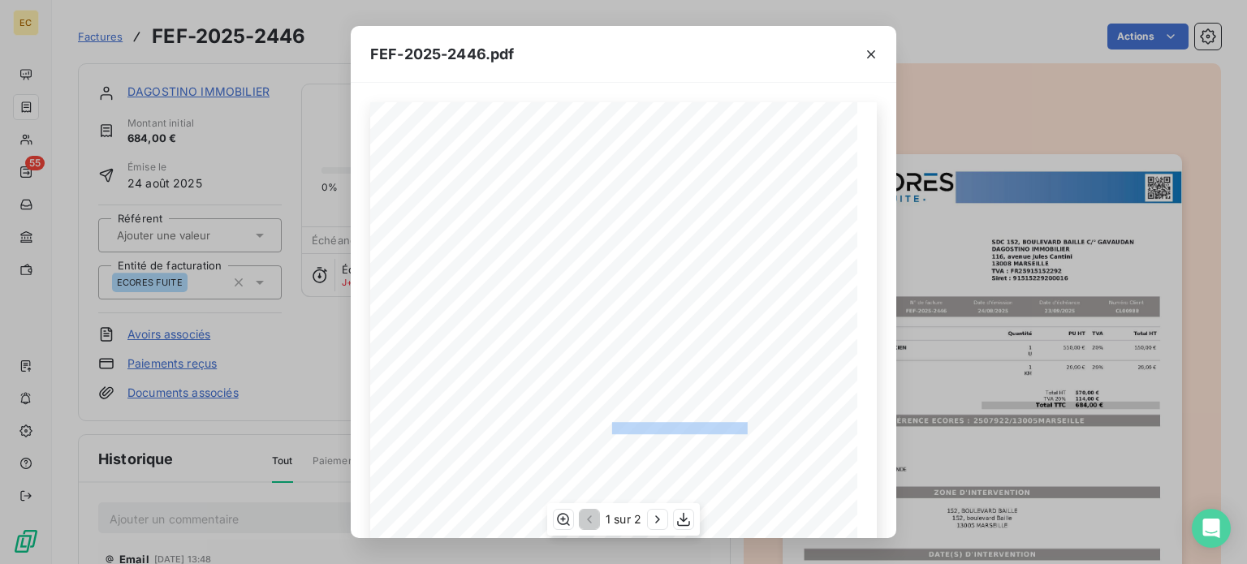
drag, startPoint x: 741, startPoint y: 425, endPoint x: 604, endPoint y: 428, distance: 136.5
click at [604, 428] on span "RÉFÉRENCE ECORES : 2507922/13005MARSEILLE" at bounding box center [623, 427] width 248 height 8
copy span "2507922/13005MARSEILLE"
click at [865, 54] on icon "button" at bounding box center [871, 54] width 16 height 16
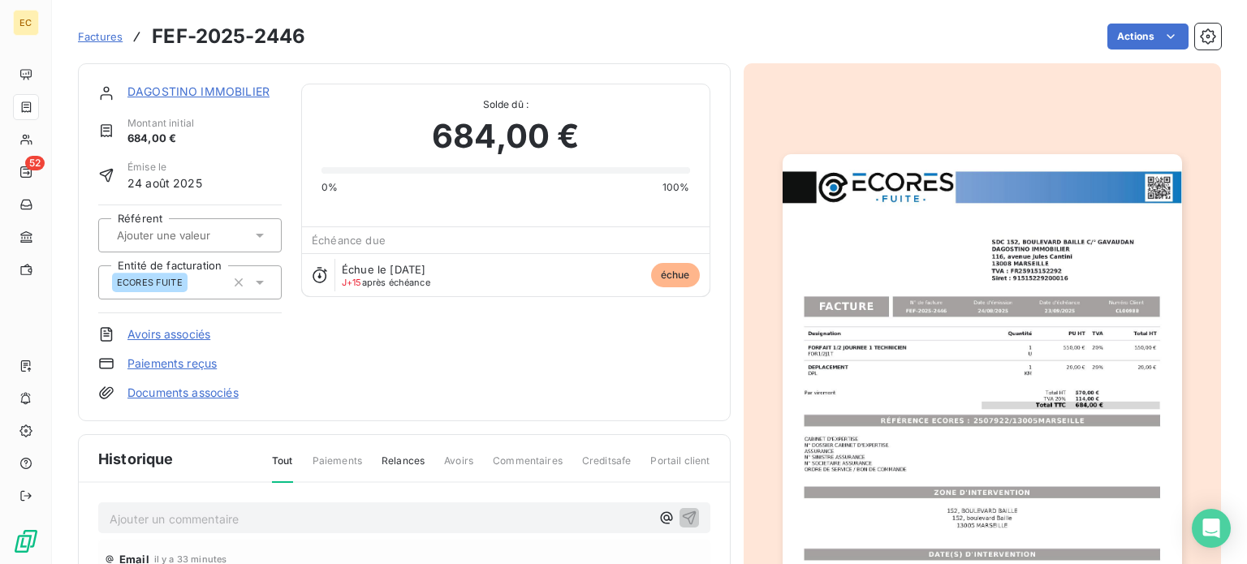
click at [94, 35] on span "Factures" at bounding box center [100, 36] width 45 height 13
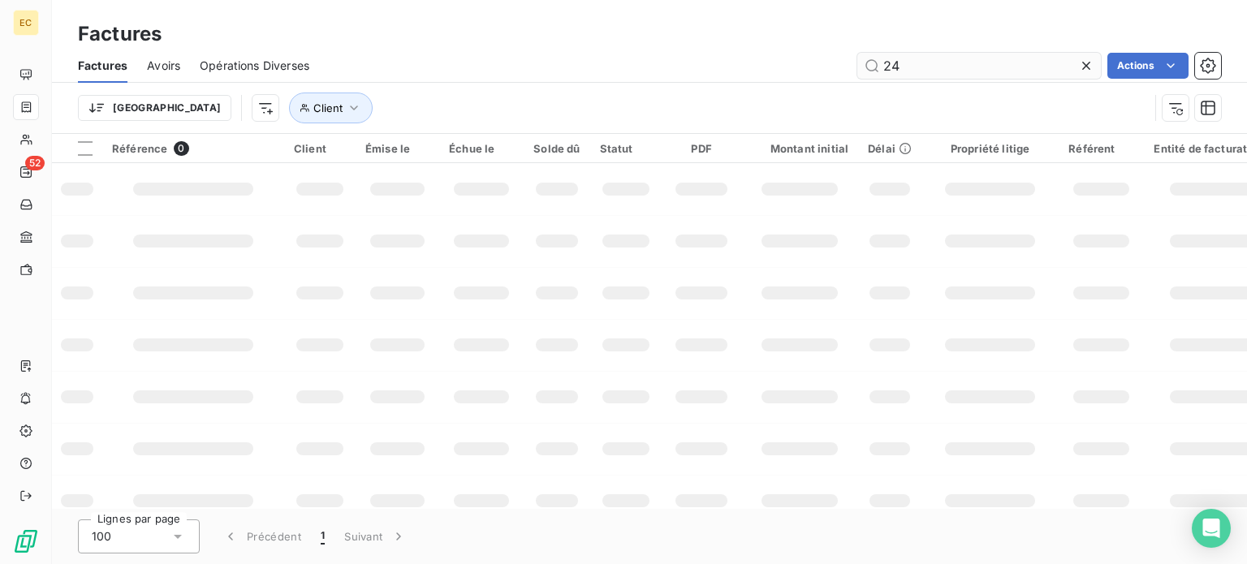
type input "2"
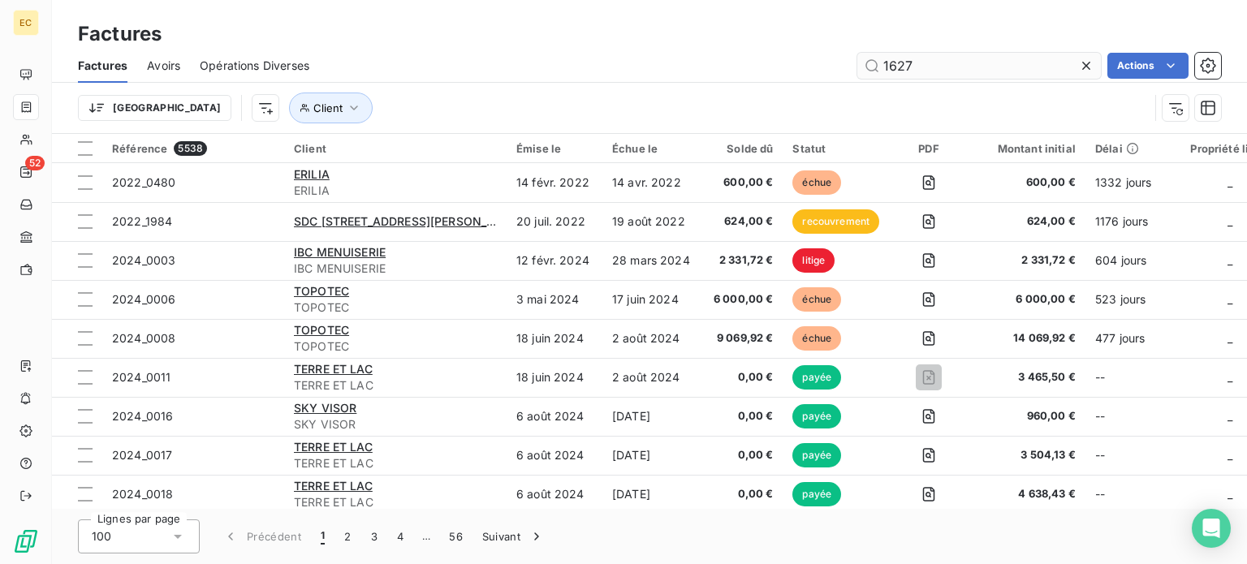
type input "1627"
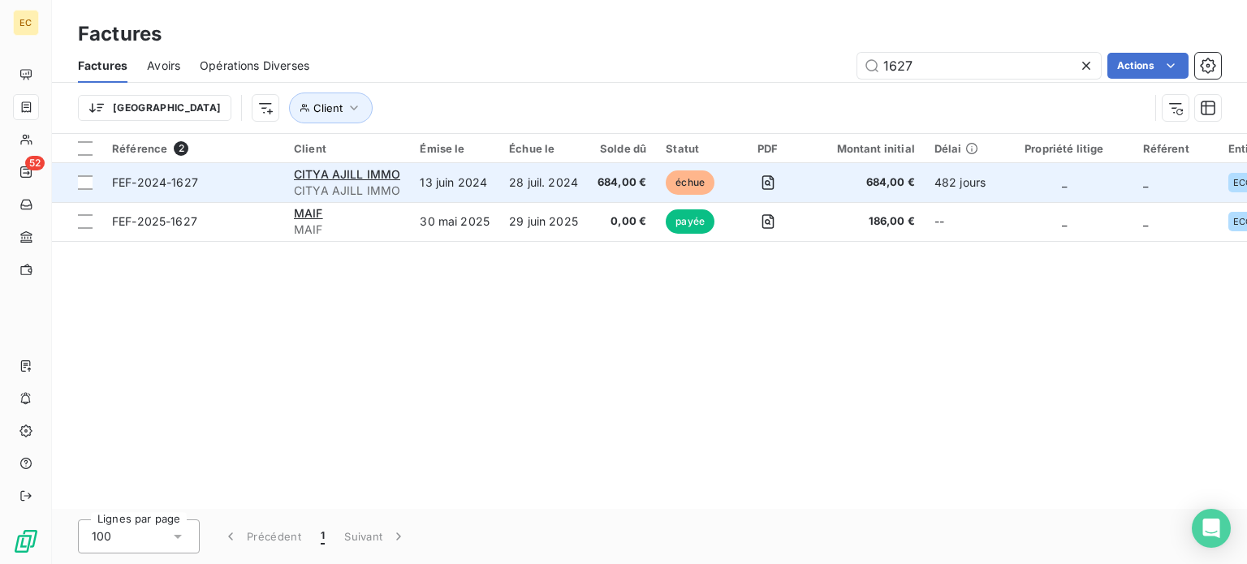
click at [221, 181] on span "FEF-2024-1627" at bounding box center [193, 183] width 162 height 16
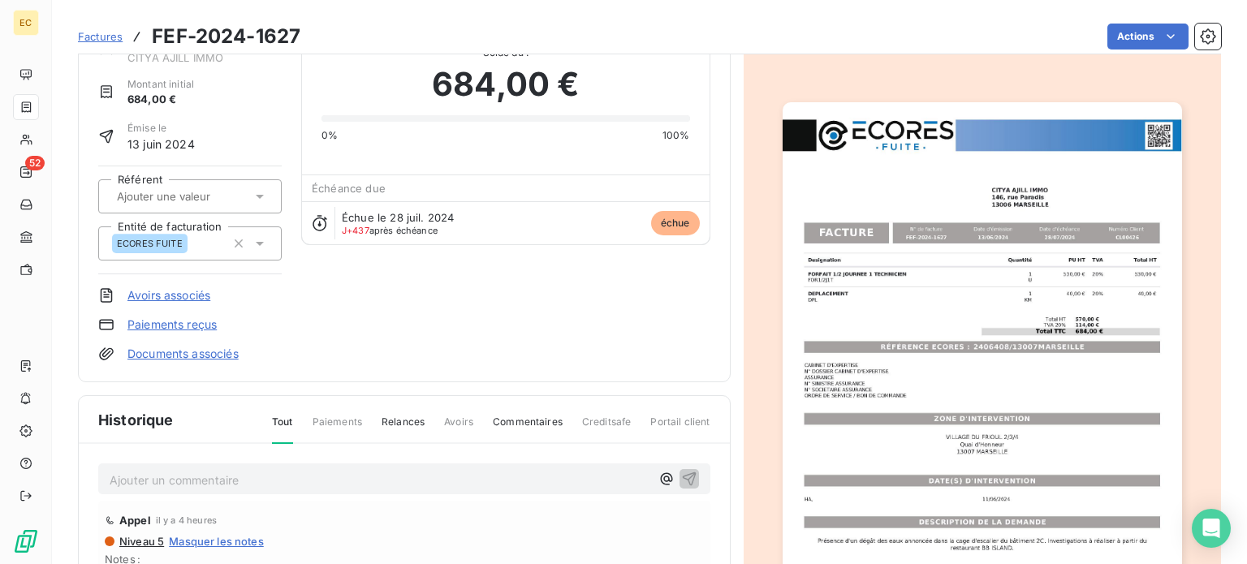
scroll to position [162, 0]
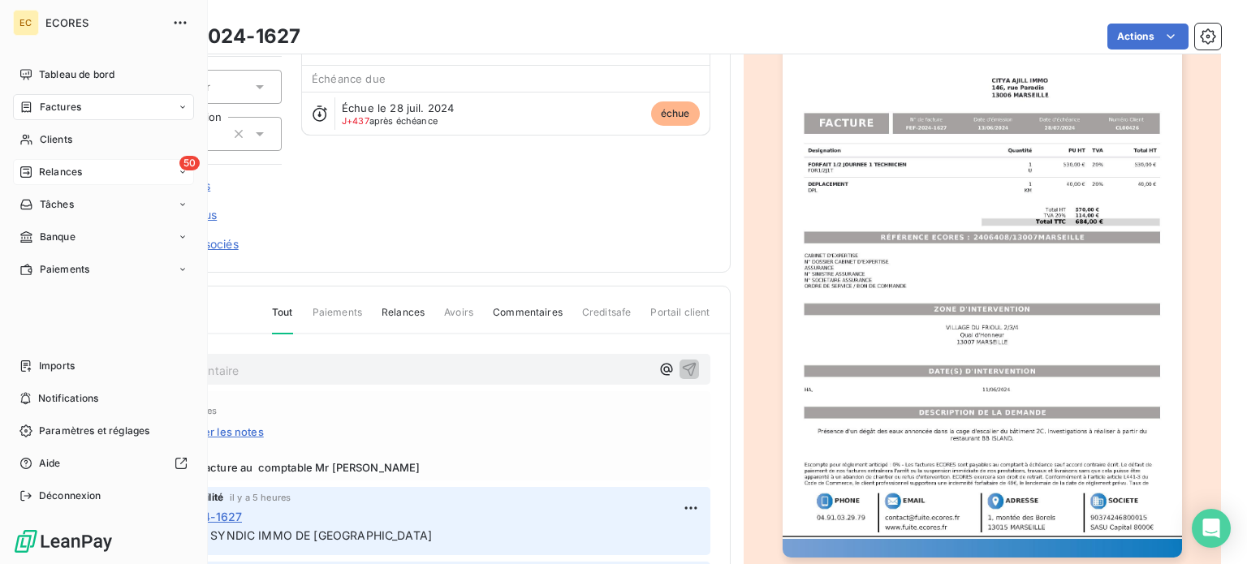
click at [63, 168] on span "Relances" at bounding box center [60, 172] width 43 height 15
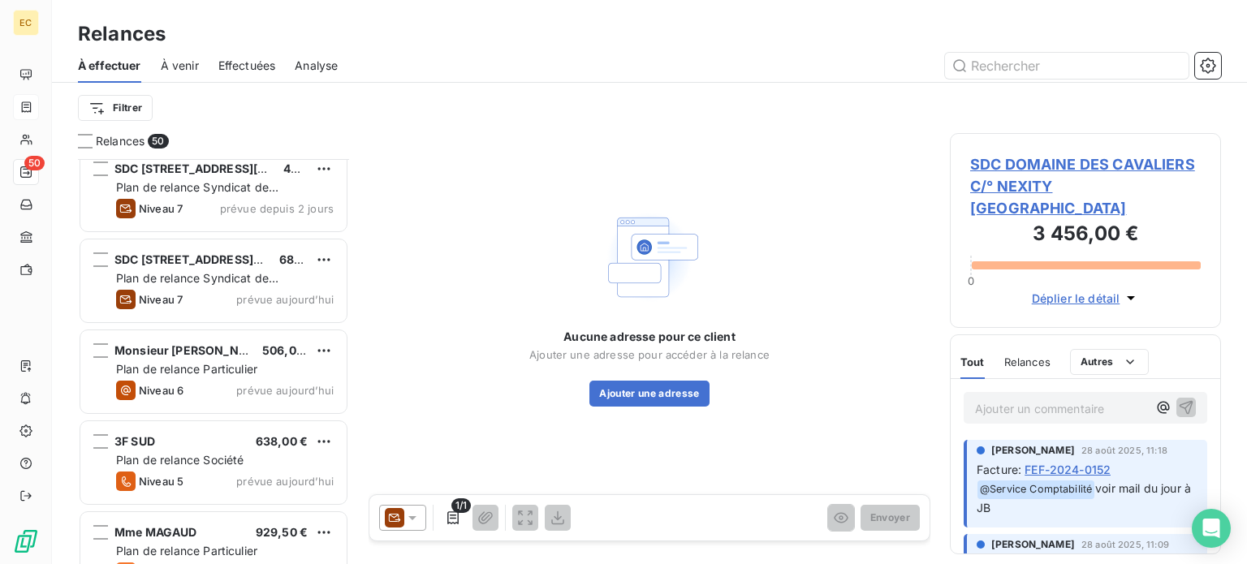
scroll to position [3980, 0]
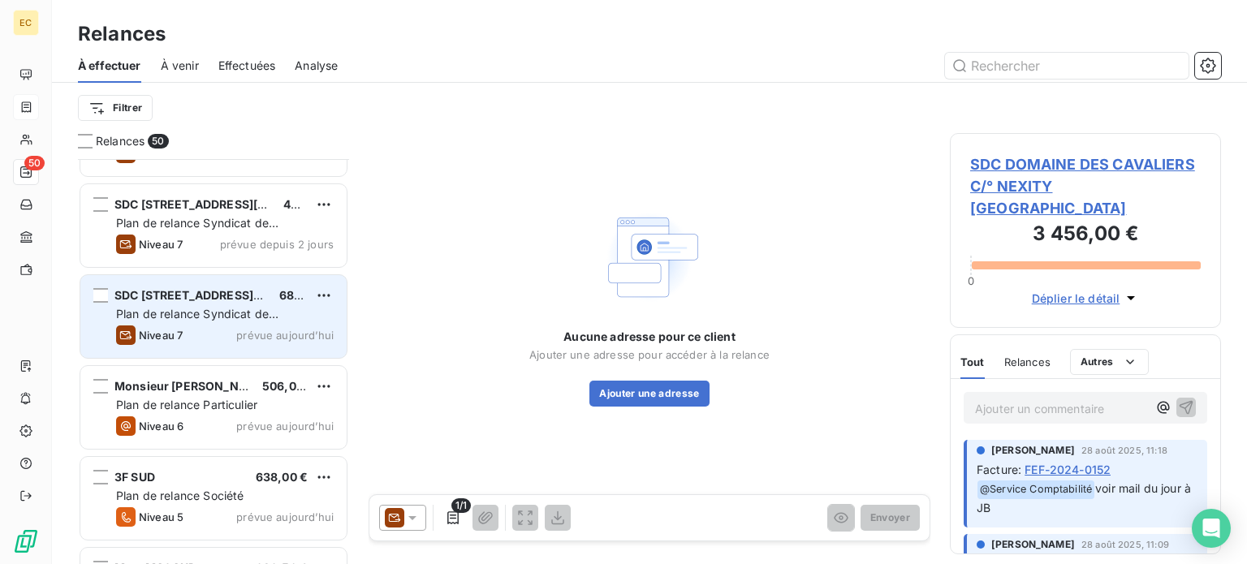
click at [181, 308] on span "Plan de relance Syndicat de copropriété" at bounding box center [197, 322] width 162 height 30
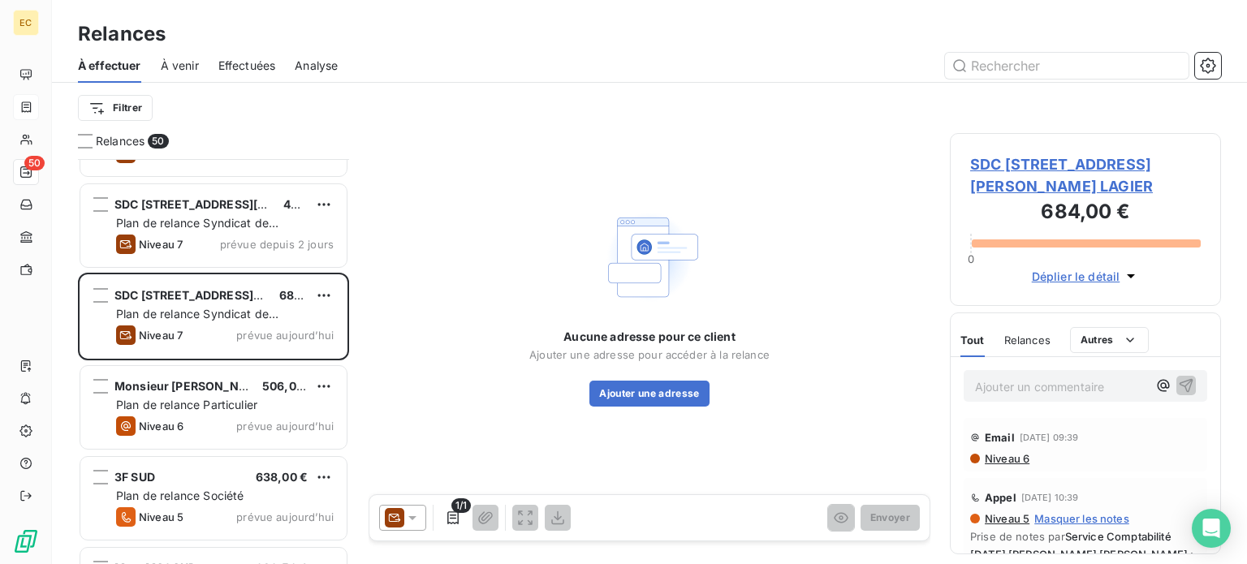
click at [1005, 190] on span "SDC [STREET_ADDRESS] LAGIER" at bounding box center [1085, 175] width 231 height 44
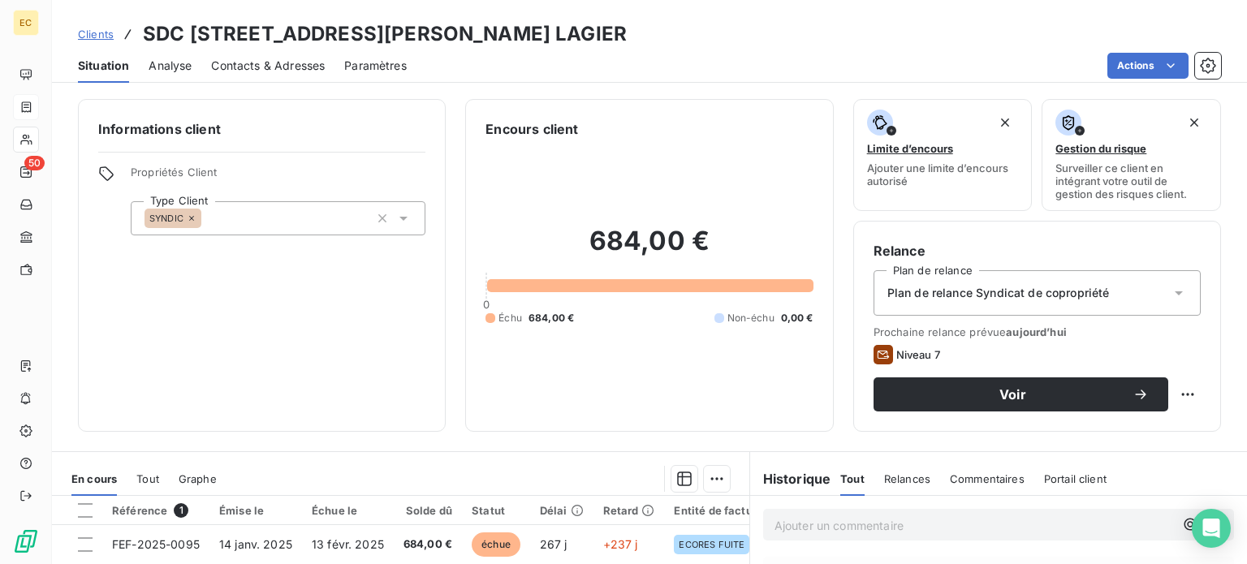
scroll to position [81, 0]
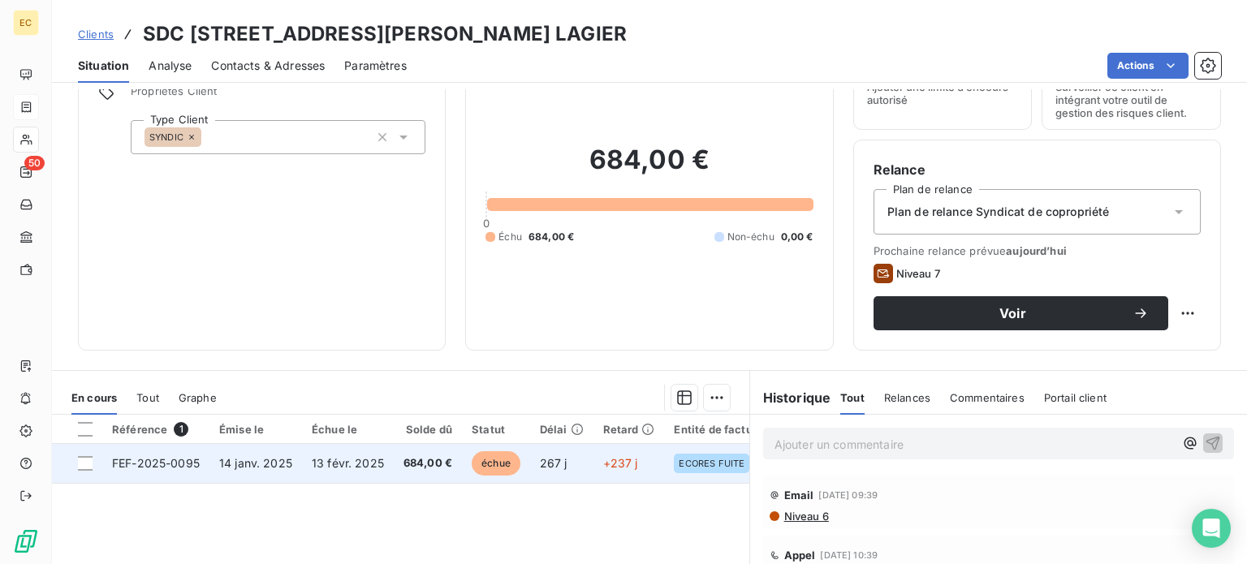
click at [162, 468] on span "FEF-2025-0095" at bounding box center [156, 463] width 88 height 14
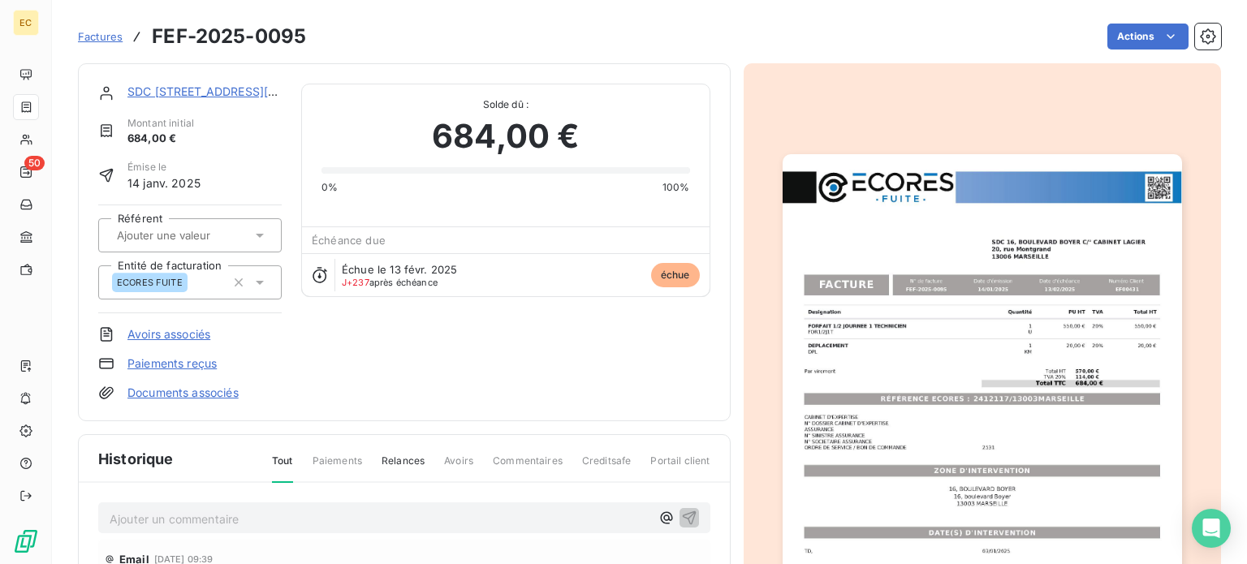
click at [965, 405] on img "button" at bounding box center [983, 436] width 400 height 564
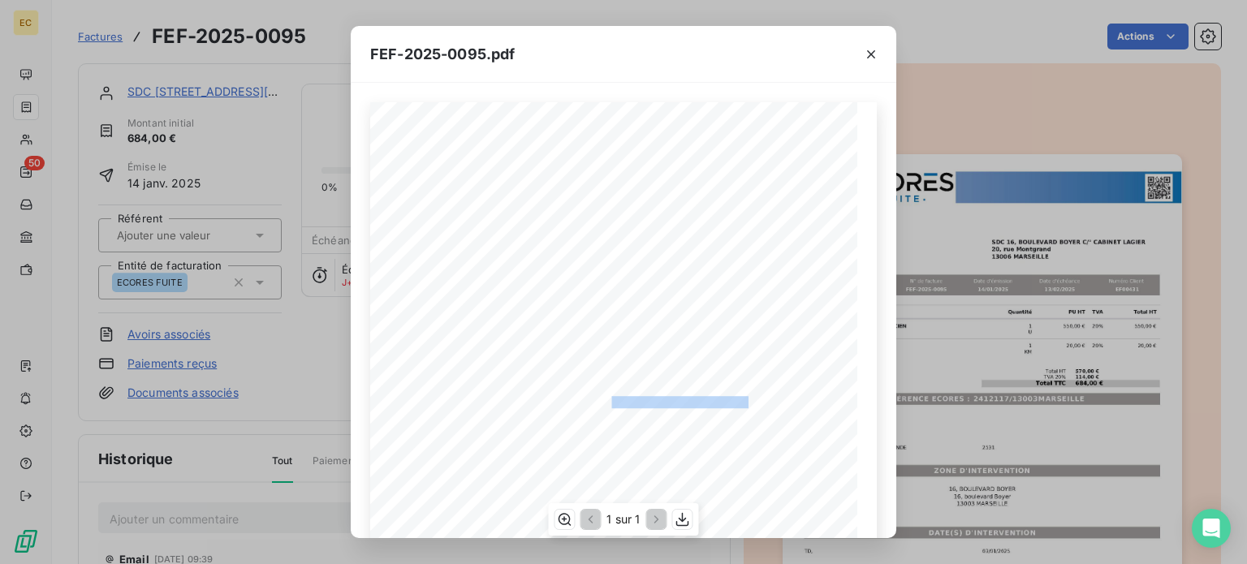
drag, startPoint x: 740, startPoint y: 399, endPoint x: 604, endPoint y: 404, distance: 135.7
click at [604, 404] on span "RÉFÉRENCE ECORES : 2412117/13003MARSEILLE" at bounding box center [623, 400] width 249 height 8
copy span ": 2412117/13003MARSEILLE"
